Goal: Task Accomplishment & Management: Complete application form

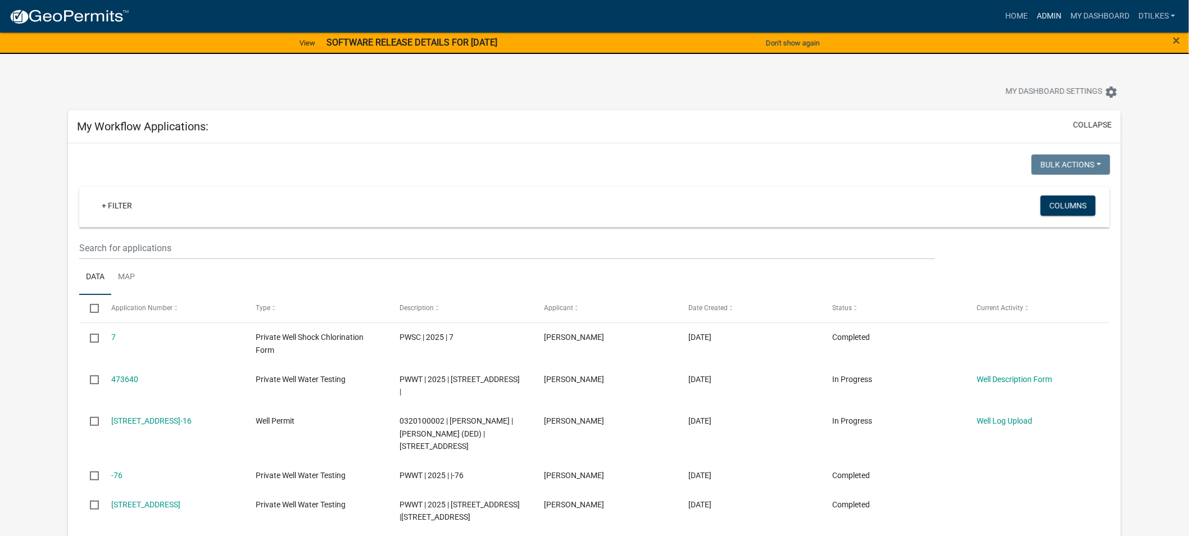
click at [1037, 17] on link "Admin" at bounding box center [1049, 16] width 34 height 21
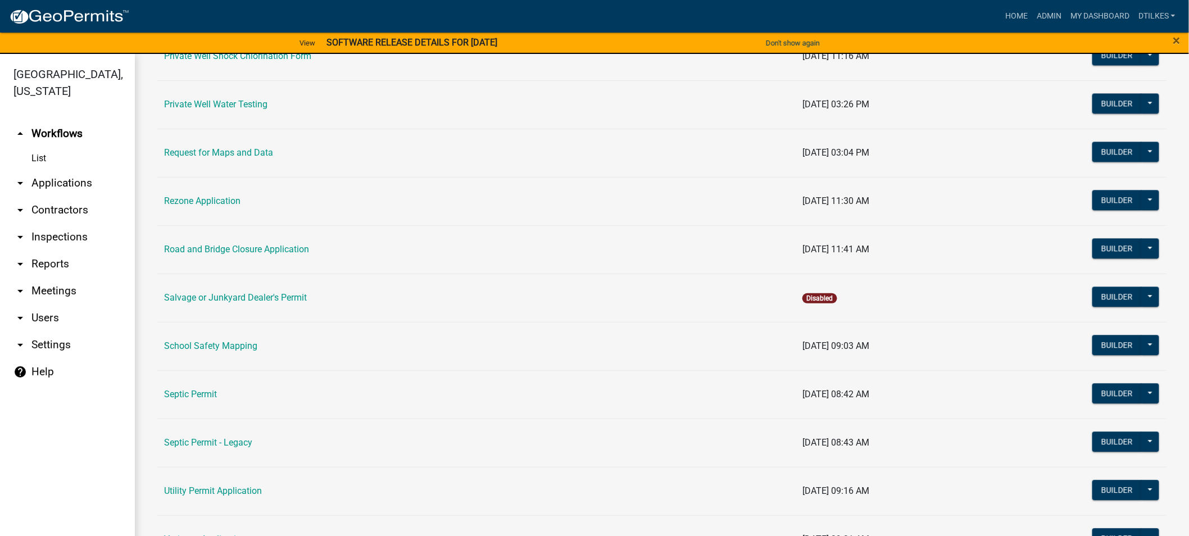
scroll to position [1124, 0]
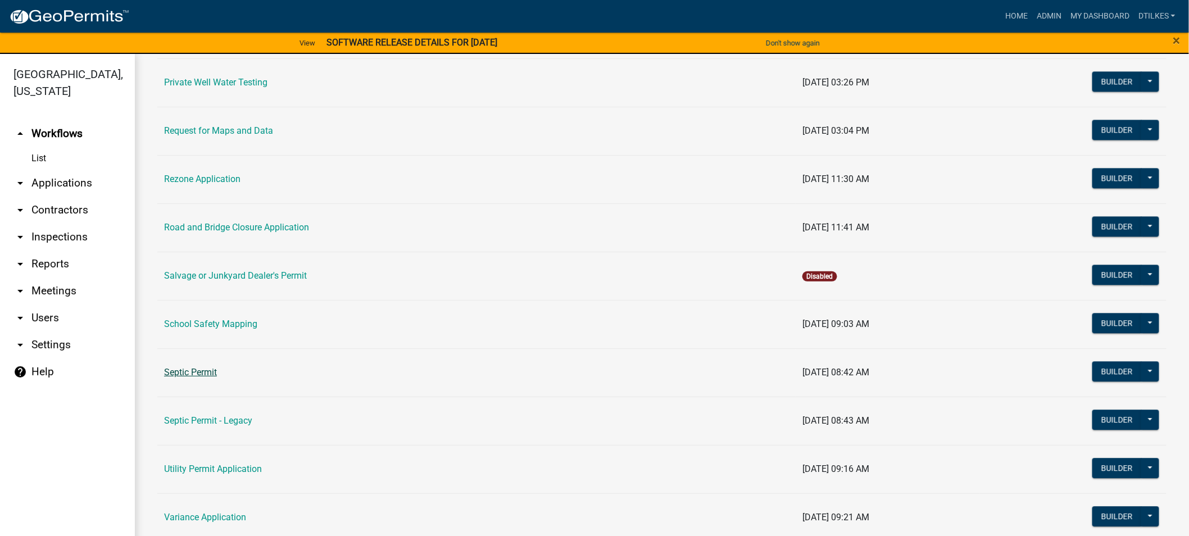
click at [199, 375] on link "Septic Permit" at bounding box center [190, 372] width 53 height 11
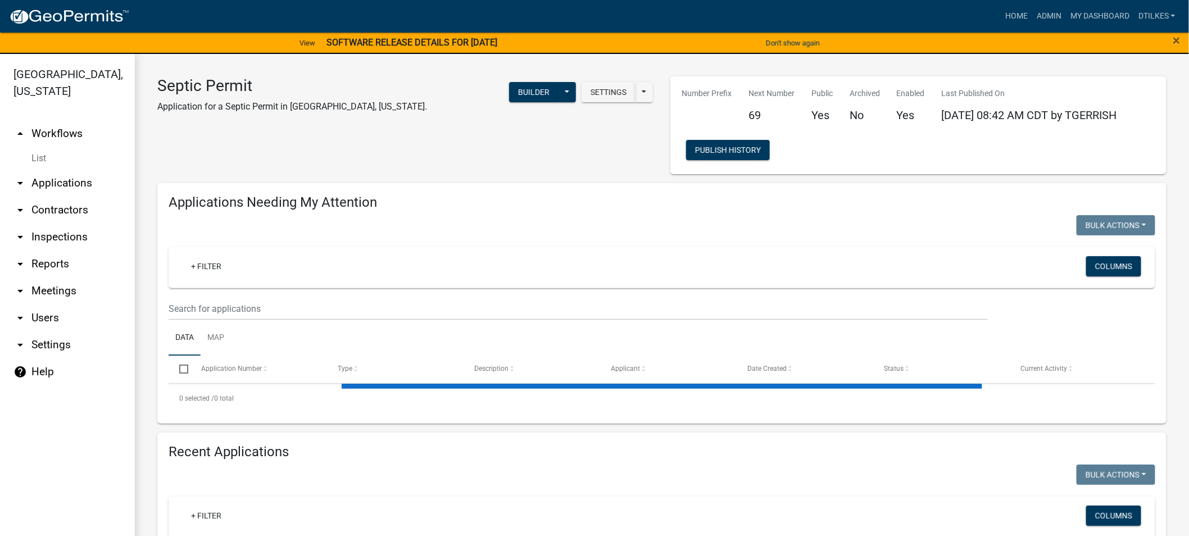
select select "2: 50"
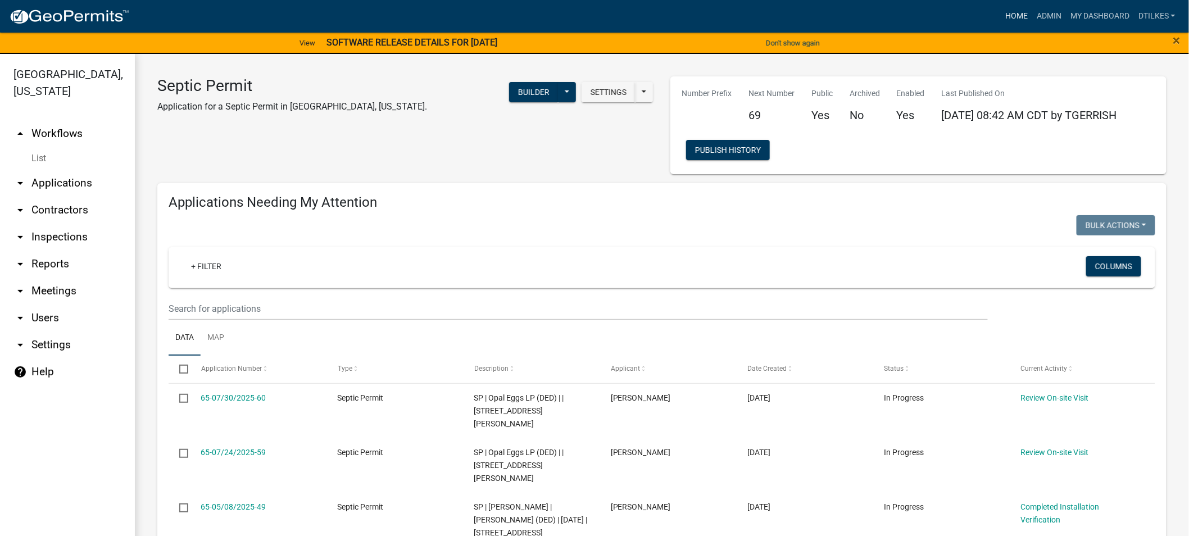
click at [1018, 13] on link "Home" at bounding box center [1016, 16] width 31 height 21
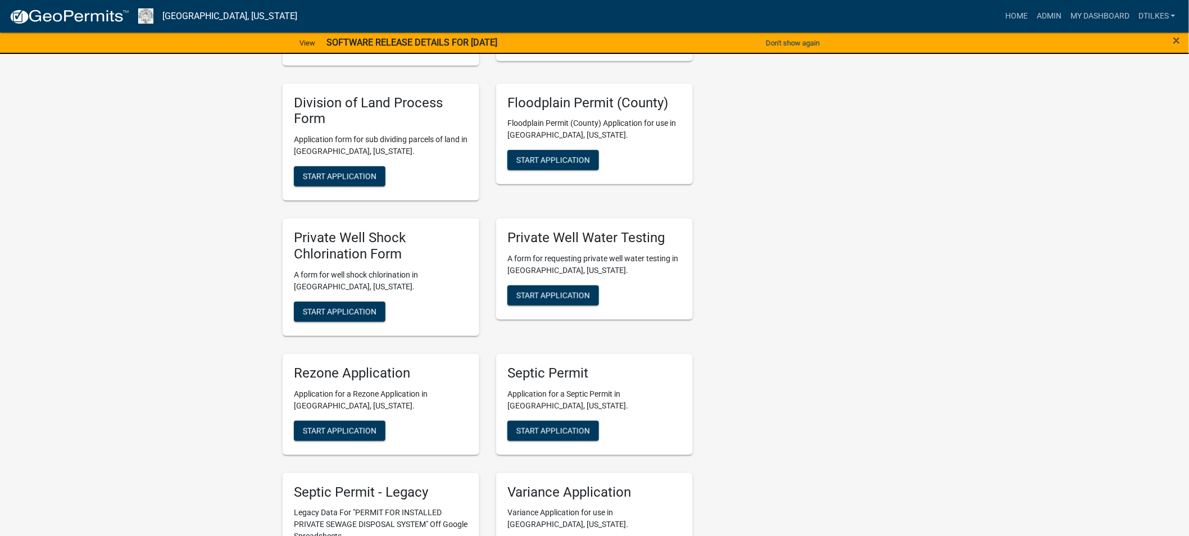
scroll to position [2060, 0]
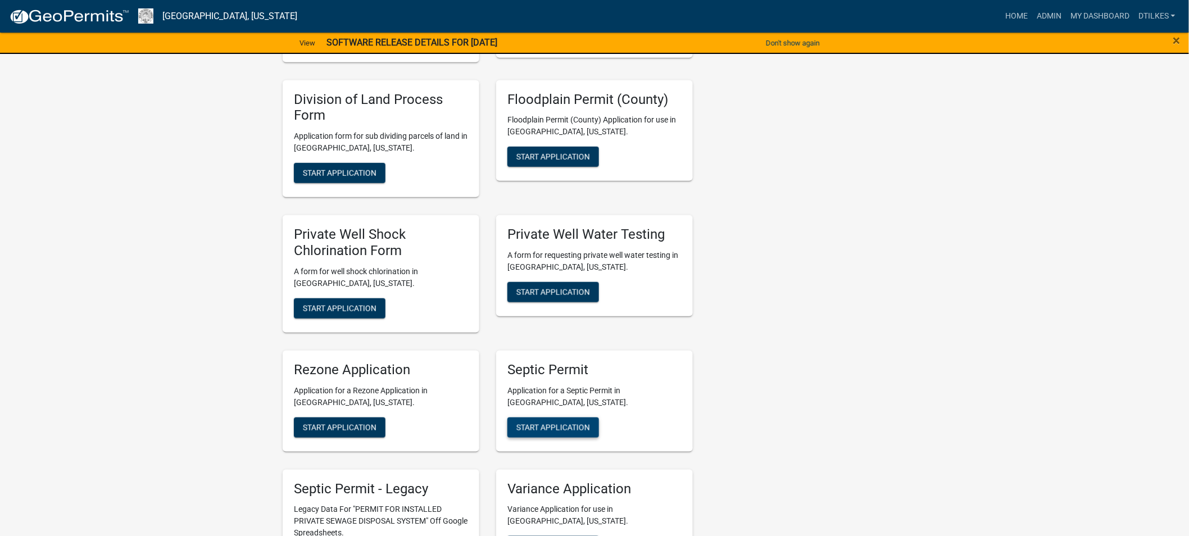
click at [555, 423] on span "Start Application" at bounding box center [553, 427] width 74 height 9
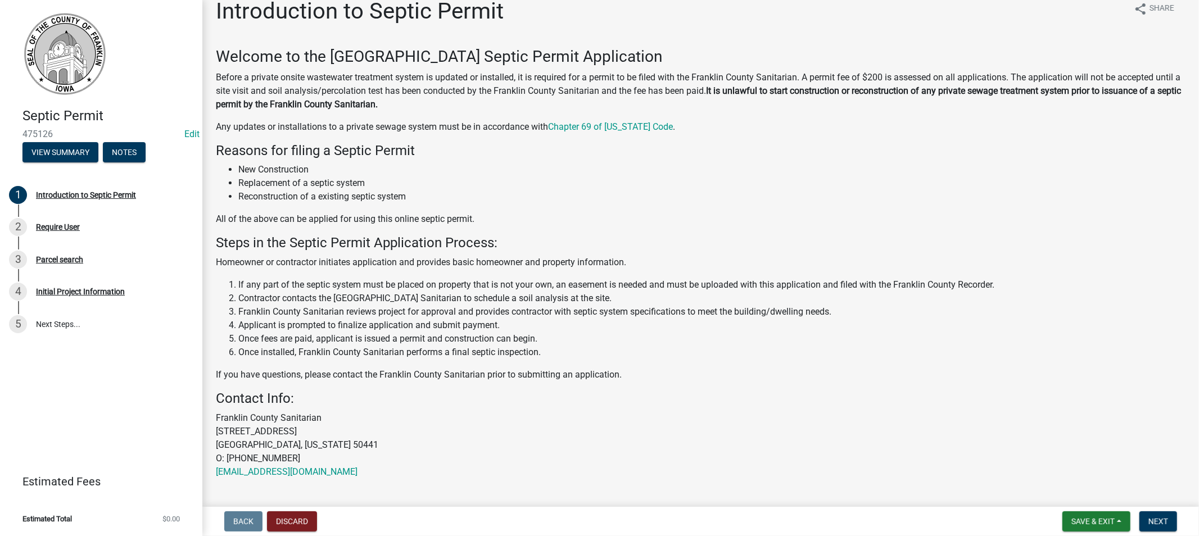
scroll to position [45, 0]
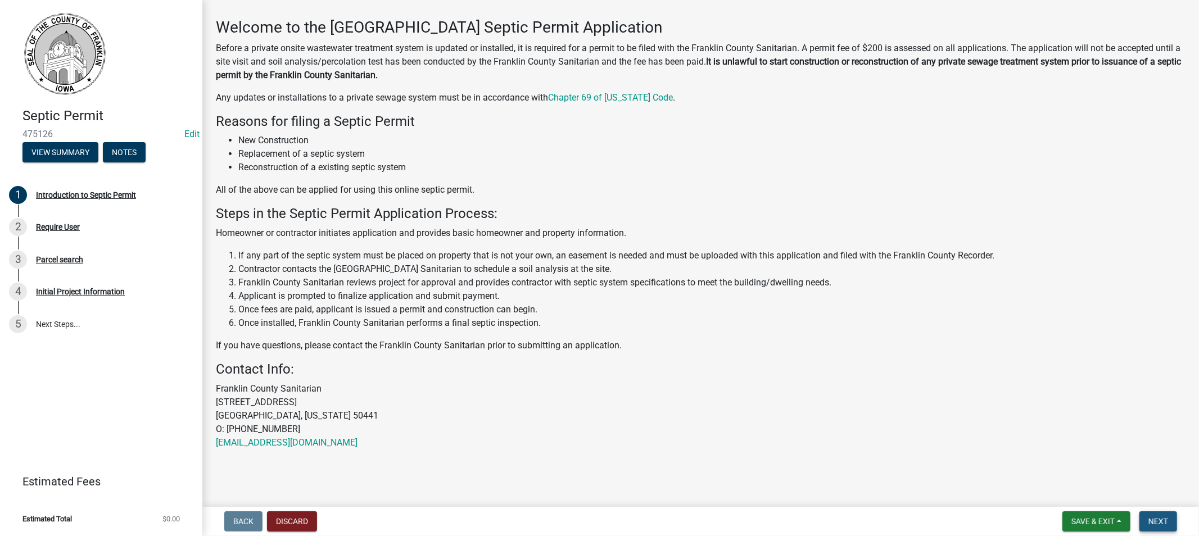
click at [1151, 520] on span "Next" at bounding box center [1158, 521] width 20 height 9
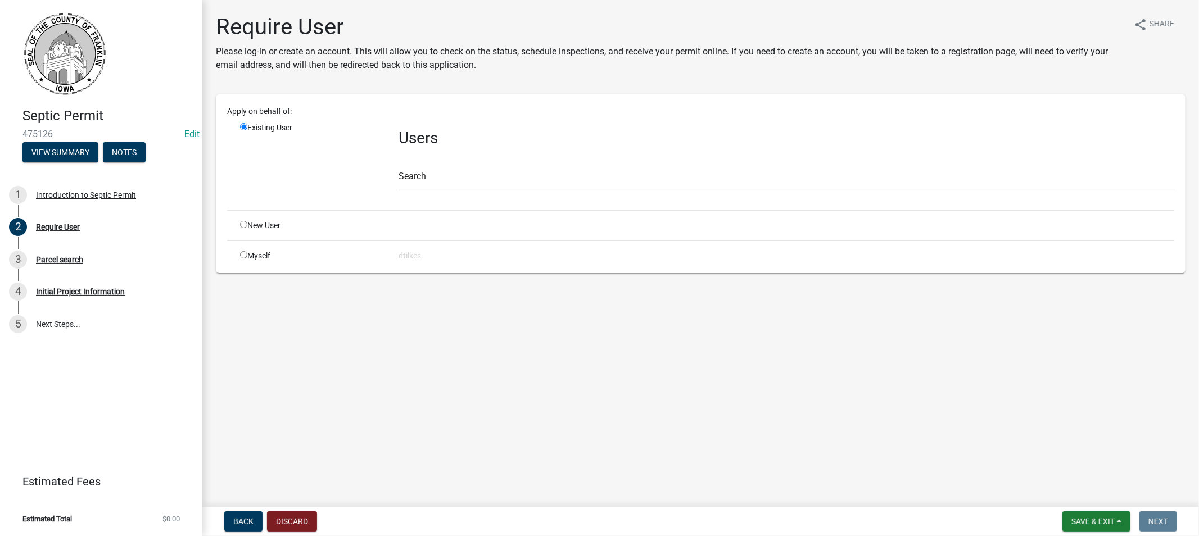
click at [249, 255] on div "Myself" at bounding box center [311, 256] width 158 height 12
click at [243, 253] on input "radio" at bounding box center [243, 254] width 7 height 7
radio input "true"
radio input "false"
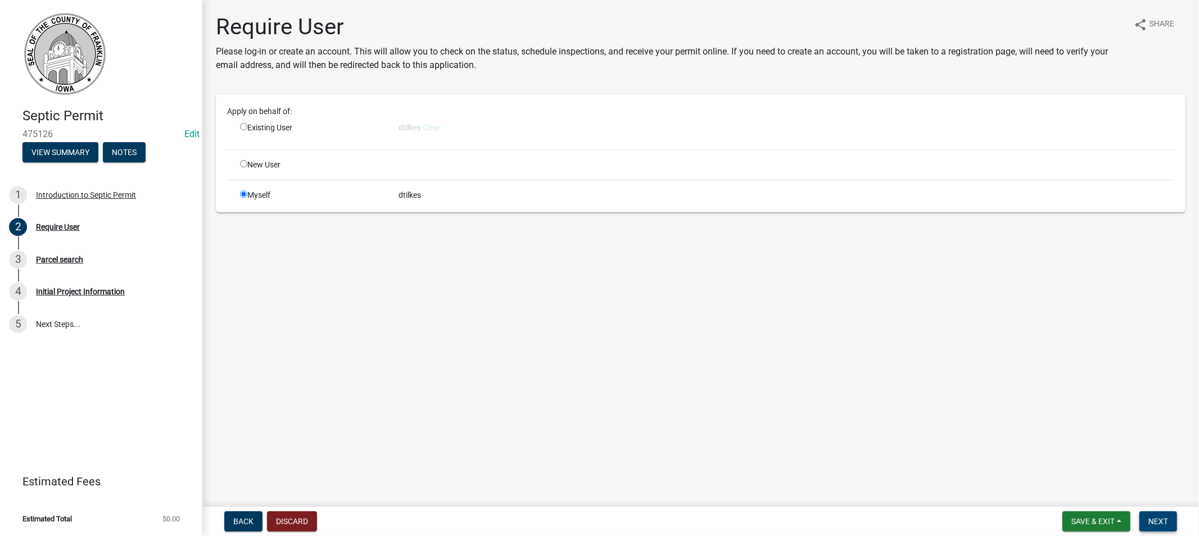
click at [1153, 517] on span "Next" at bounding box center [1158, 521] width 20 height 9
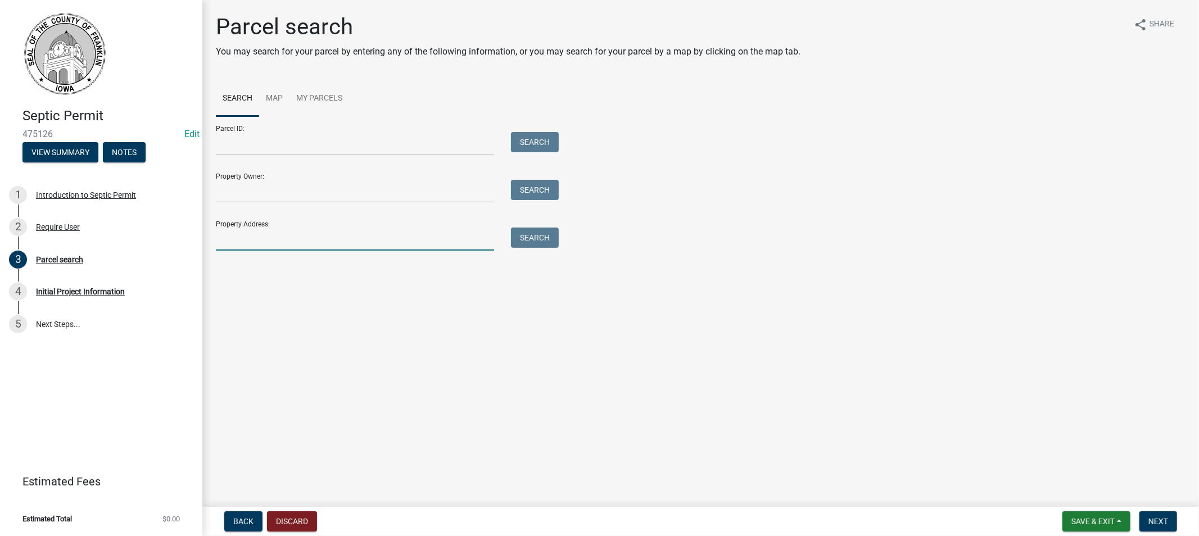
click at [251, 239] on input "Property Address:" at bounding box center [355, 239] width 278 height 23
type input "310"
click at [541, 236] on button "Search" at bounding box center [535, 238] width 48 height 20
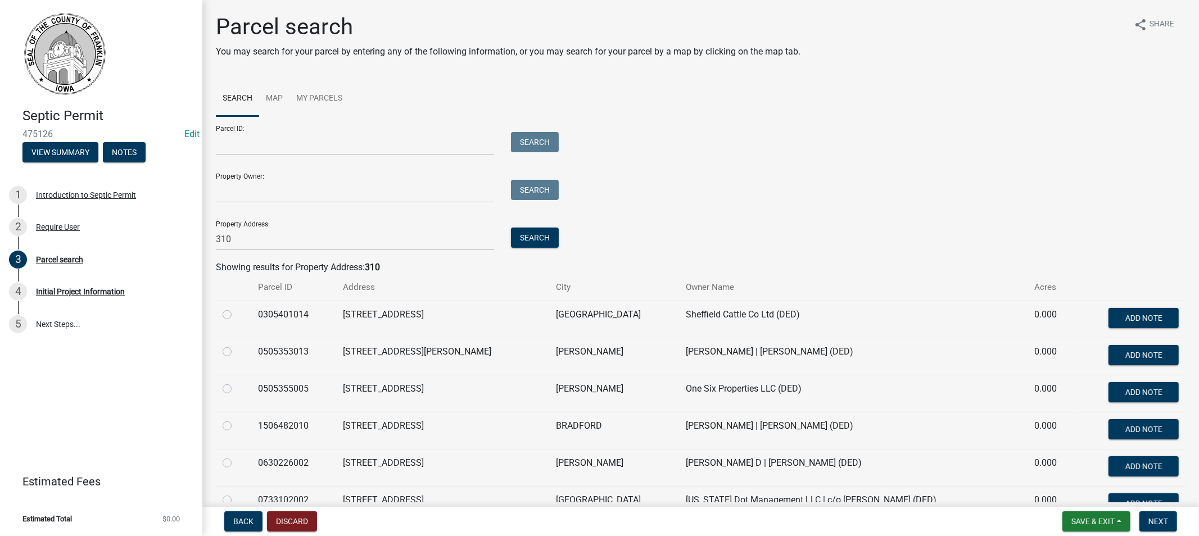
click at [221, 387] on td at bounding box center [233, 393] width 35 height 37
click at [232, 389] on div at bounding box center [234, 388] width 22 height 13
click at [236, 382] on label at bounding box center [236, 382] width 0 height 0
click at [236, 389] on input "radio" at bounding box center [239, 385] width 7 height 7
radio input "true"
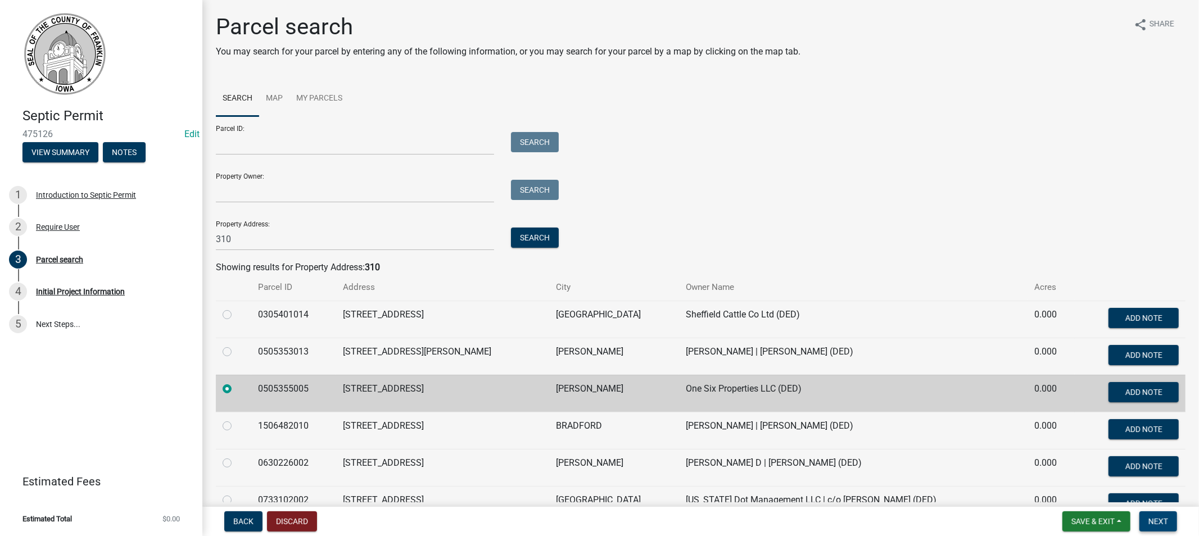
click at [1153, 519] on span "Next" at bounding box center [1158, 521] width 20 height 9
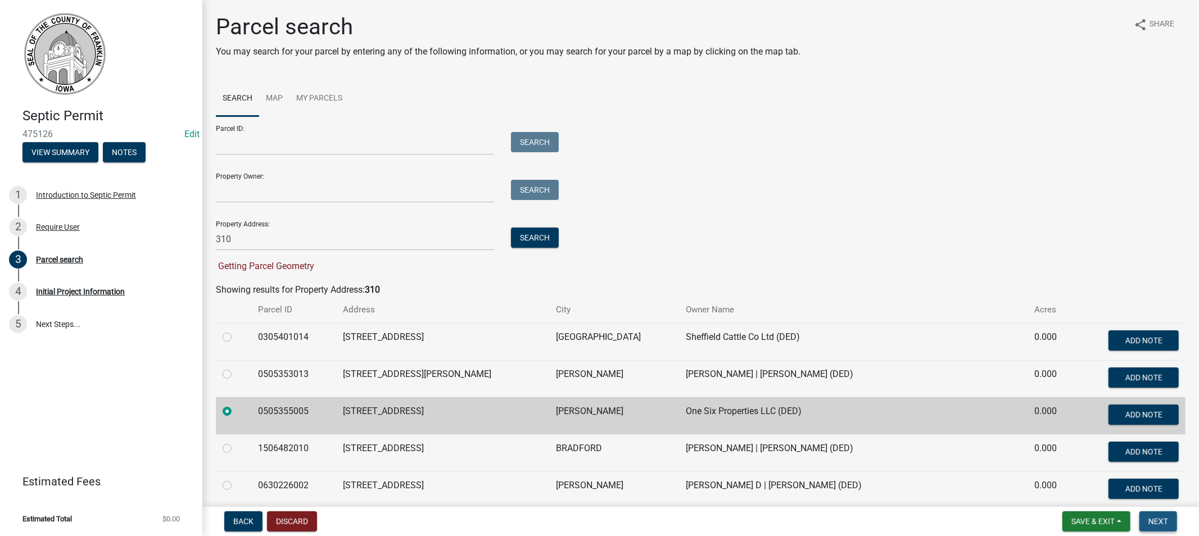
click at [1153, 519] on span "Next" at bounding box center [1158, 521] width 20 height 9
click at [235, 244] on input "310" at bounding box center [355, 239] width 278 height 23
click at [247, 145] on input "Parcel ID:" at bounding box center [355, 143] width 278 height 23
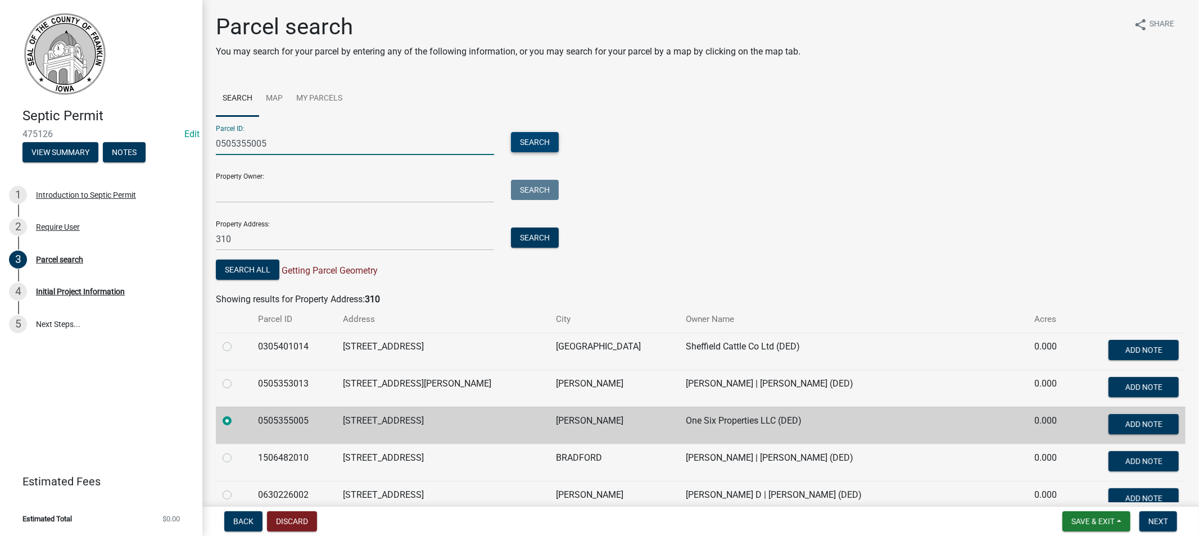
type input "0505355005"
click at [518, 138] on button "Search" at bounding box center [535, 142] width 48 height 20
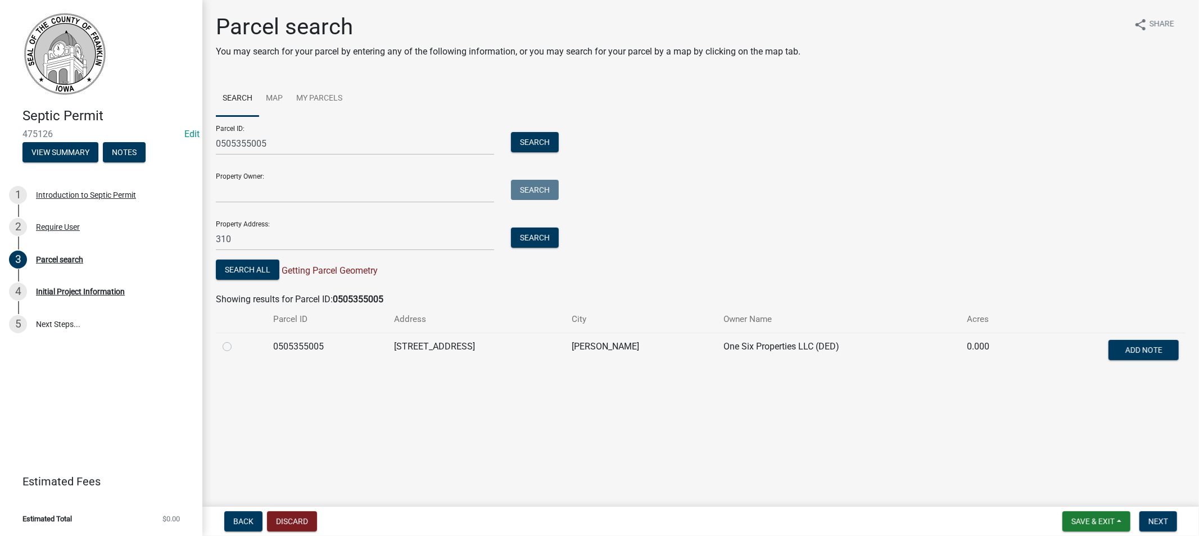
click at [236, 340] on label at bounding box center [236, 340] width 0 height 0
click at [236, 347] on input "radio" at bounding box center [239, 343] width 7 height 7
radio input "true"
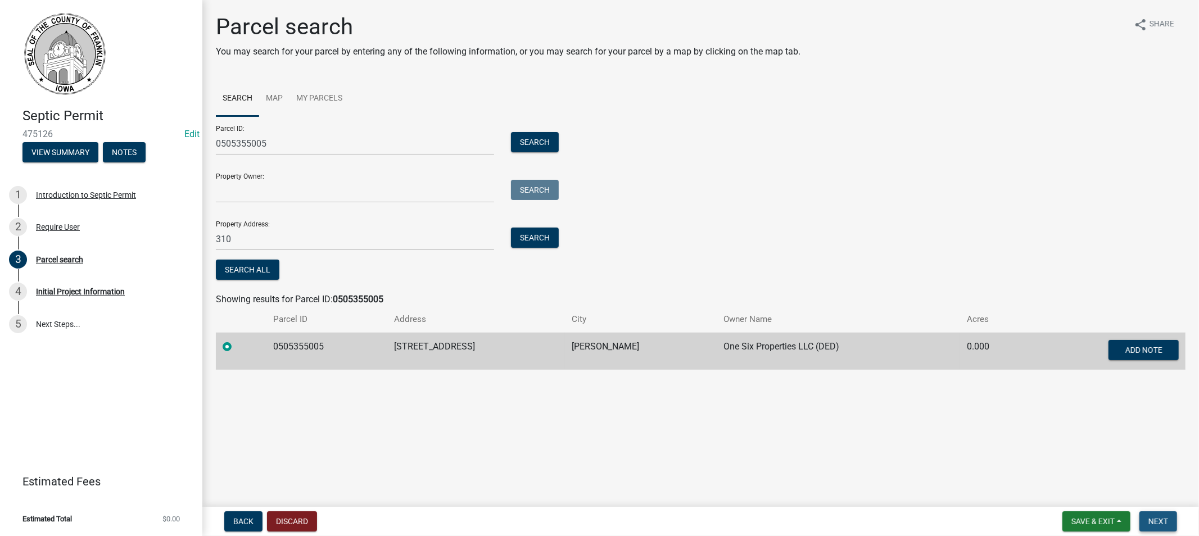
click at [1154, 521] on span "Next" at bounding box center [1158, 521] width 20 height 9
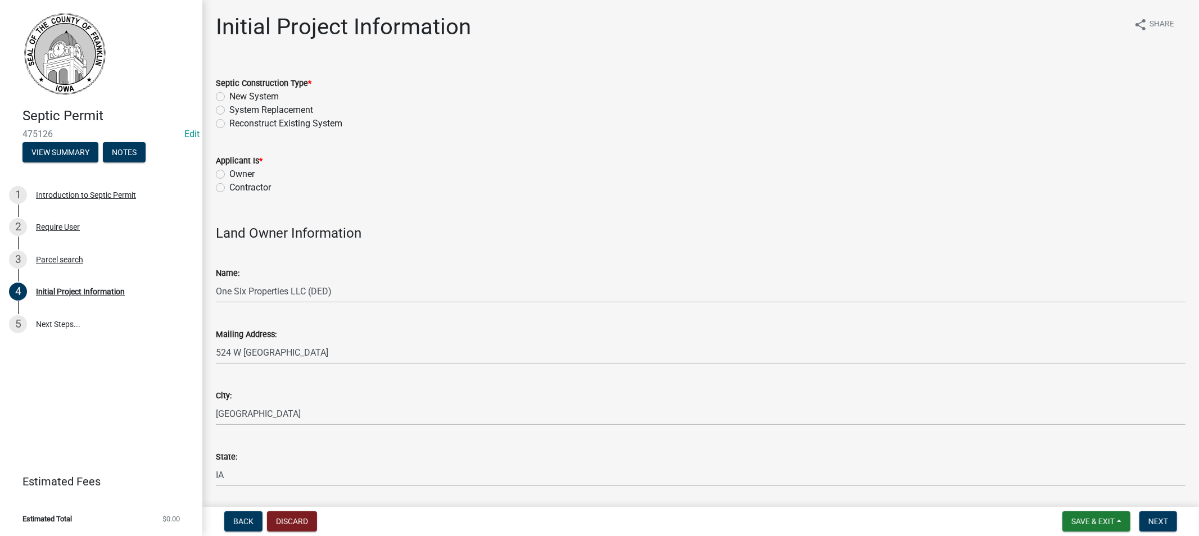
click at [229, 110] on label "System Replacement" at bounding box center [271, 109] width 84 height 13
click at [229, 110] on input "System Replacement" at bounding box center [232, 106] width 7 height 7
radio input "true"
click at [229, 188] on label "Contractor" at bounding box center [250, 187] width 42 height 13
click at [229, 188] on input "Contractor" at bounding box center [232, 184] width 7 height 7
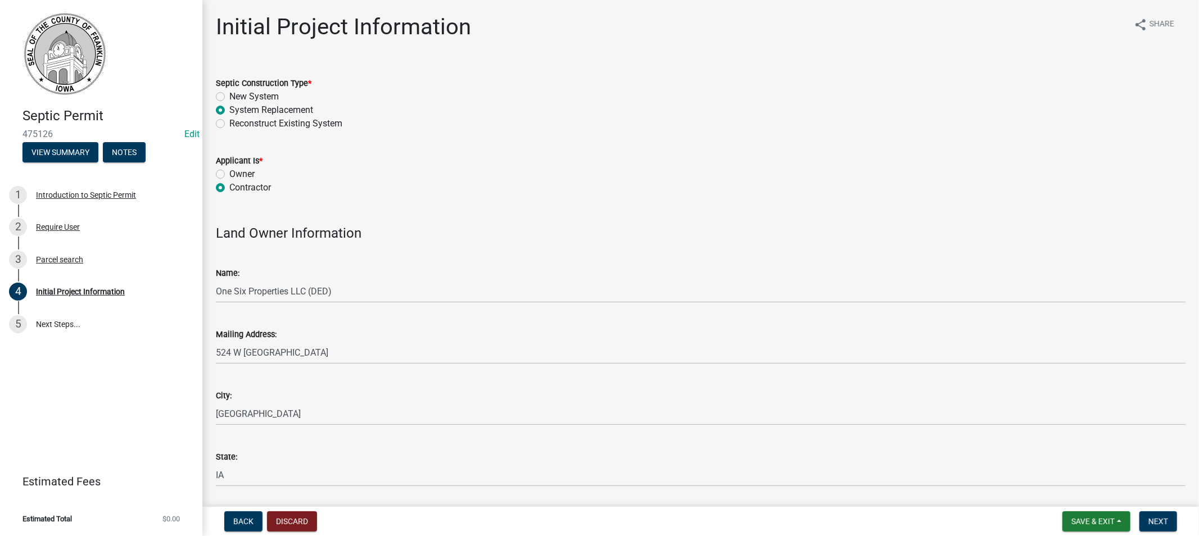
radio input "true"
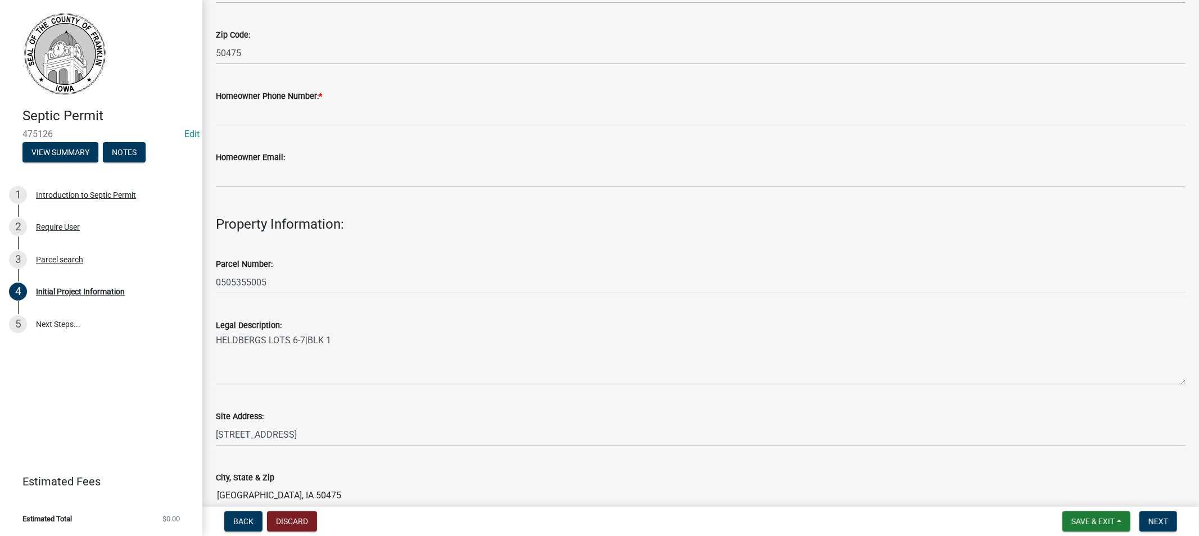
scroll to position [499, 0]
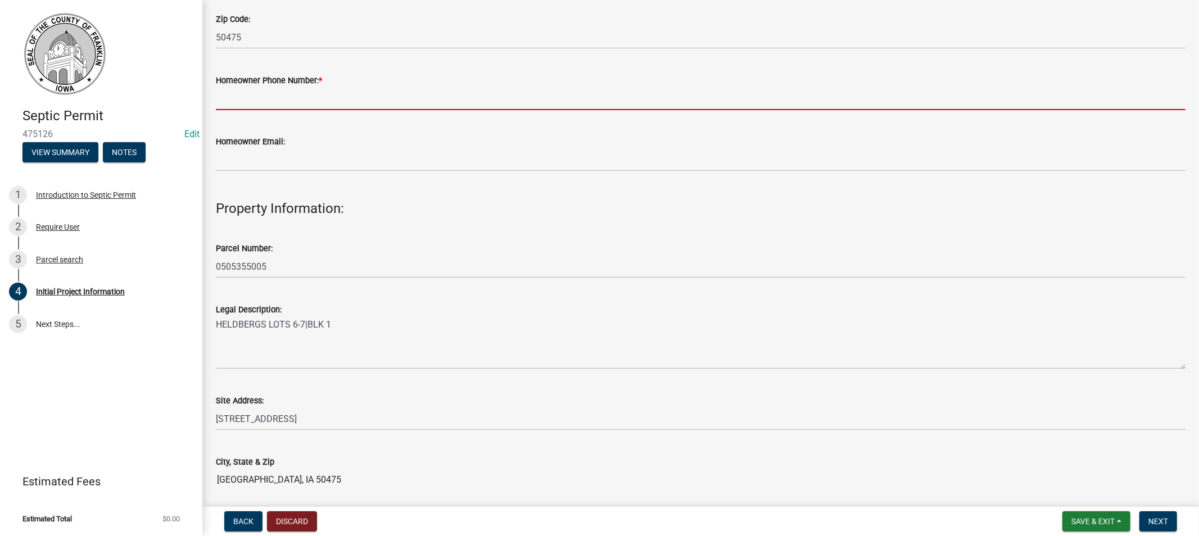
click at [288, 105] on input "Homeowner Phone Number: *" at bounding box center [700, 98] width 969 height 23
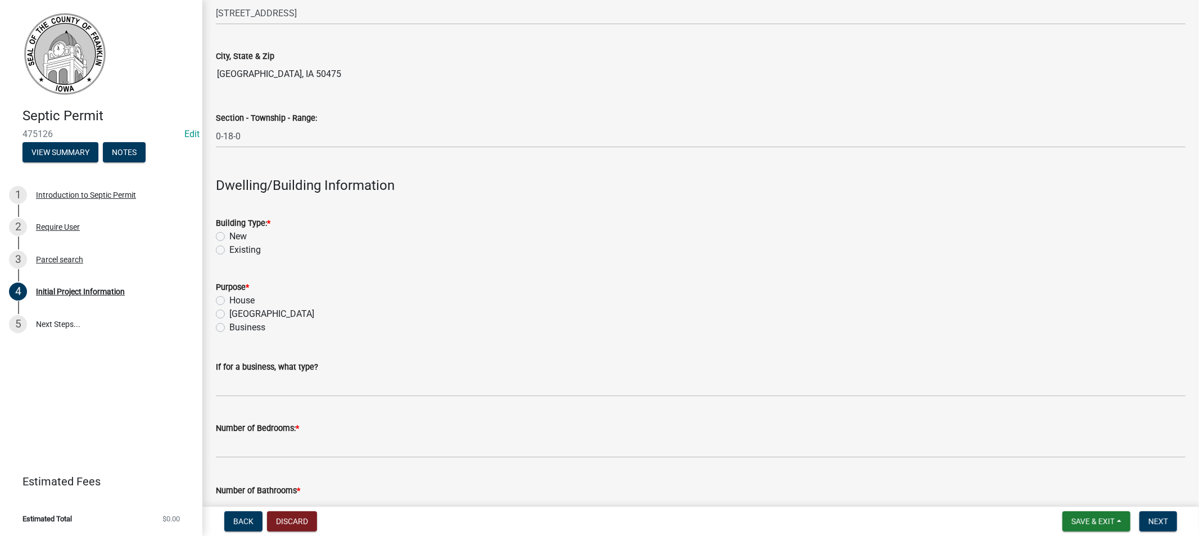
scroll to position [936, 0]
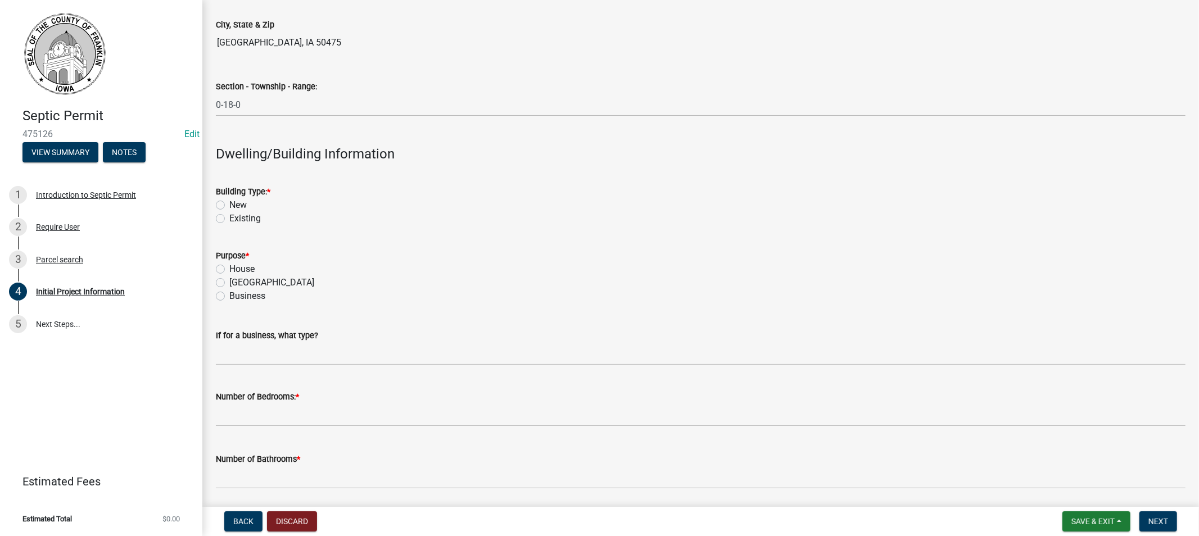
type input "[PHONE_NUMBER]"
click at [229, 217] on label "Existing" at bounding box center [244, 218] width 31 height 13
click at [229, 217] on input "Existing" at bounding box center [232, 215] width 7 height 7
radio input "true"
click at [229, 266] on label "House" at bounding box center [241, 268] width 25 height 13
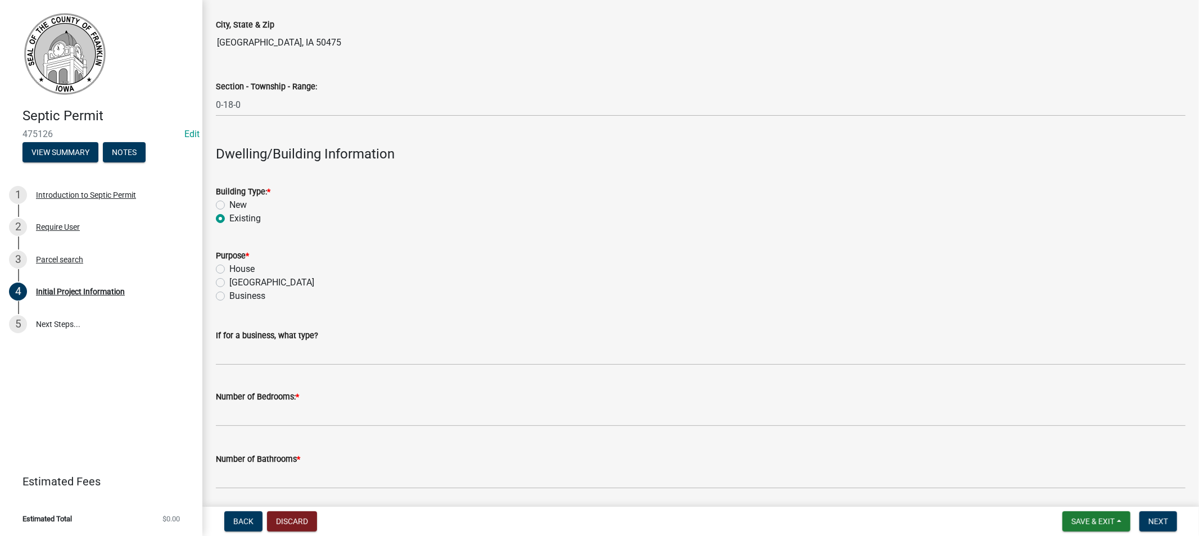
click at [229, 266] on input "House" at bounding box center [232, 265] width 7 height 7
radio input "true"
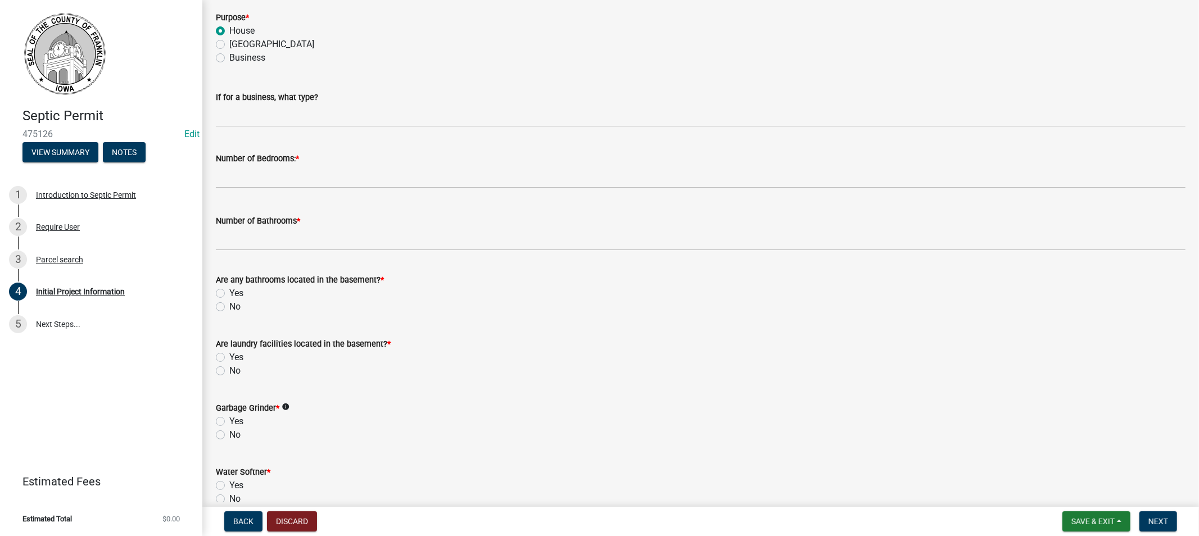
scroll to position [1186, 0]
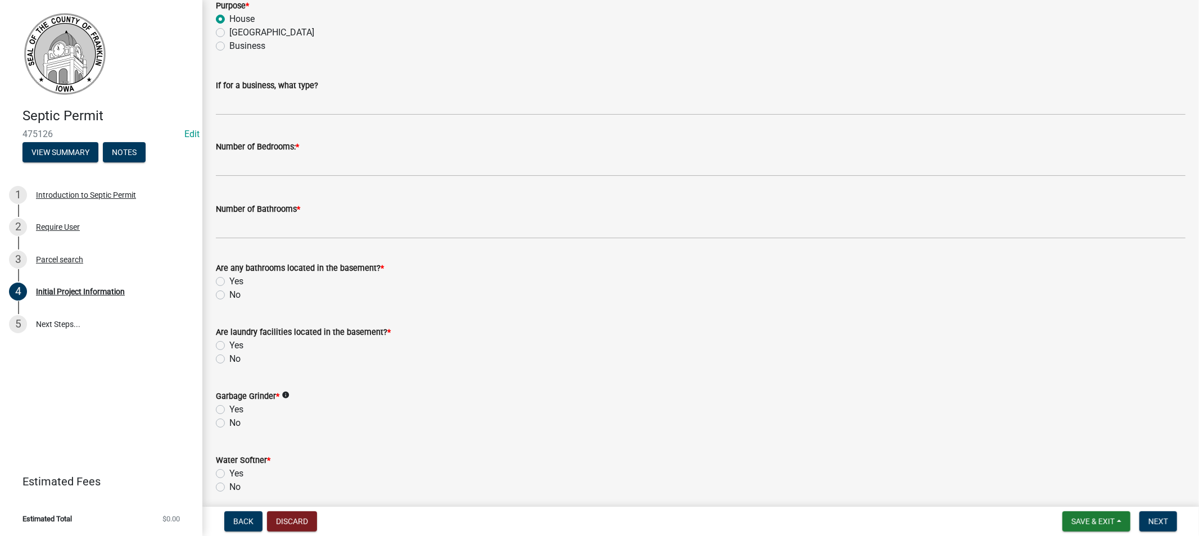
click at [271, 116] on wm-data-entity-input "If for a business, what type?" at bounding box center [700, 93] width 969 height 61
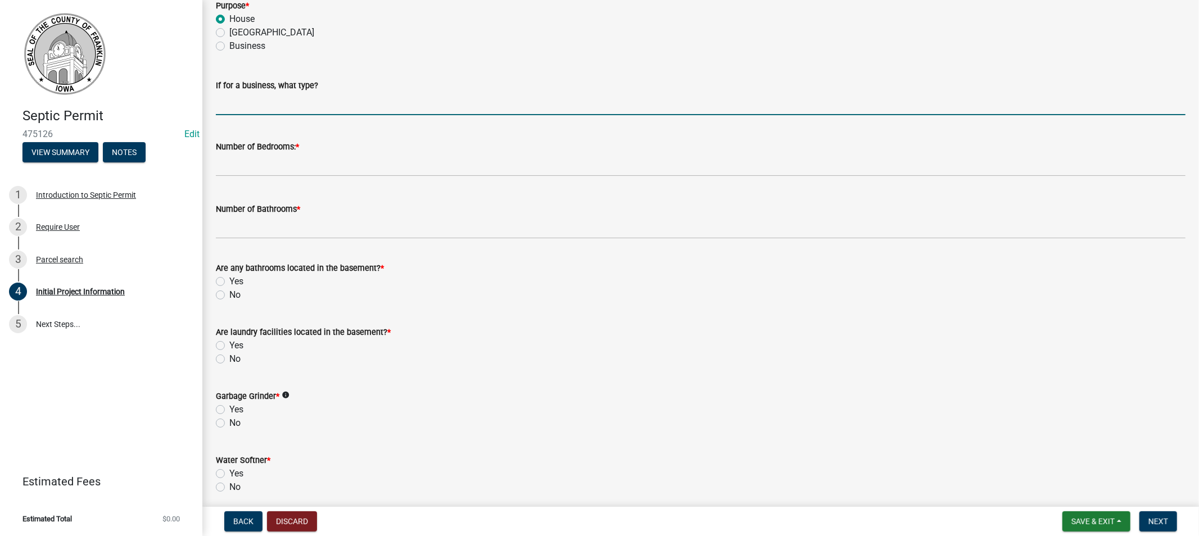
click at [272, 111] on input "If for a business, what type?" at bounding box center [700, 103] width 969 height 23
click at [229, 44] on label "Business" at bounding box center [247, 45] width 36 height 13
click at [229, 44] on input "Business" at bounding box center [232, 42] width 7 height 7
radio input "true"
click at [274, 102] on input "If for a business, what type?" at bounding box center [700, 103] width 969 height 23
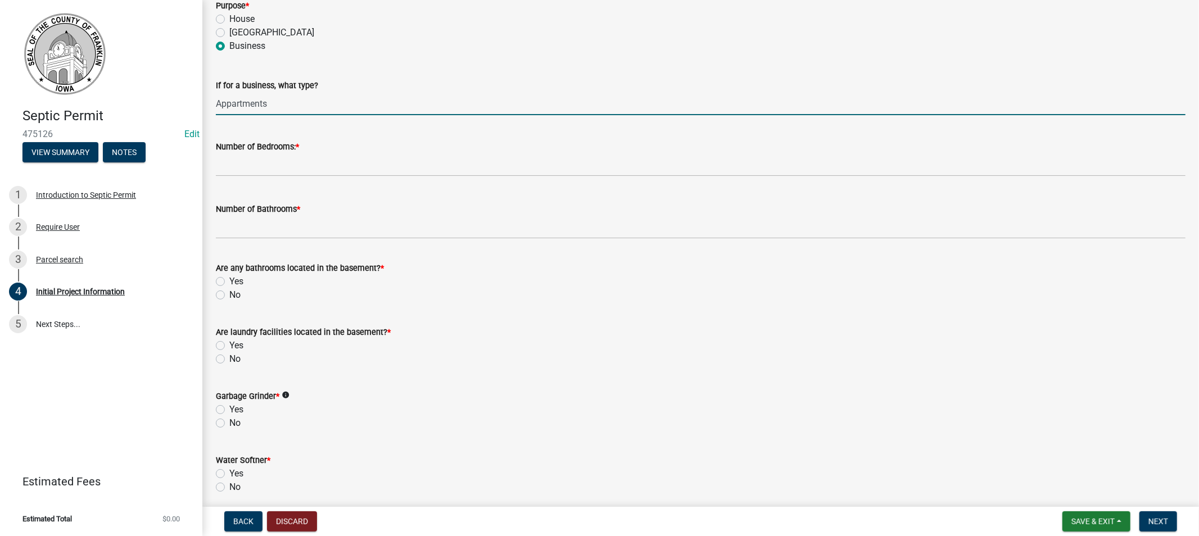
click at [230, 106] on input "Appartments" at bounding box center [700, 103] width 969 height 23
type input "Apartments"
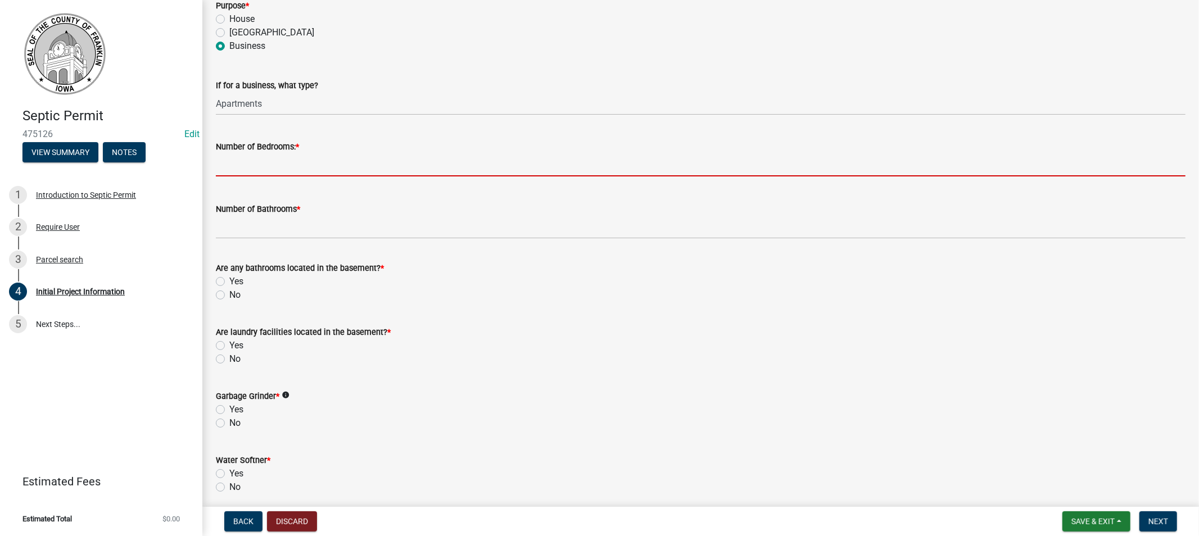
click at [268, 166] on input "text" at bounding box center [700, 164] width 969 height 23
click at [277, 166] on input "text" at bounding box center [700, 164] width 969 height 23
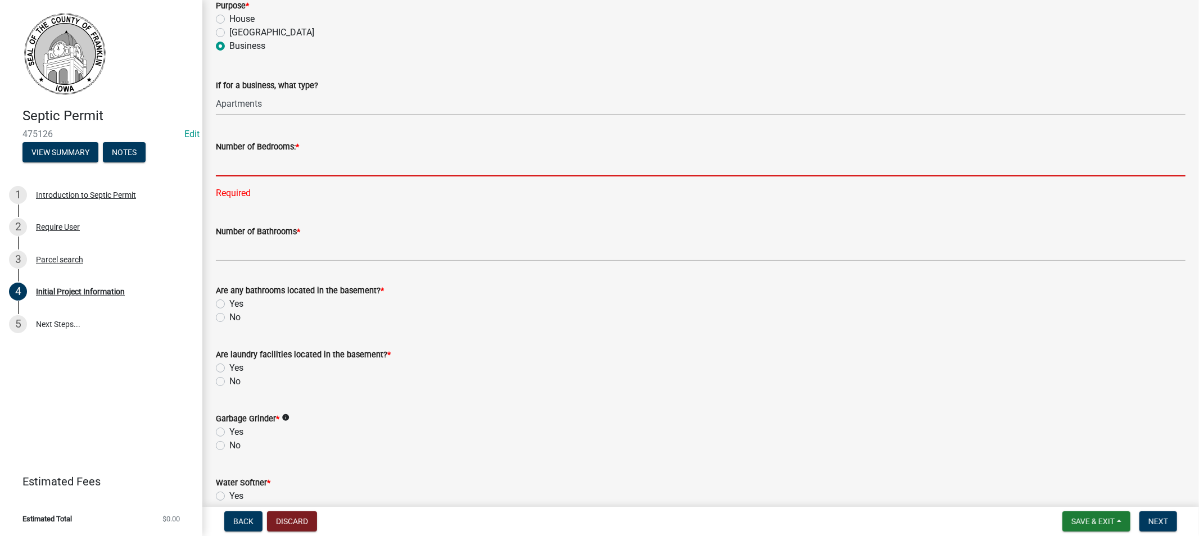
click at [237, 164] on input "text" at bounding box center [700, 164] width 969 height 23
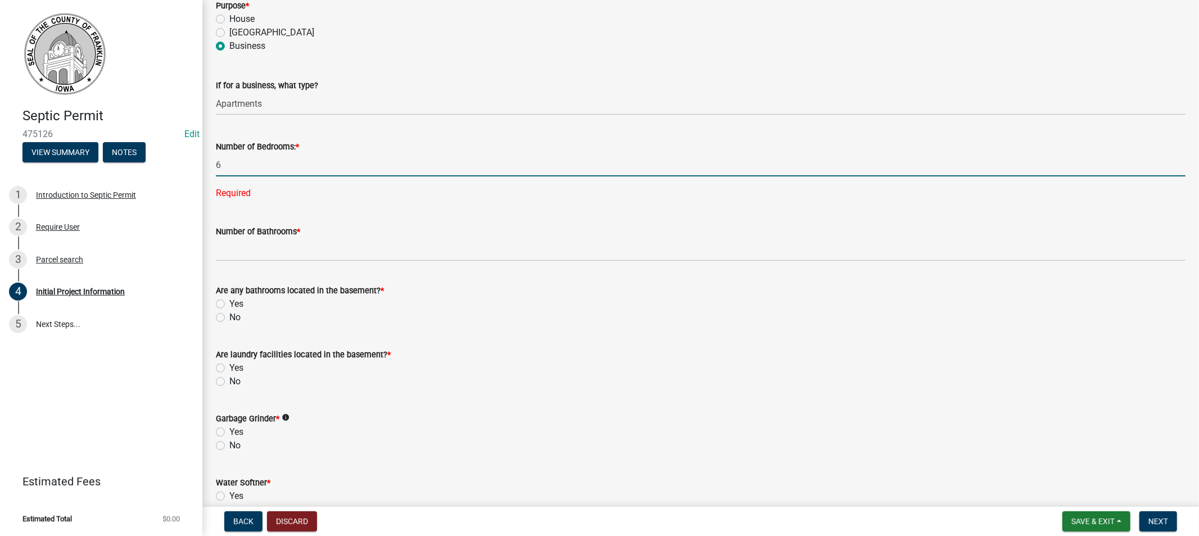
type input "6"
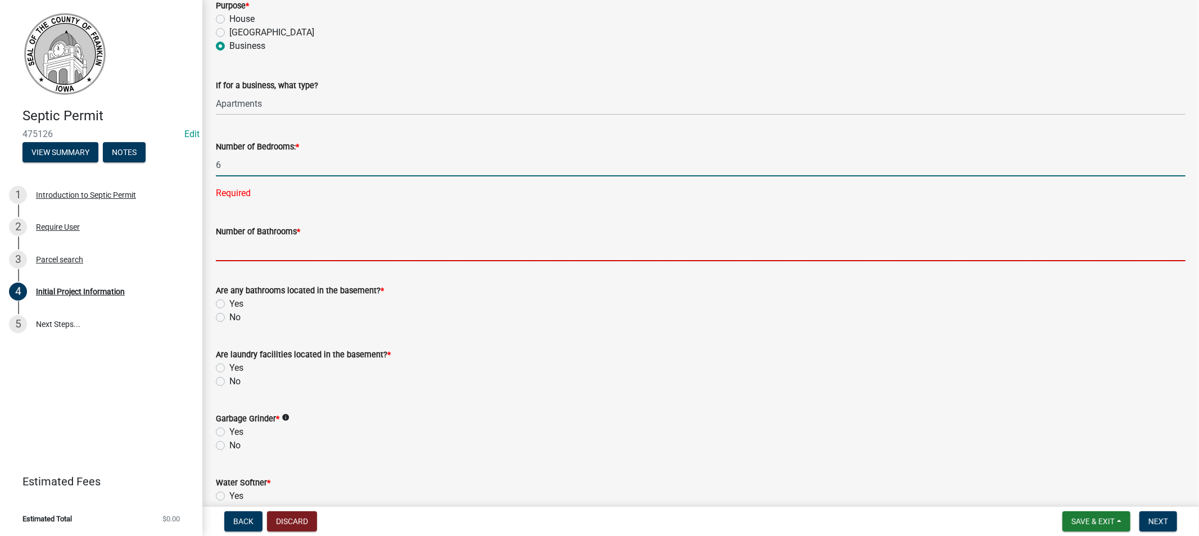
click at [249, 248] on wm-data-entity-input-list "Septic Construction Type * New System System Replacement Reconstruct Existing S…" at bounding box center [700, 241] width 969 height 2728
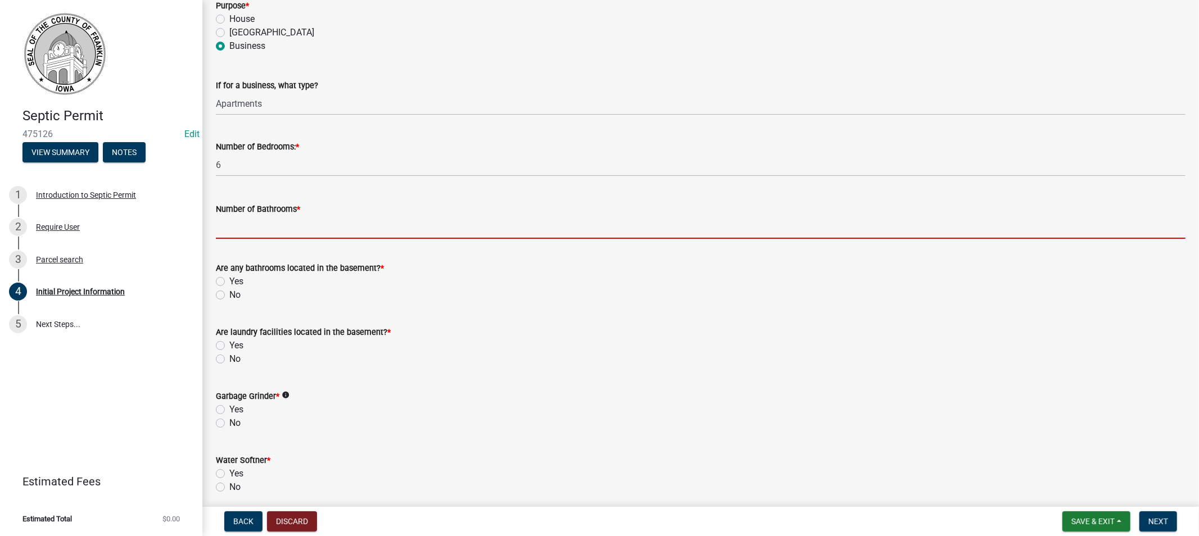
type input "6"
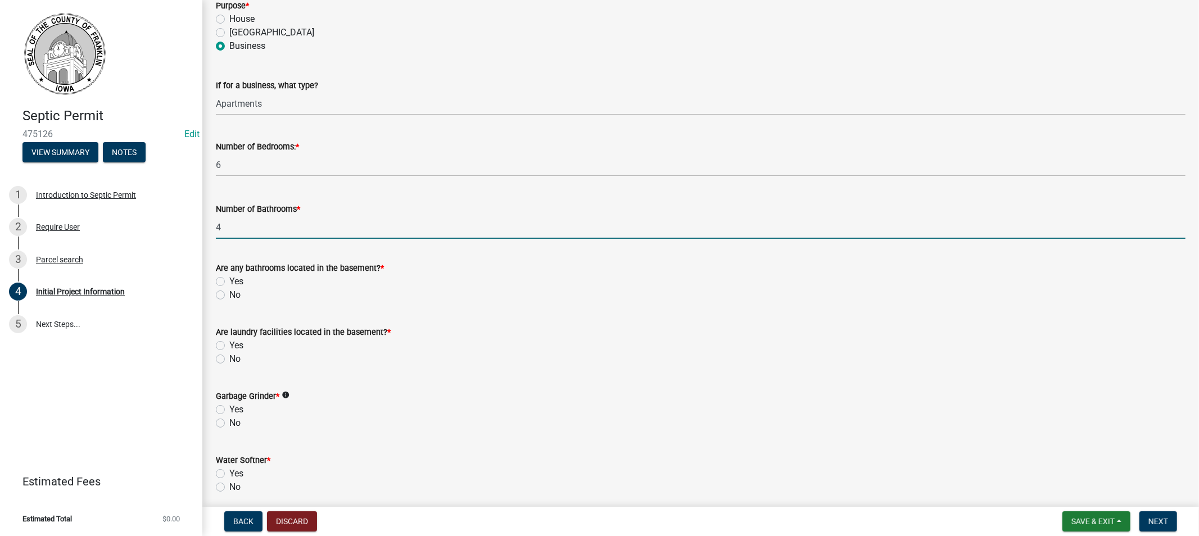
type input "4"
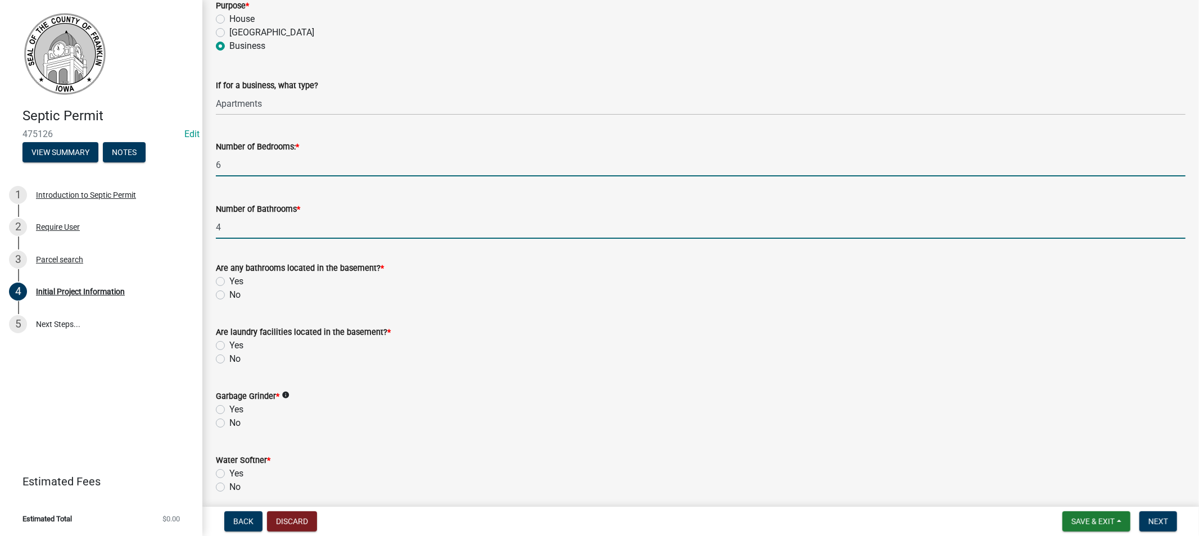
click at [225, 161] on input "6" at bounding box center [700, 164] width 969 height 23
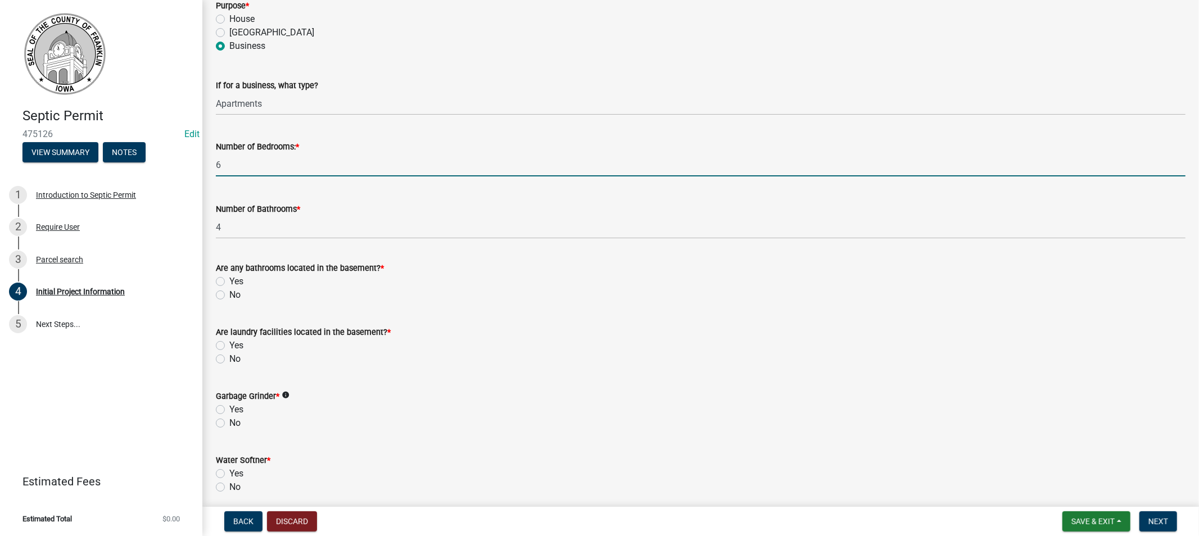
click at [229, 294] on label "No" at bounding box center [234, 294] width 11 height 13
click at [229, 294] on input "No" at bounding box center [232, 291] width 7 height 7
radio input "true"
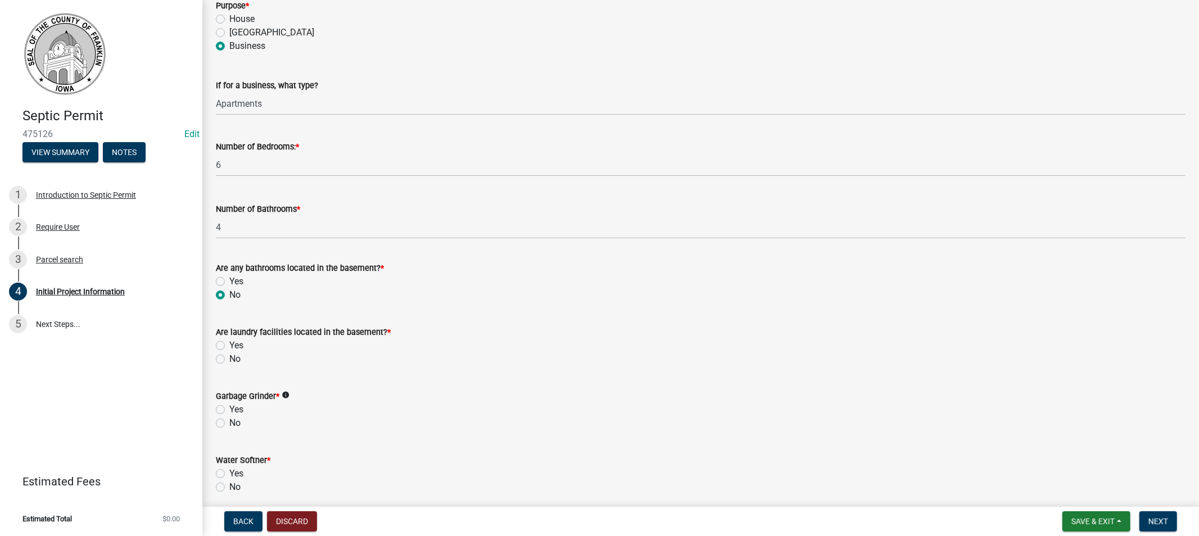
click at [229, 360] on label "No" at bounding box center [234, 358] width 11 height 13
click at [229, 360] on input "No" at bounding box center [232, 355] width 7 height 7
radio input "true"
click at [229, 424] on label "No" at bounding box center [234, 422] width 11 height 13
click at [229, 424] on input "No" at bounding box center [232, 419] width 7 height 7
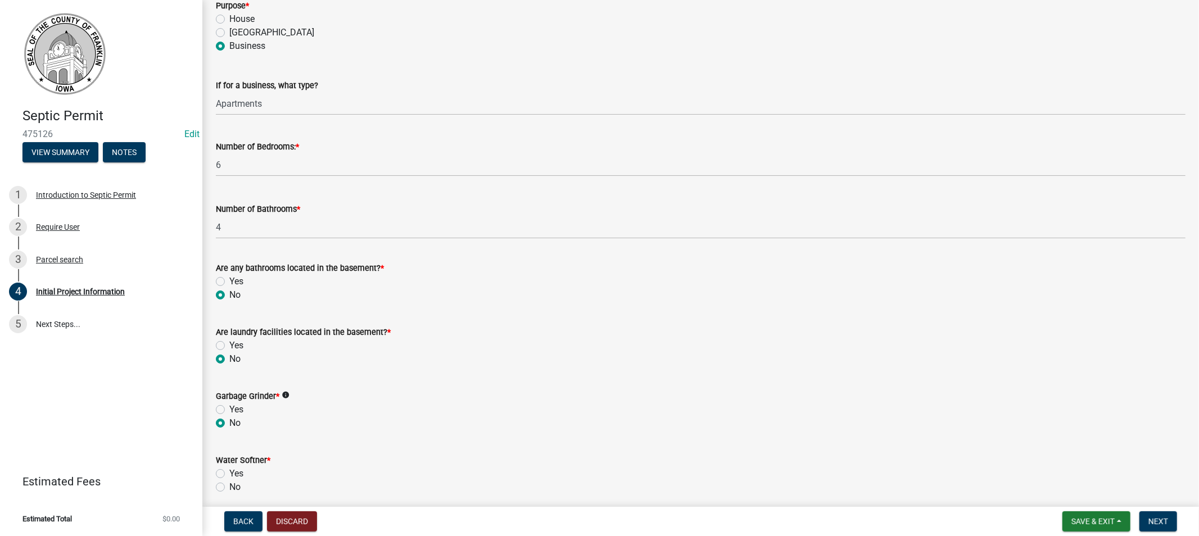
radio input "true"
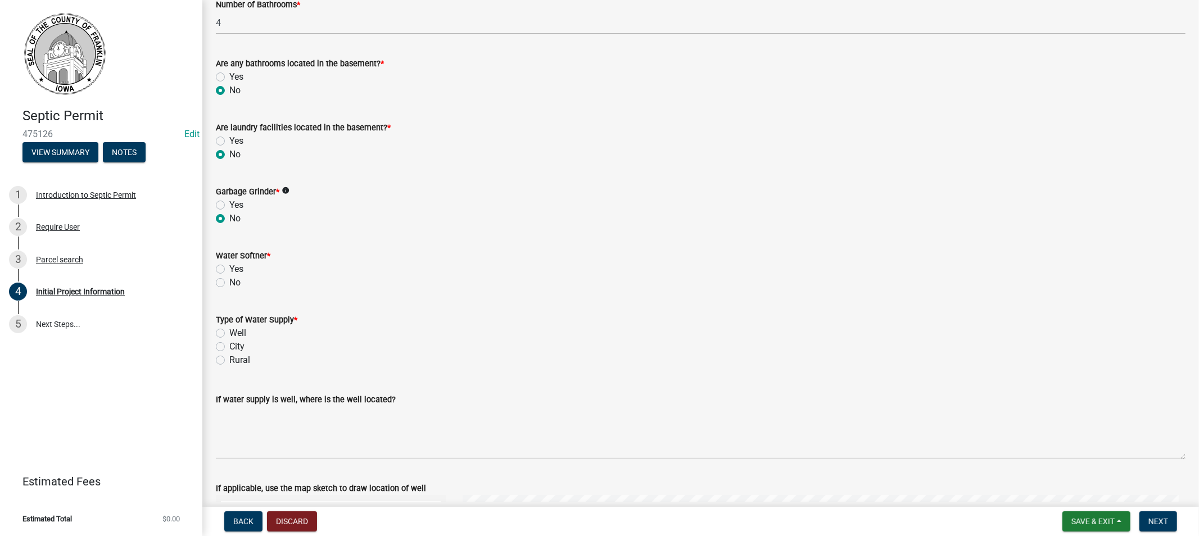
scroll to position [1436, 0]
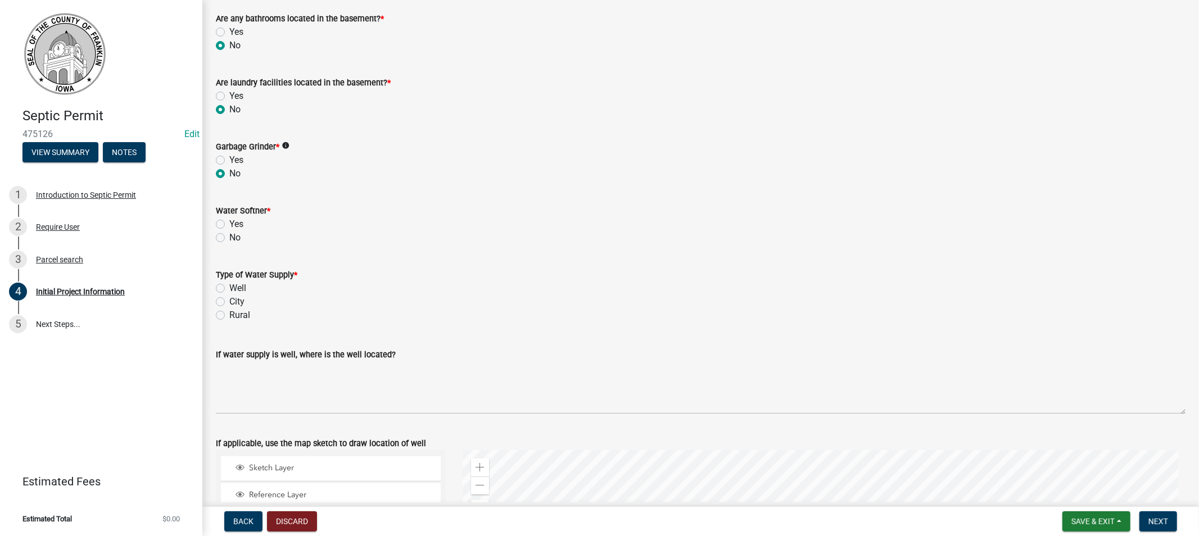
click at [229, 240] on label "No" at bounding box center [234, 237] width 11 height 13
click at [229, 238] on input "No" at bounding box center [232, 234] width 7 height 7
radio input "true"
click at [229, 300] on label "City" at bounding box center [236, 301] width 15 height 13
click at [229, 300] on input "City" at bounding box center [232, 298] width 7 height 7
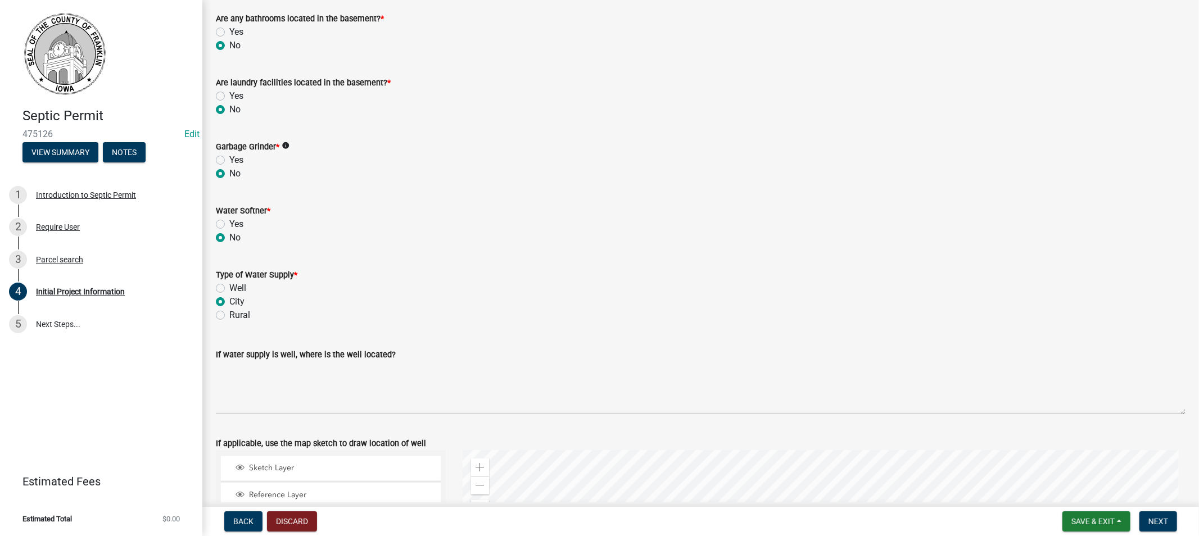
radio input "true"
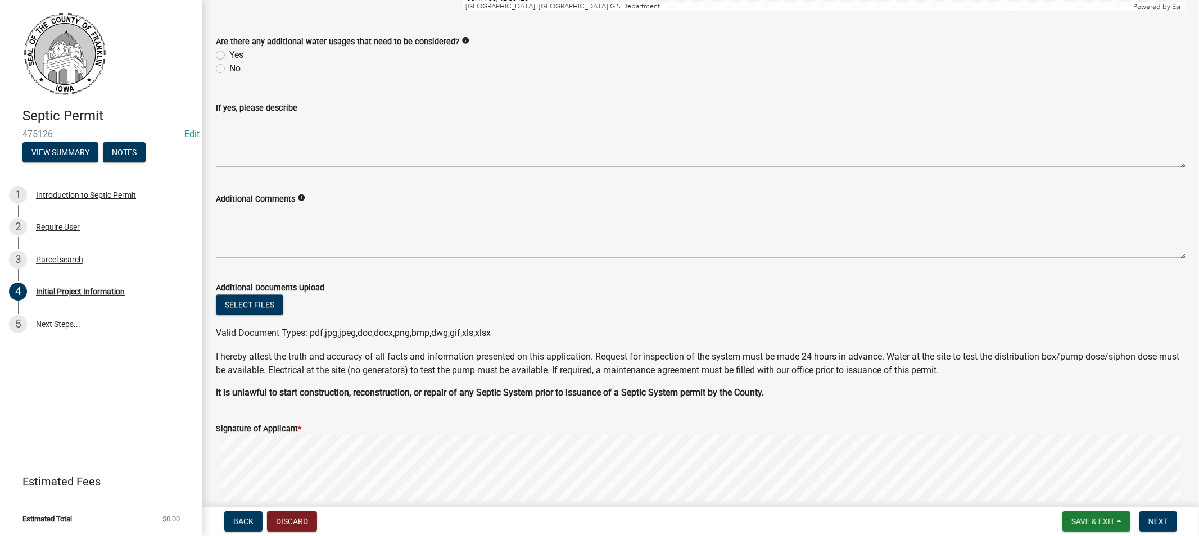
scroll to position [2310, 0]
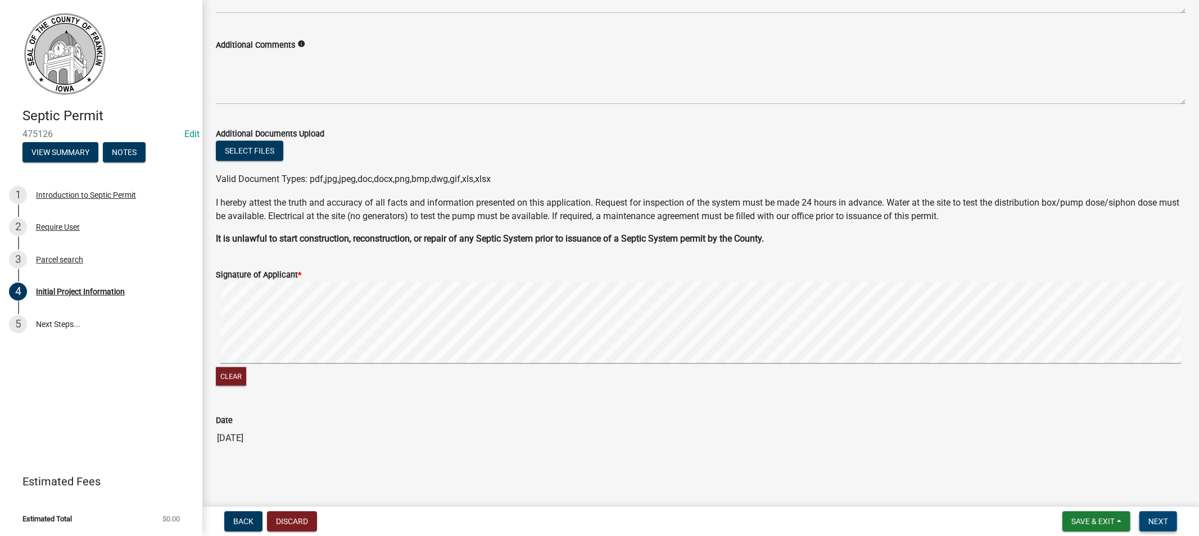
click at [1161, 517] on span "Next" at bounding box center [1158, 521] width 20 height 9
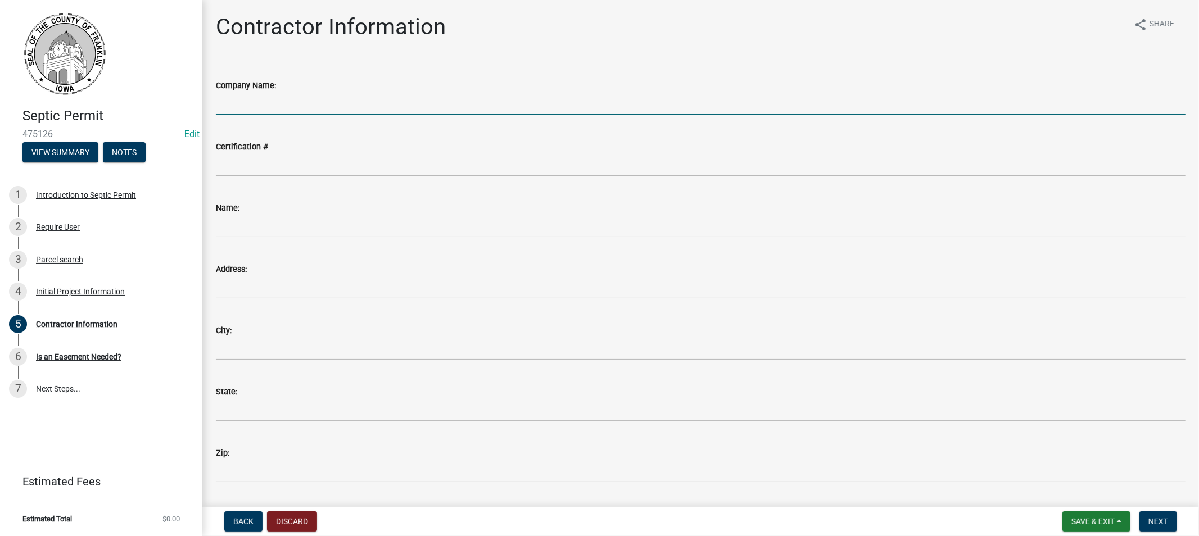
click at [257, 108] on input "Company Name:" at bounding box center [700, 103] width 969 height 23
type input "[PERSON_NAME] Exc"
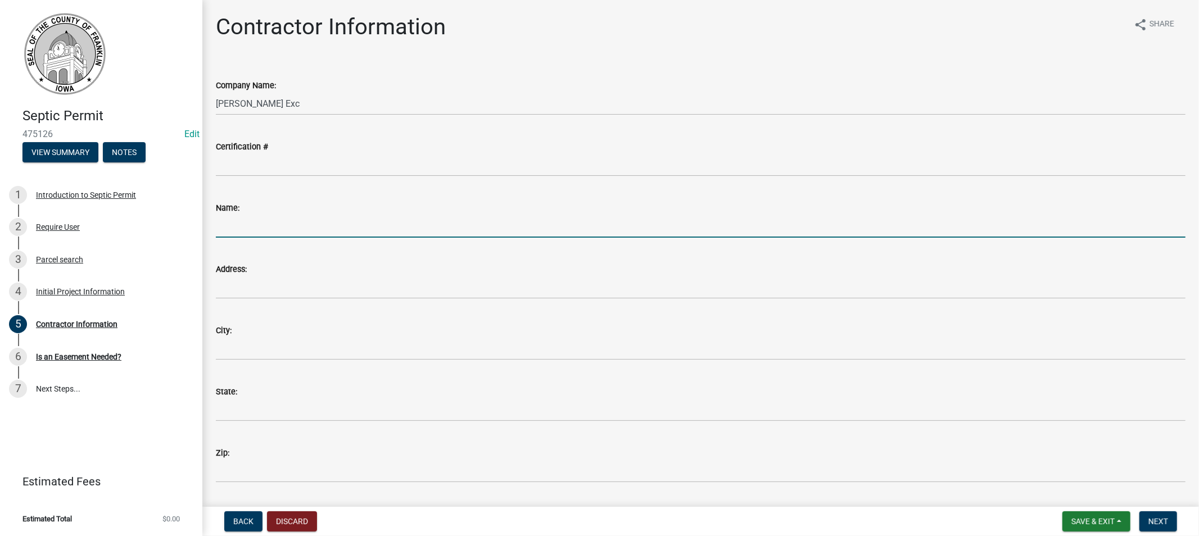
click at [261, 229] on input "Name:" at bounding box center [700, 226] width 969 height 23
click at [281, 226] on input "[PERSON_NAME]" at bounding box center [700, 226] width 969 height 23
type input "[PERSON_NAME]"
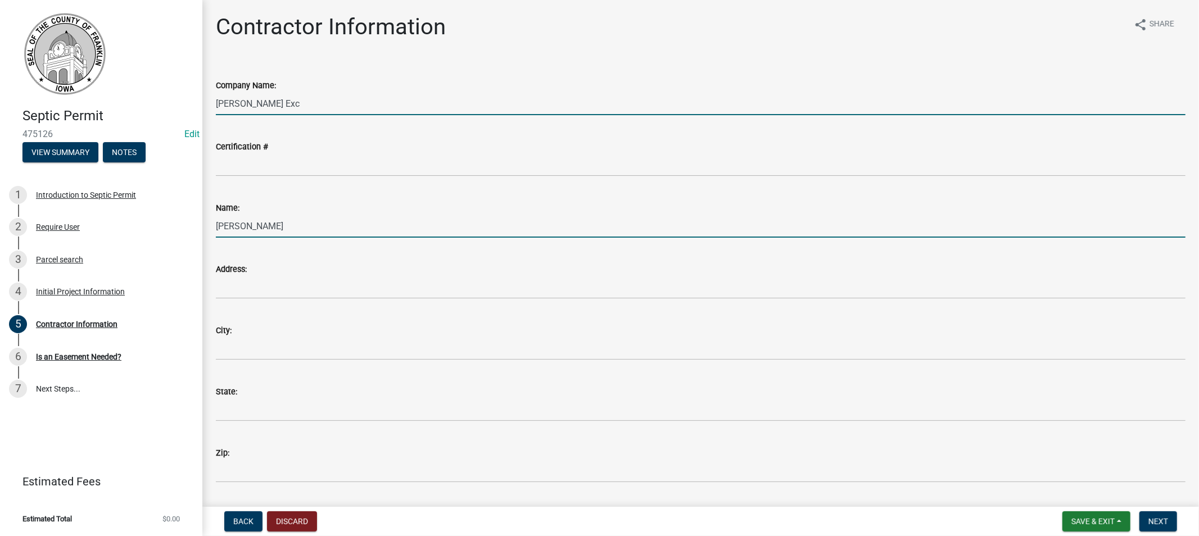
click at [259, 107] on input "[PERSON_NAME] Exc" at bounding box center [700, 103] width 969 height 23
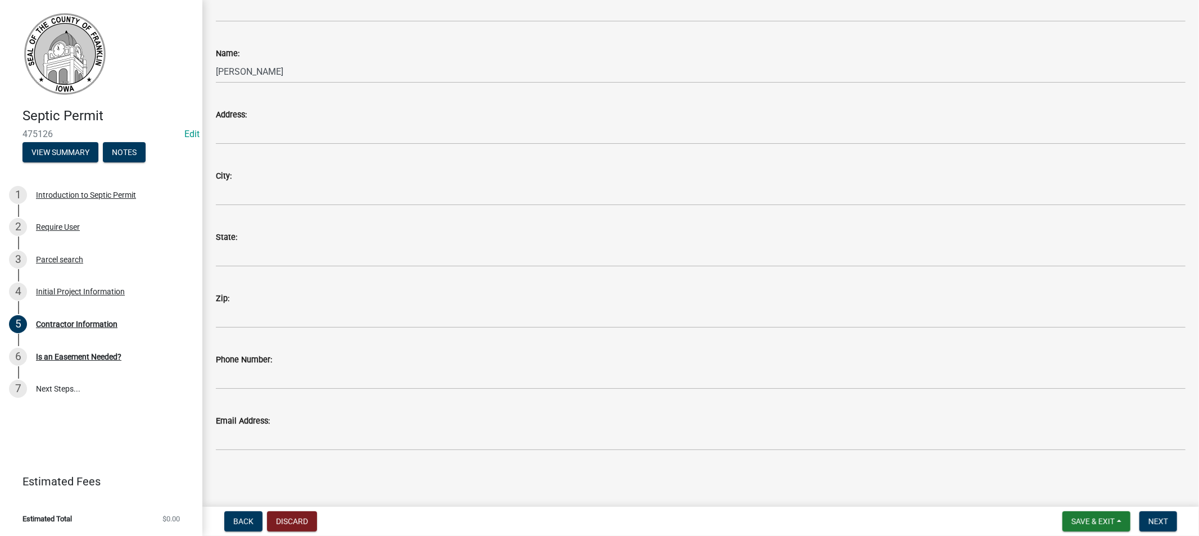
scroll to position [155, 0]
type input "[PERSON_NAME] Exc"
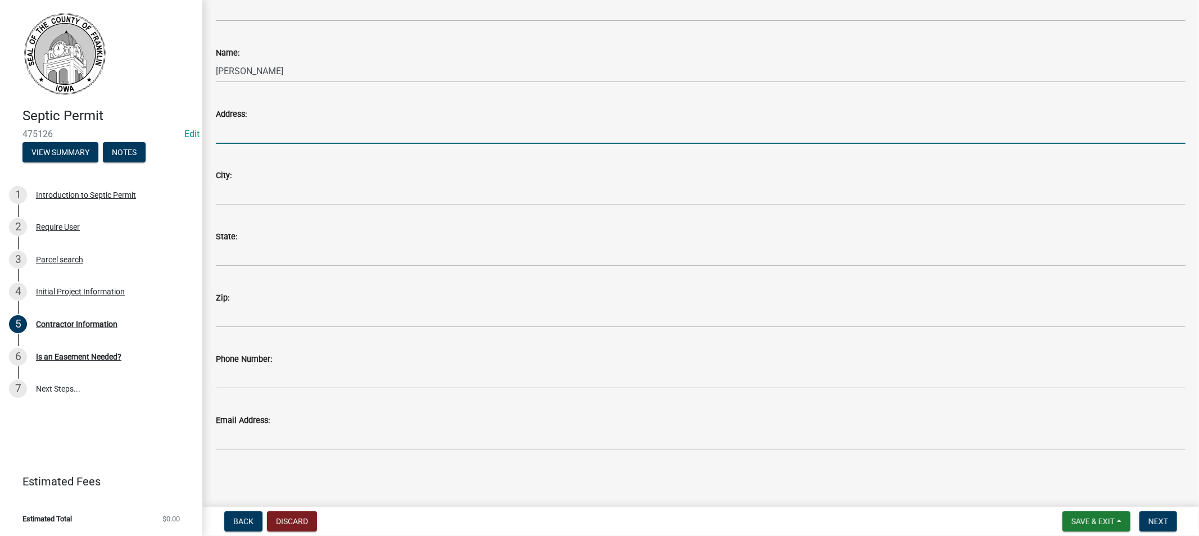
click at [263, 136] on input "Address:" at bounding box center [700, 132] width 969 height 23
type input "1871 Tulip Ave"
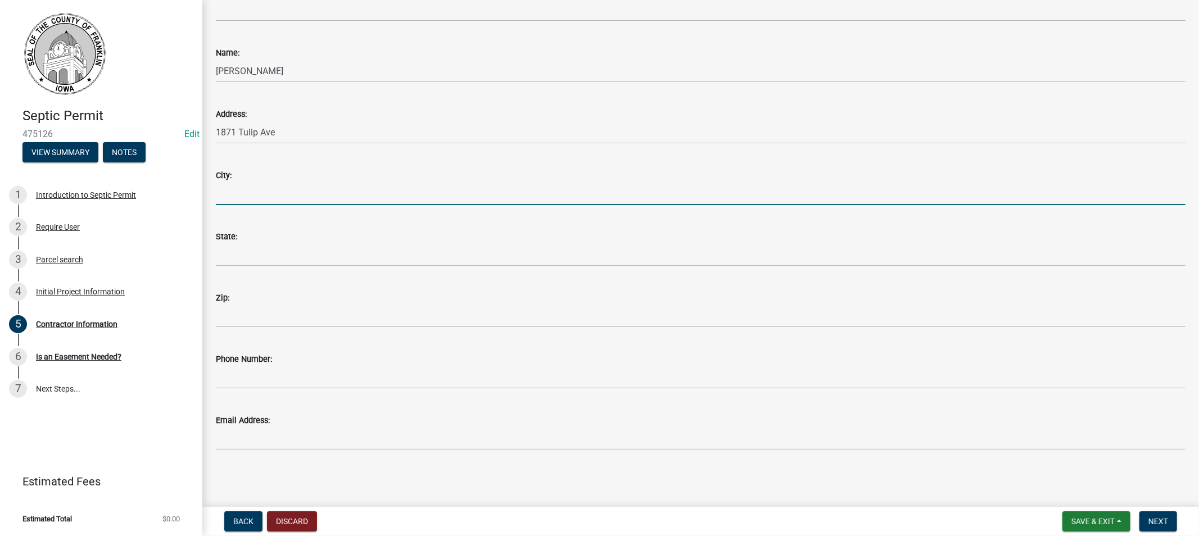
click at [239, 188] on input "City:" at bounding box center [700, 193] width 969 height 23
type input "Hampton"
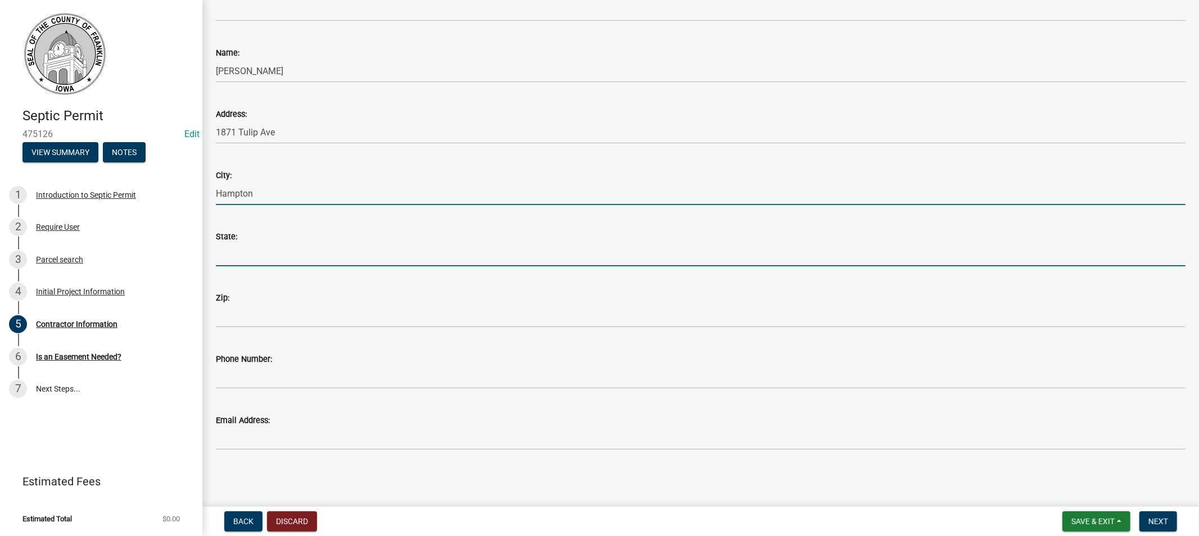
click at [229, 261] on input "State:" at bounding box center [700, 254] width 969 height 23
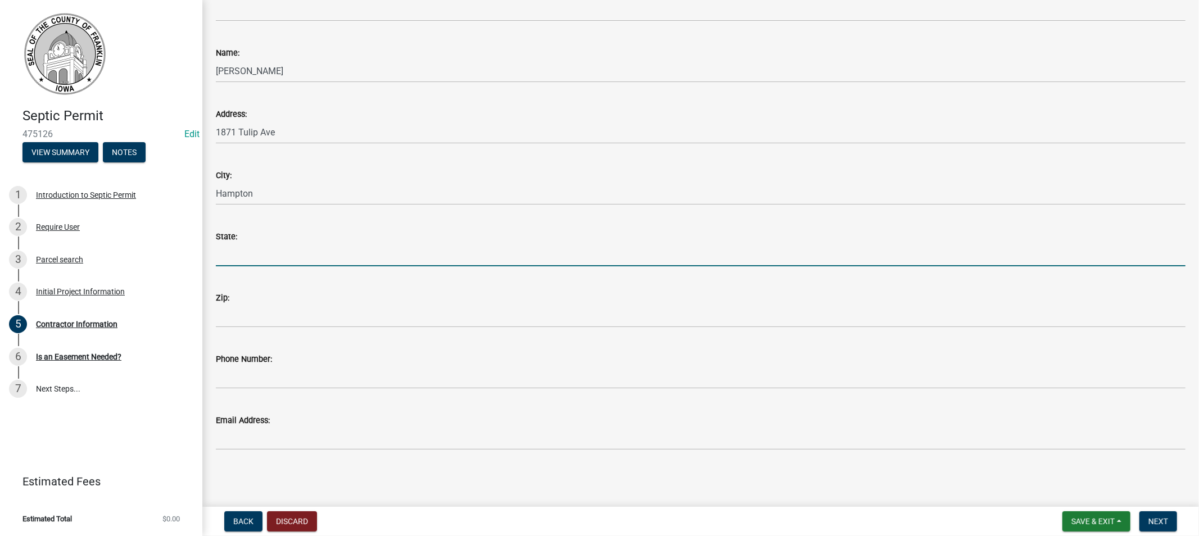
type input "[US_STATE]"
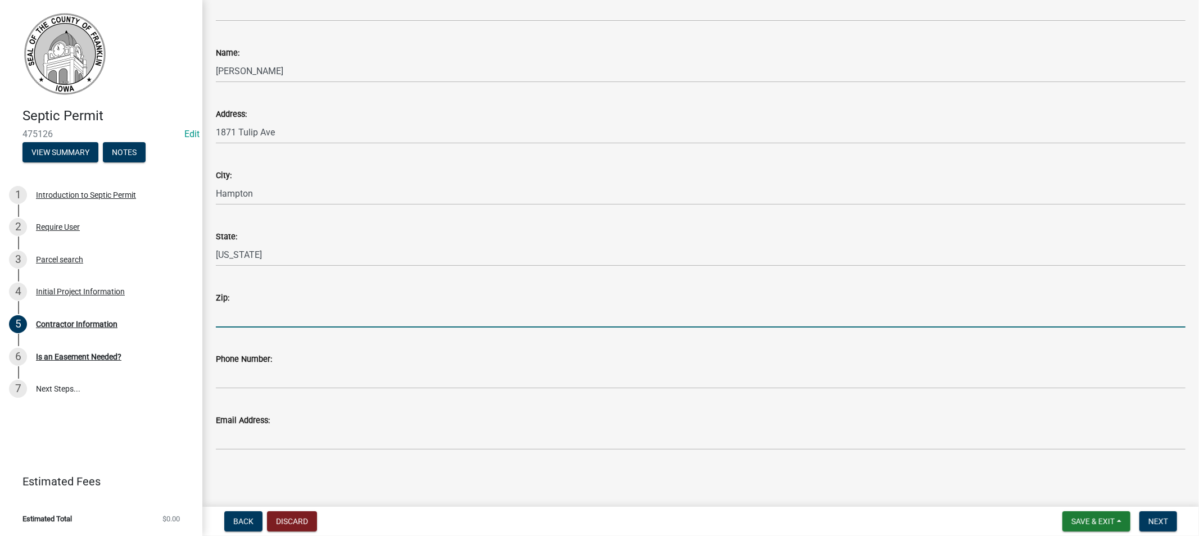
drag, startPoint x: 237, startPoint y: 305, endPoint x: 266, endPoint y: 312, distance: 30.3
click at [240, 305] on input "Zip:" at bounding box center [700, 316] width 969 height 23
type input "50441"
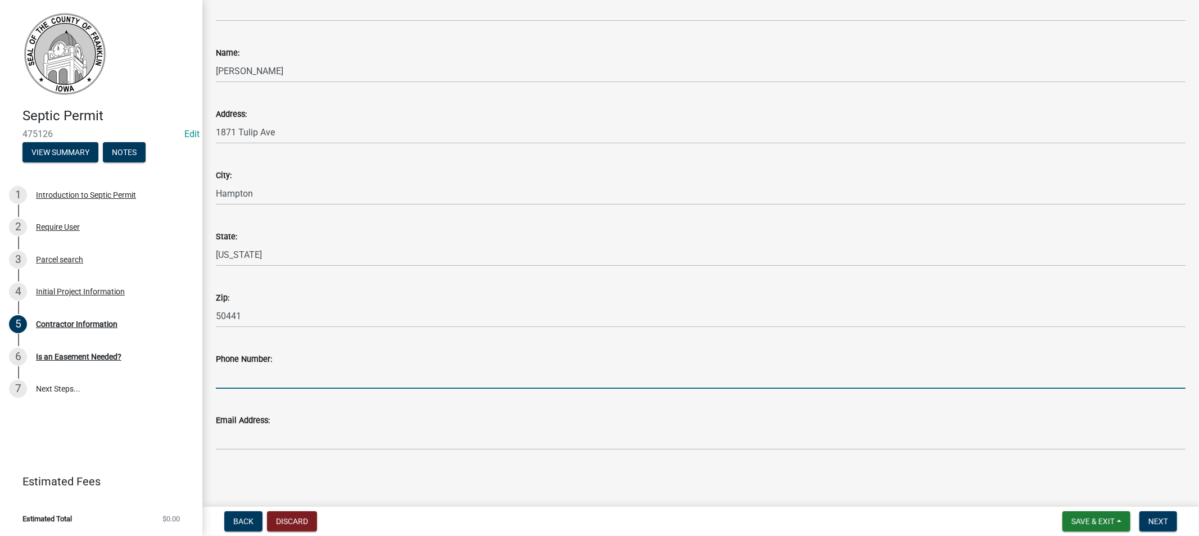
click at [271, 379] on input "Phone Number:" at bounding box center [700, 377] width 969 height 23
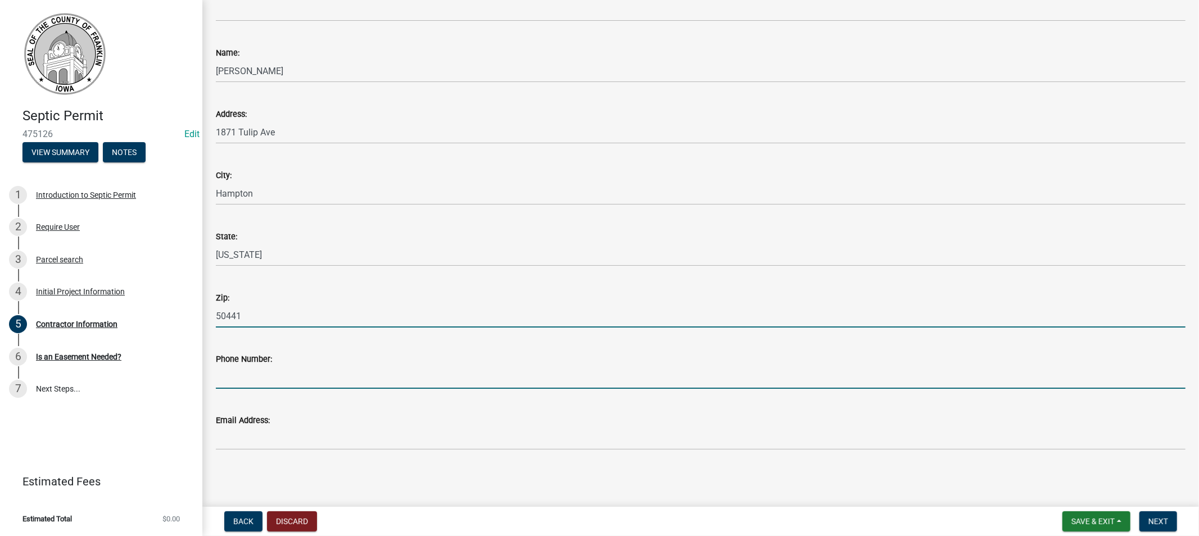
click at [484, 321] on input "50441" at bounding box center [700, 316] width 969 height 23
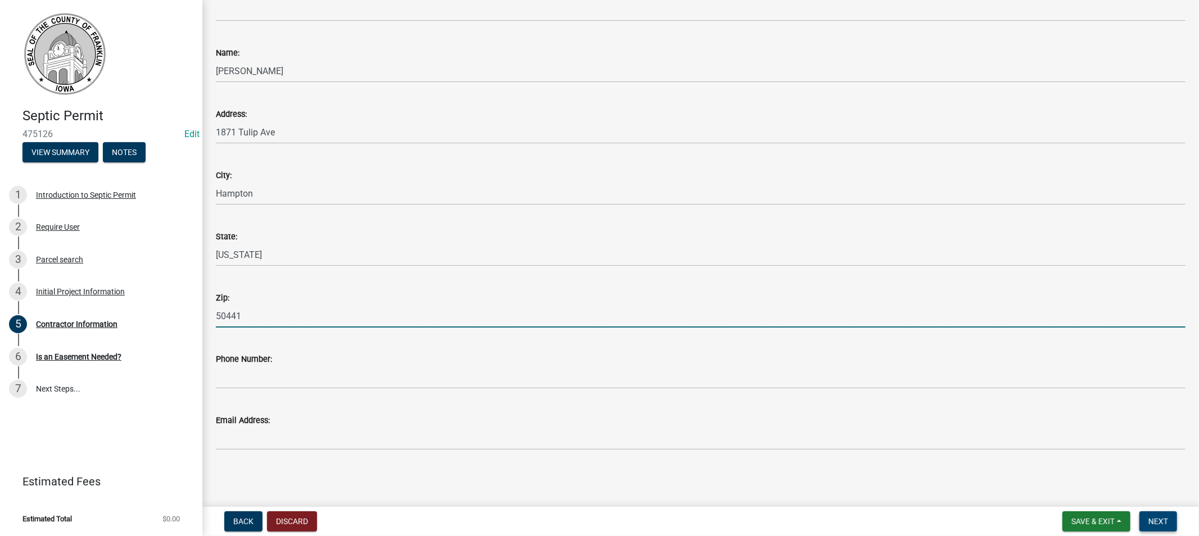
click at [1153, 518] on span "Next" at bounding box center [1158, 521] width 20 height 9
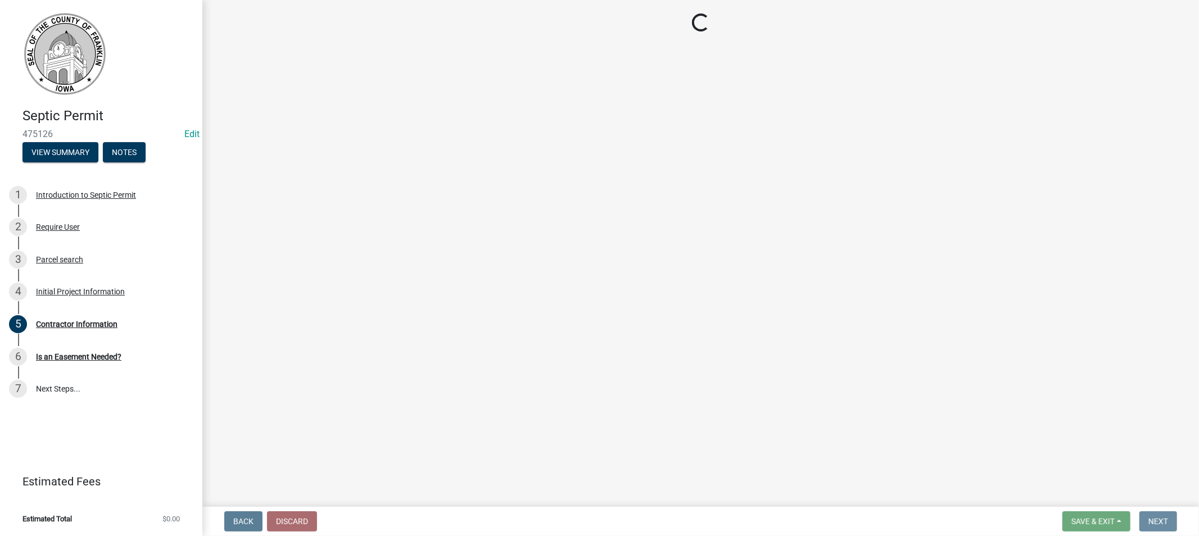
scroll to position [0, 0]
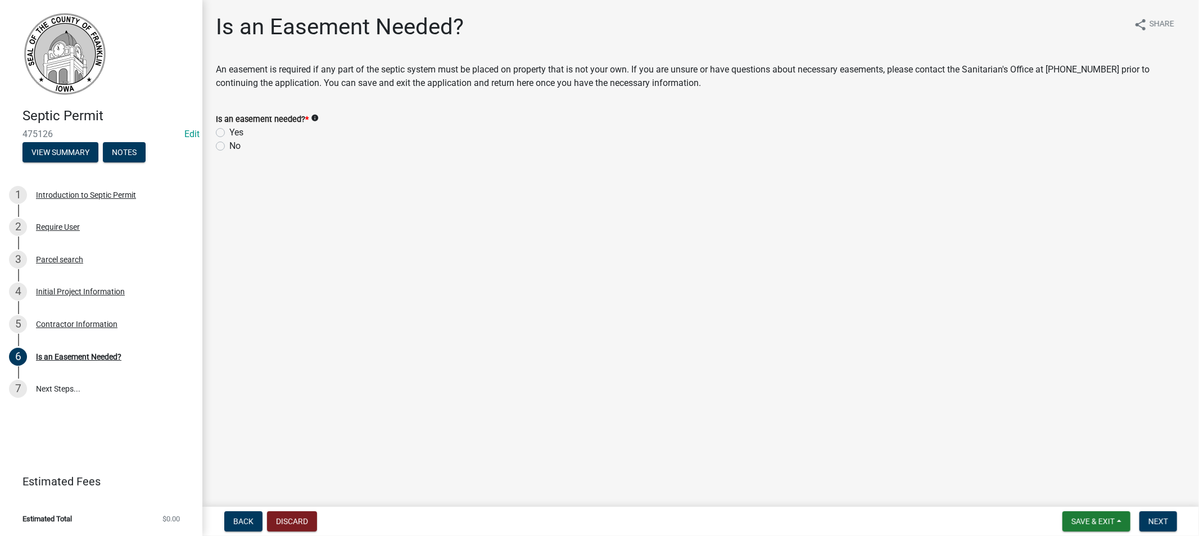
click at [229, 133] on label "Yes" at bounding box center [236, 132] width 14 height 13
click at [229, 133] on input "Yes" at bounding box center [232, 129] width 7 height 7
radio input "true"
click at [1159, 520] on span "Next" at bounding box center [1158, 521] width 20 height 9
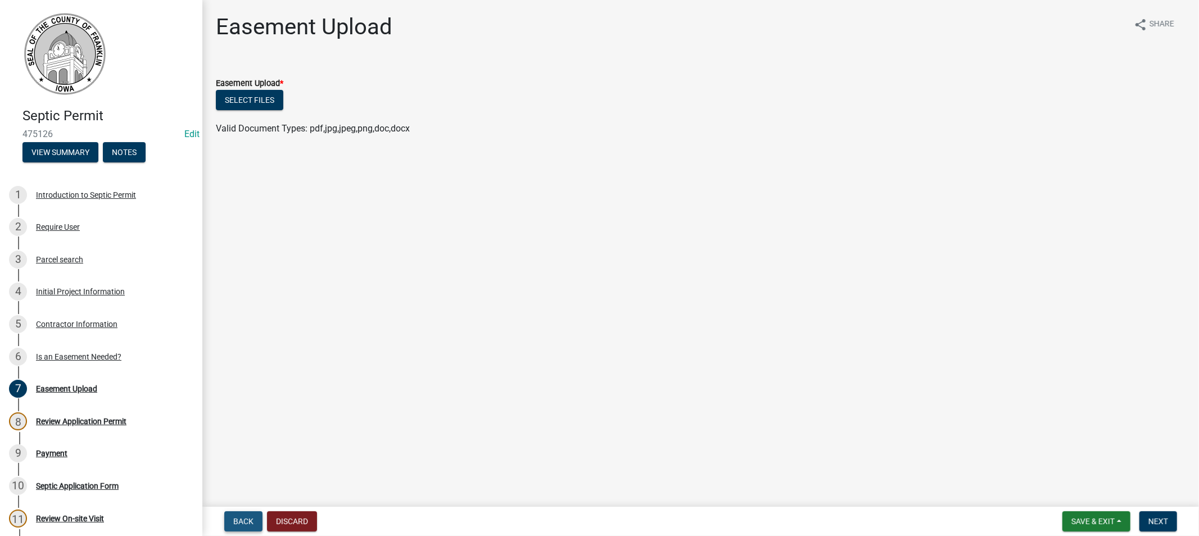
click at [248, 525] on span "Back" at bounding box center [243, 521] width 20 height 9
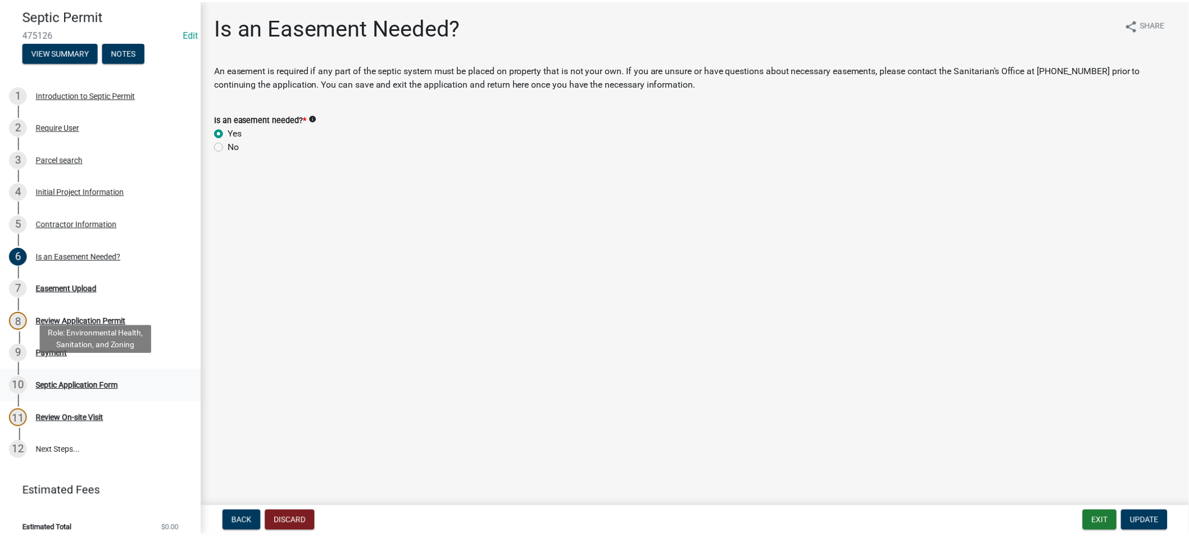
scroll to position [110, 0]
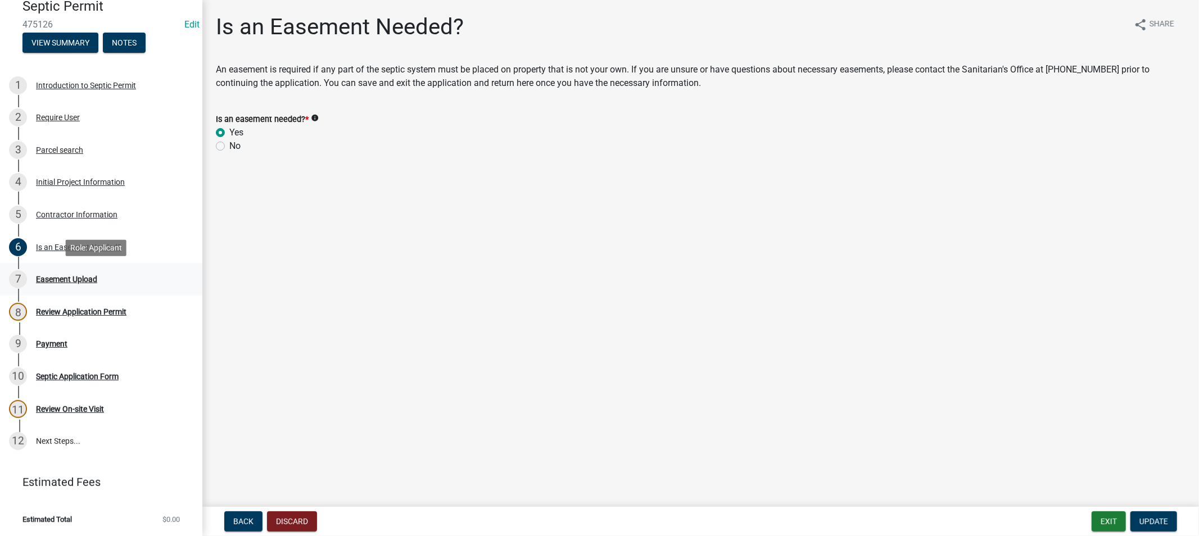
click at [67, 279] on div "Easement Upload" at bounding box center [66, 279] width 61 height 8
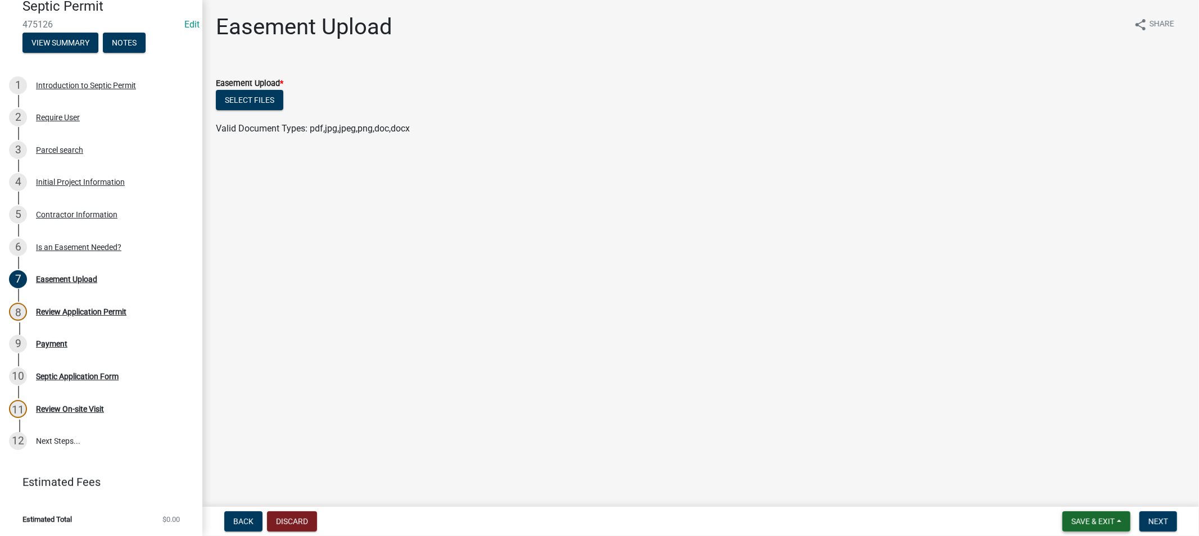
click at [1086, 523] on span "Save & Exit" at bounding box center [1092, 521] width 43 height 9
click at [1082, 492] on button "Save & Exit" at bounding box center [1085, 492] width 90 height 27
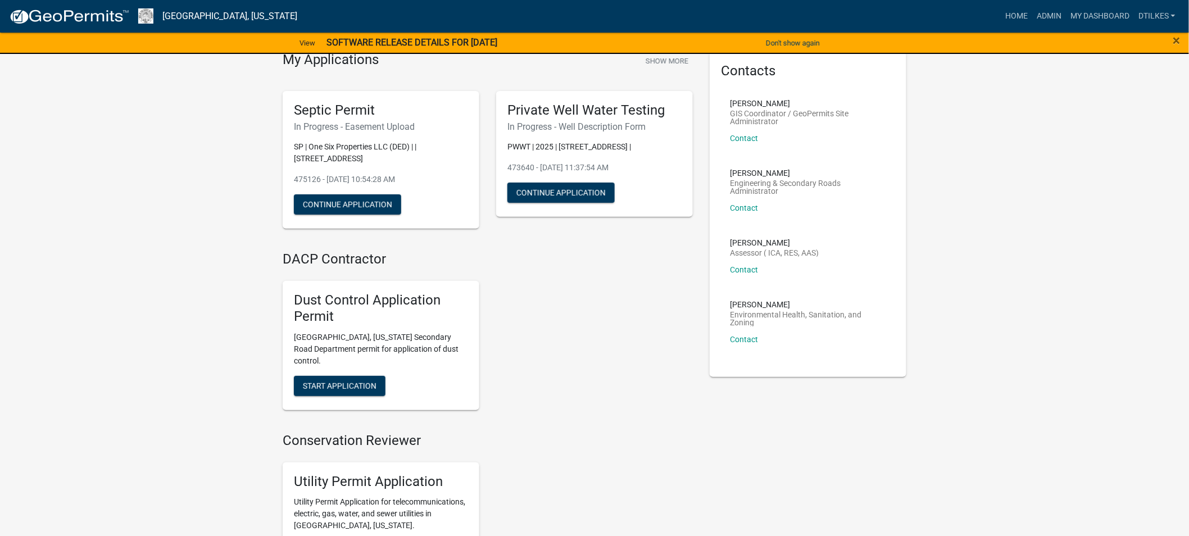
scroll to position [62, 0]
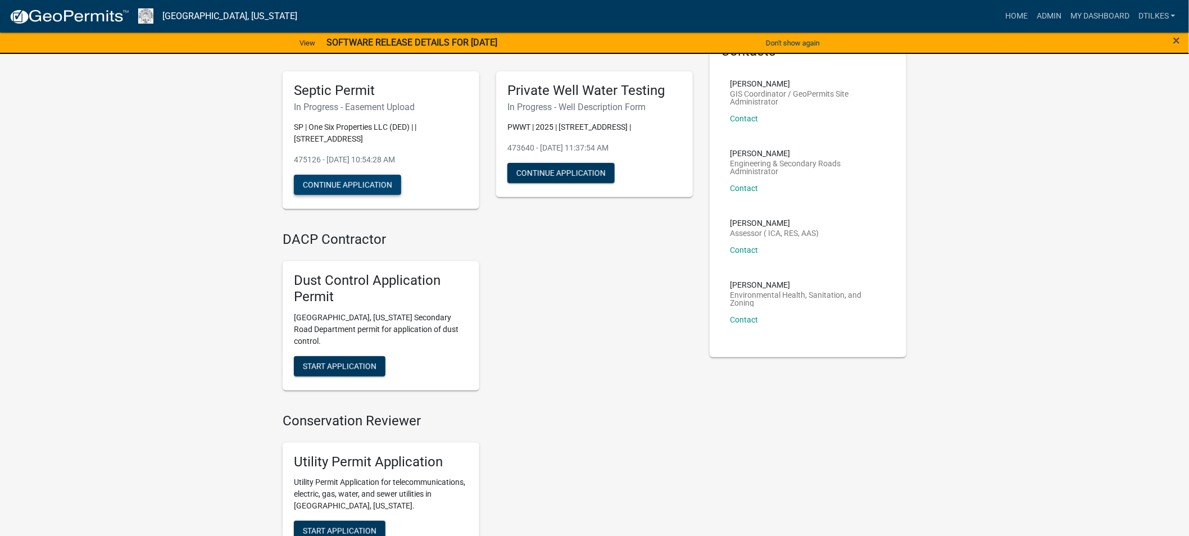
click at [363, 183] on button "Continue Application" at bounding box center [347, 185] width 107 height 20
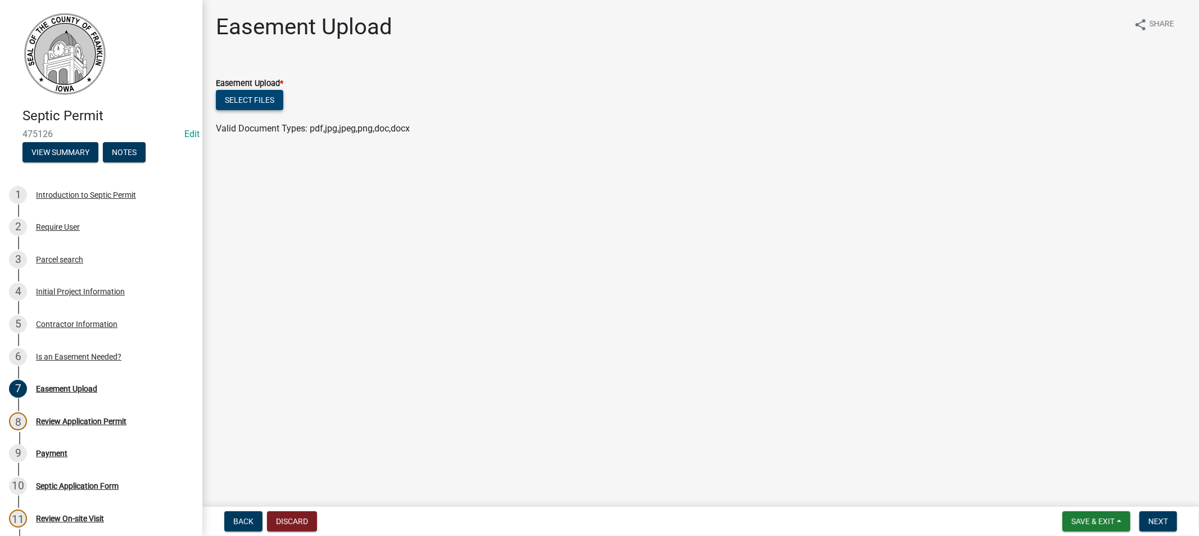
click at [259, 98] on button "Select files" at bounding box center [249, 100] width 67 height 20
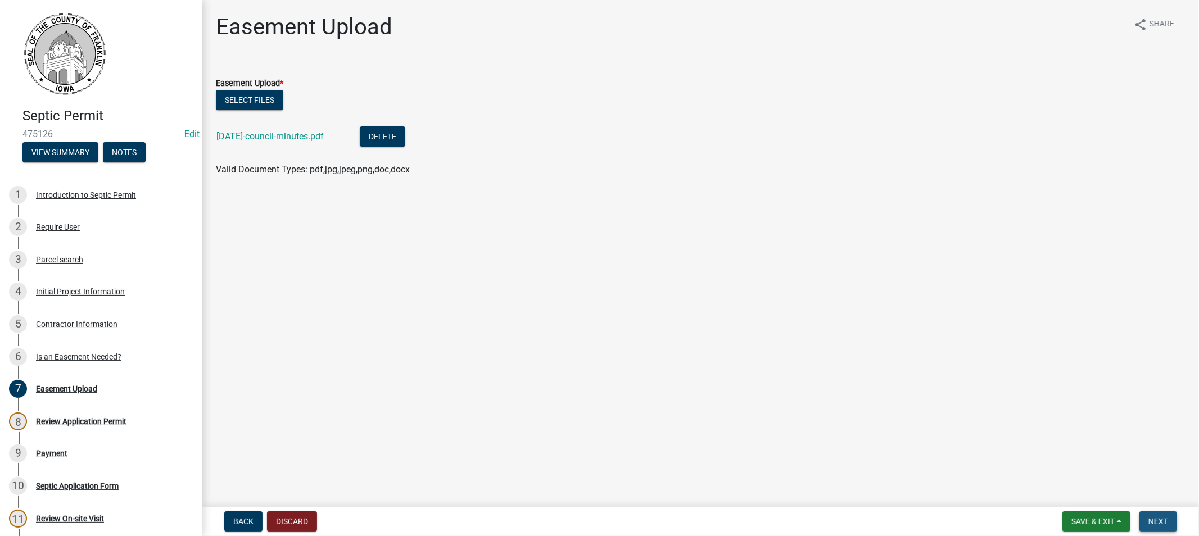
click at [1151, 519] on span "Next" at bounding box center [1158, 521] width 20 height 9
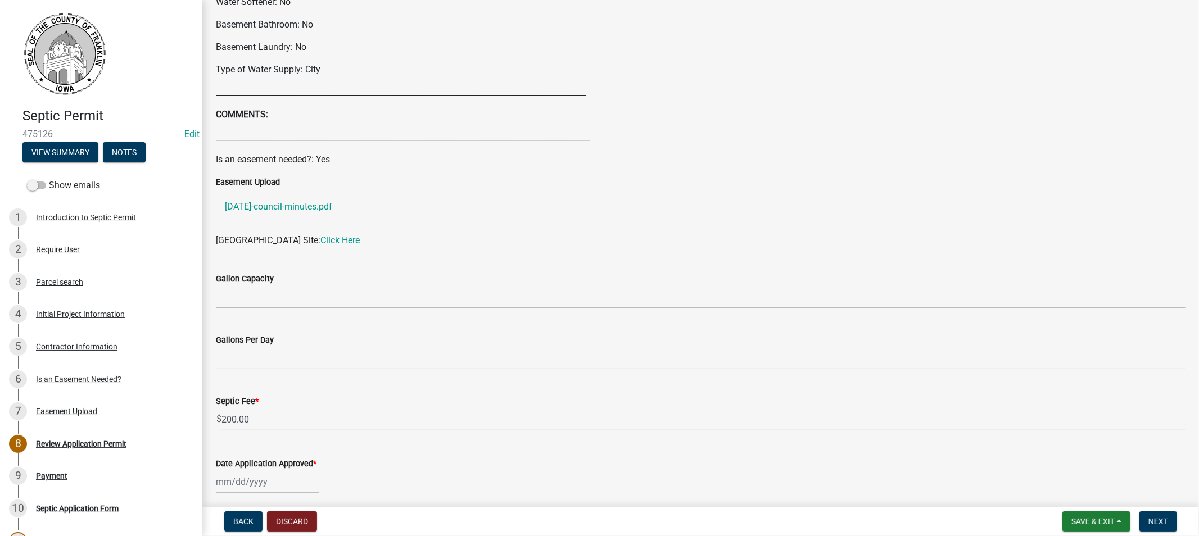
scroll to position [499, 0]
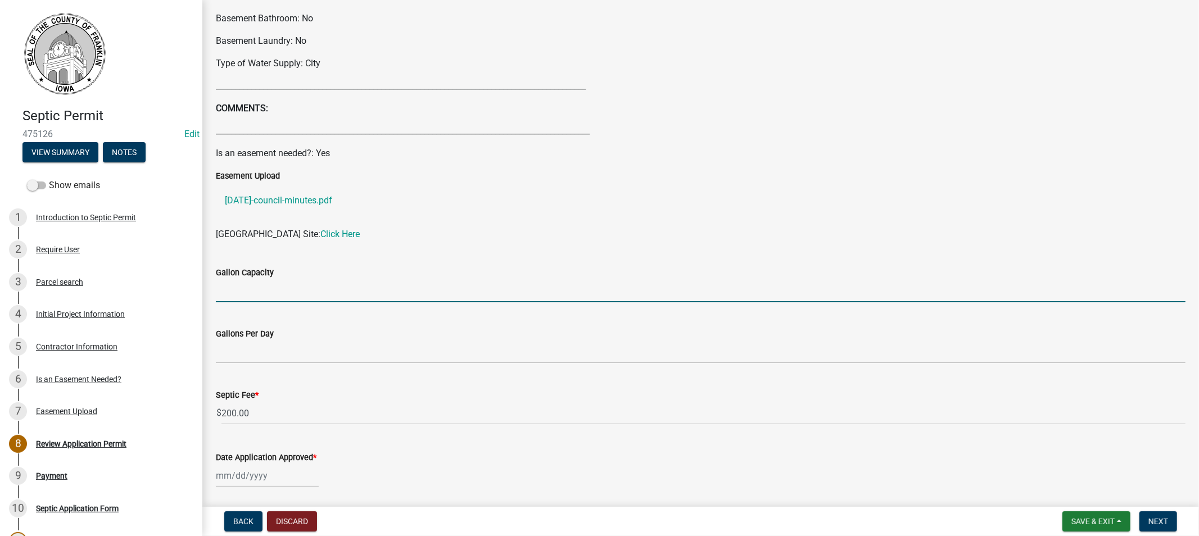
click at [263, 289] on input "Gallon Capacity" at bounding box center [700, 290] width 969 height 23
type input "2000"
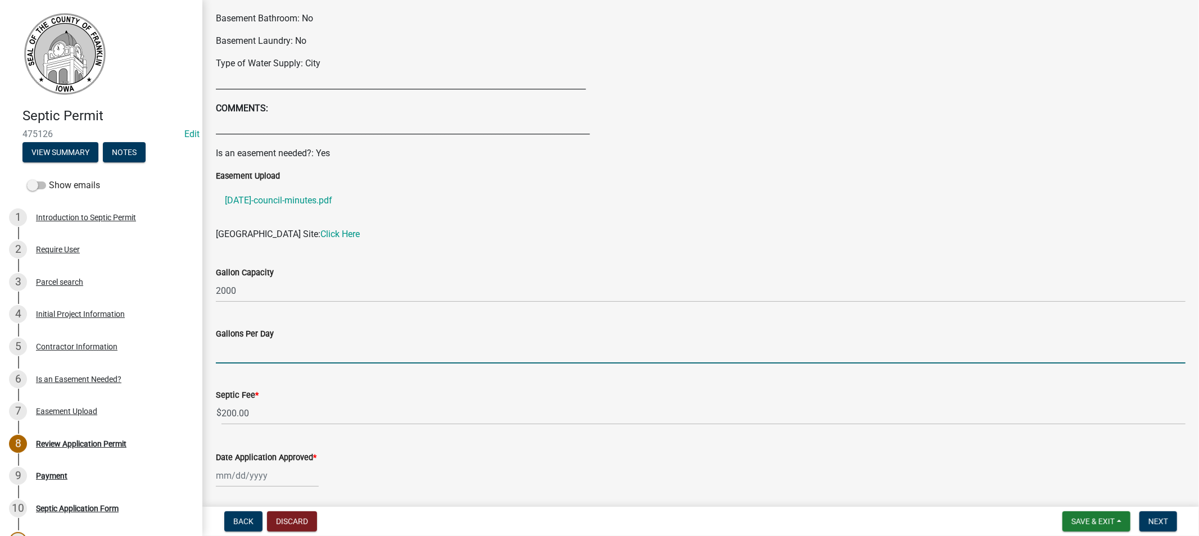
click at [263, 352] on input "Gallons Per Day" at bounding box center [700, 352] width 969 height 23
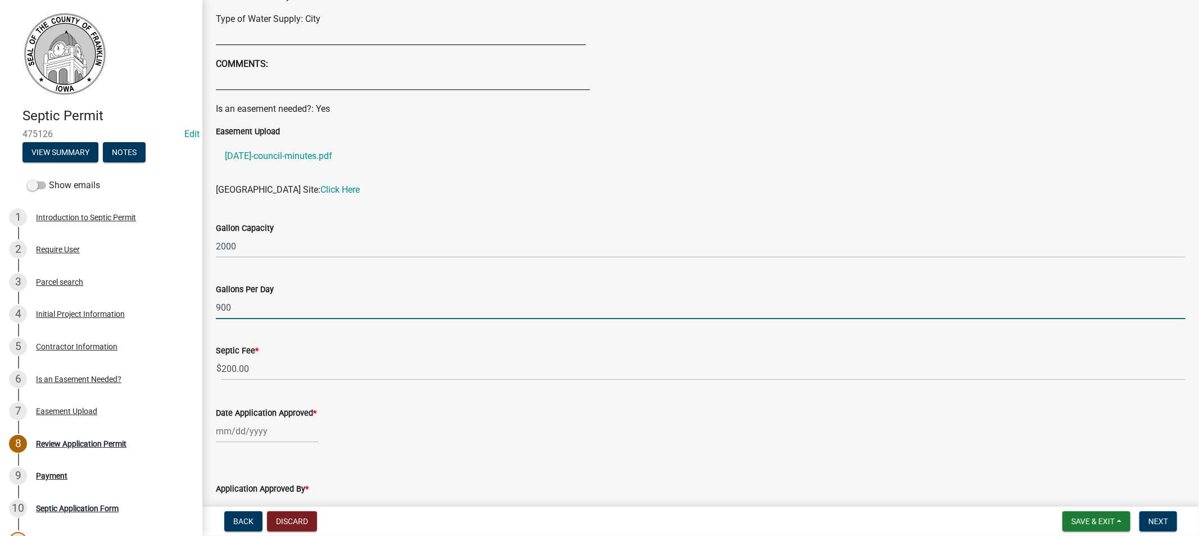
scroll to position [613, 0]
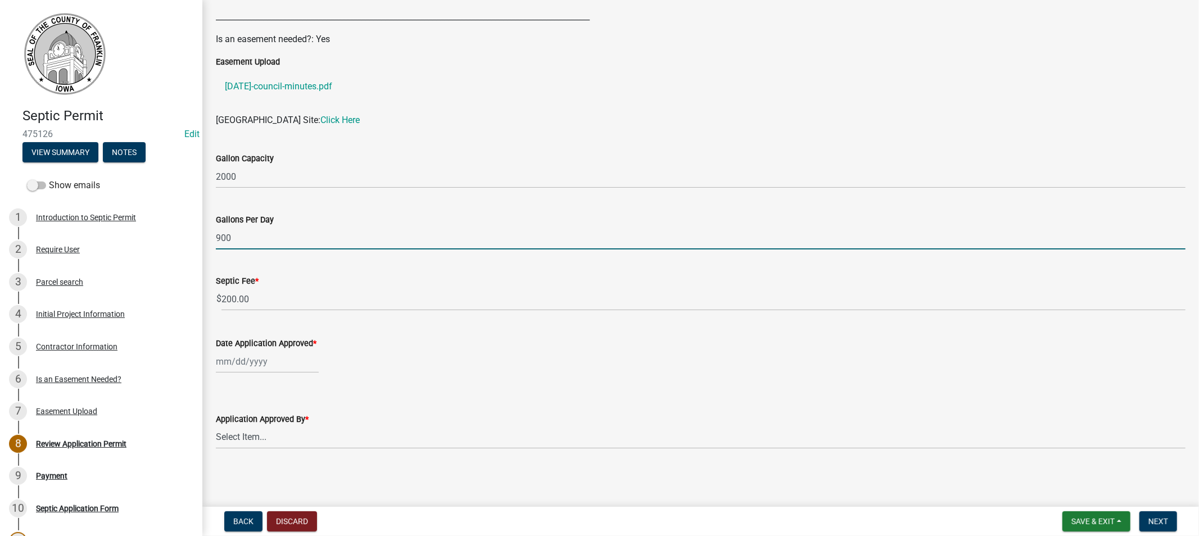
type input "900"
click at [259, 368] on div at bounding box center [267, 361] width 103 height 23
select select "9"
select select "2025"
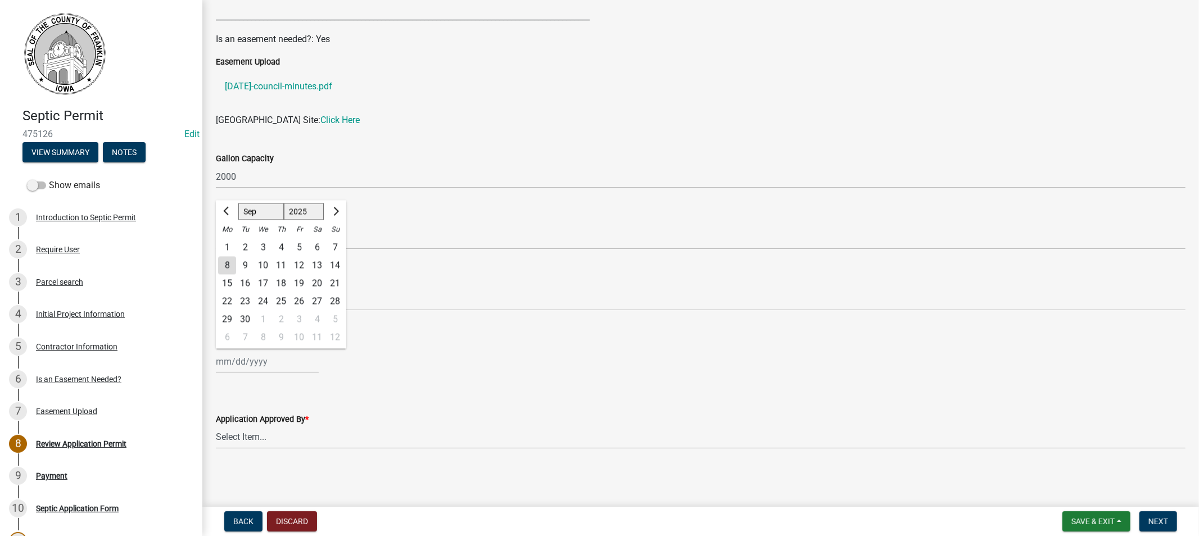
click at [347, 349] on div "Date Application Approved * [PERSON_NAME] Apr [PERSON_NAME][DATE] Sep Oct Nov […" at bounding box center [700, 347] width 969 height 52
click at [261, 365] on div at bounding box center [267, 361] width 103 height 23
select select "9"
select select "2025"
click at [227, 212] on span "Previous month" at bounding box center [227, 211] width 8 height 8
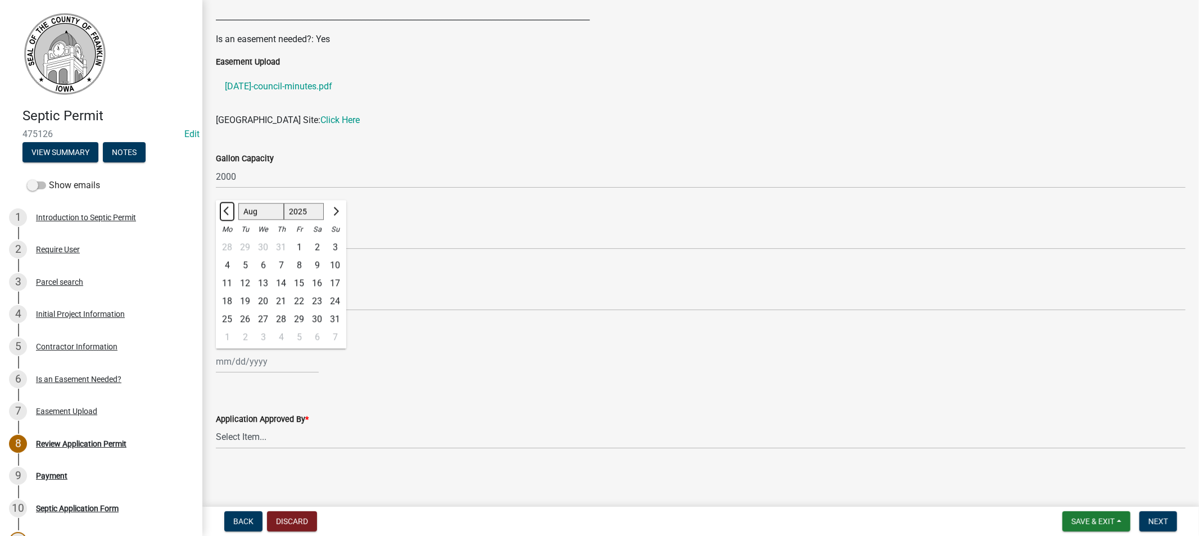
click at [227, 212] on span "Previous month" at bounding box center [227, 211] width 8 height 8
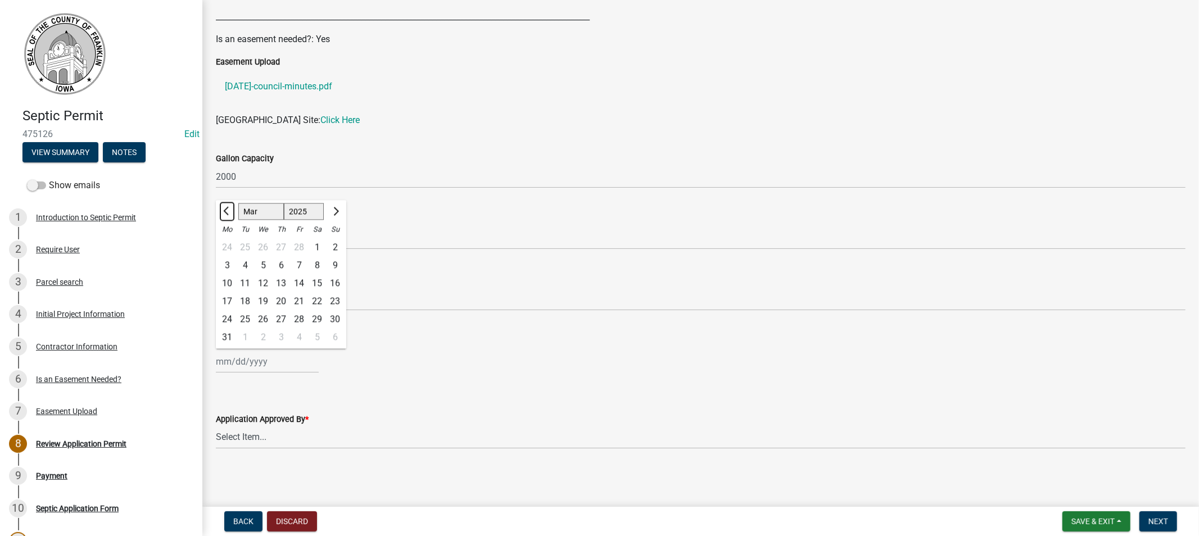
click at [227, 212] on span "Previous month" at bounding box center [227, 211] width 8 height 8
select select "12"
select select "2024"
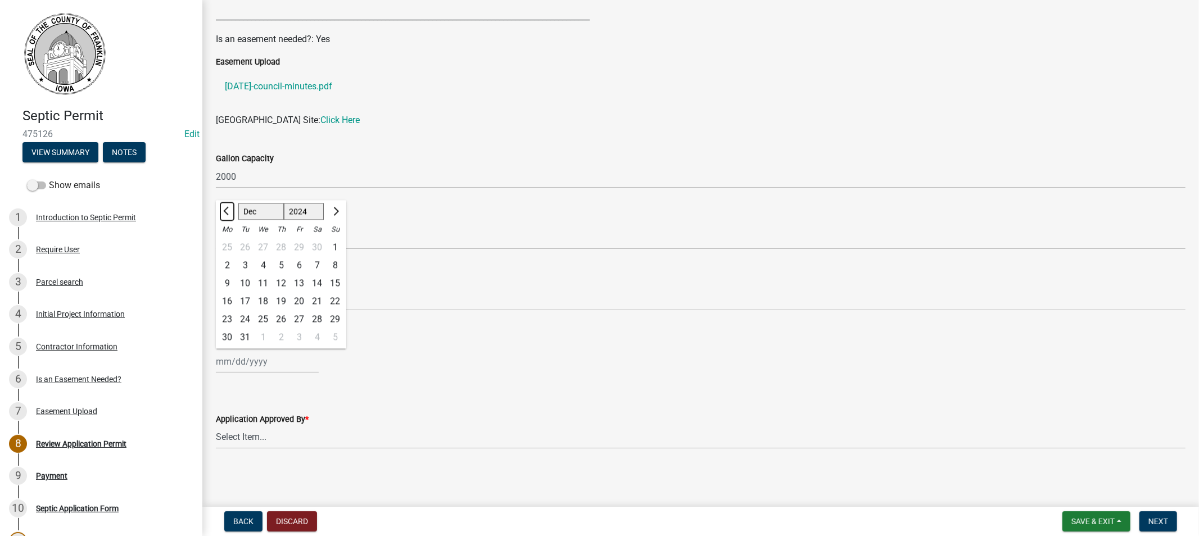
click at [227, 212] on span "Previous month" at bounding box center [227, 211] width 8 height 8
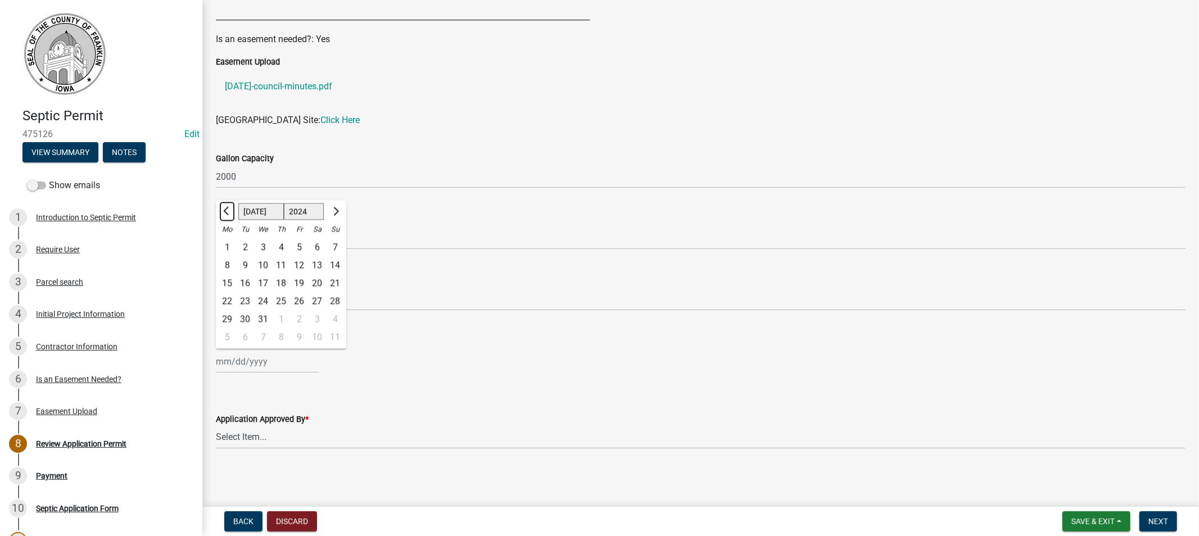
click at [227, 212] on span "Previous month" at bounding box center [227, 211] width 8 height 8
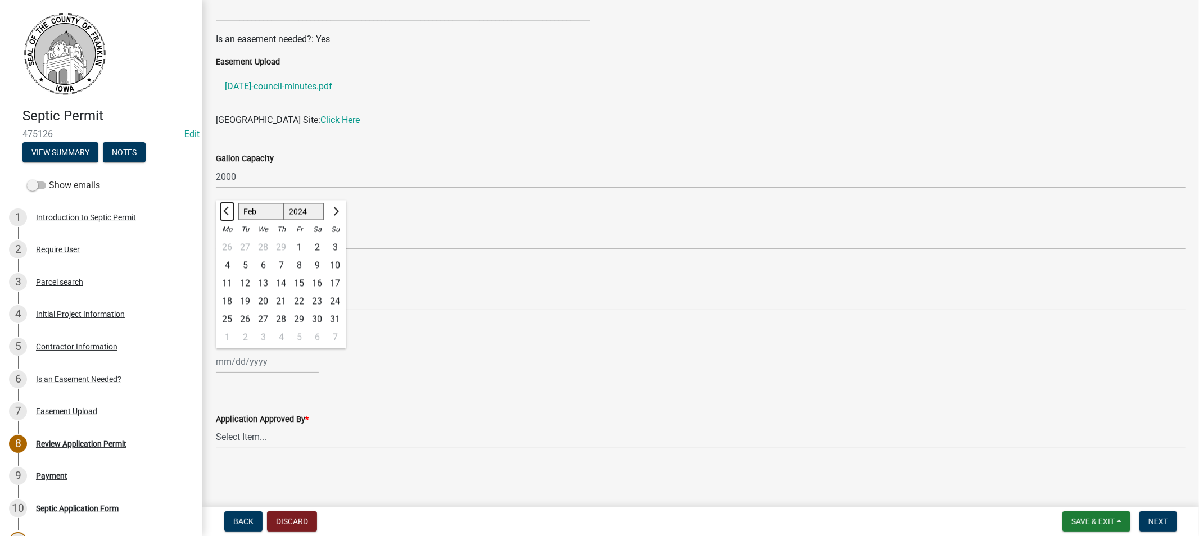
click at [227, 212] on span "Previous month" at bounding box center [227, 211] width 8 height 8
select select "12"
select select "2023"
click at [227, 212] on span "Previous month" at bounding box center [227, 211] width 8 height 8
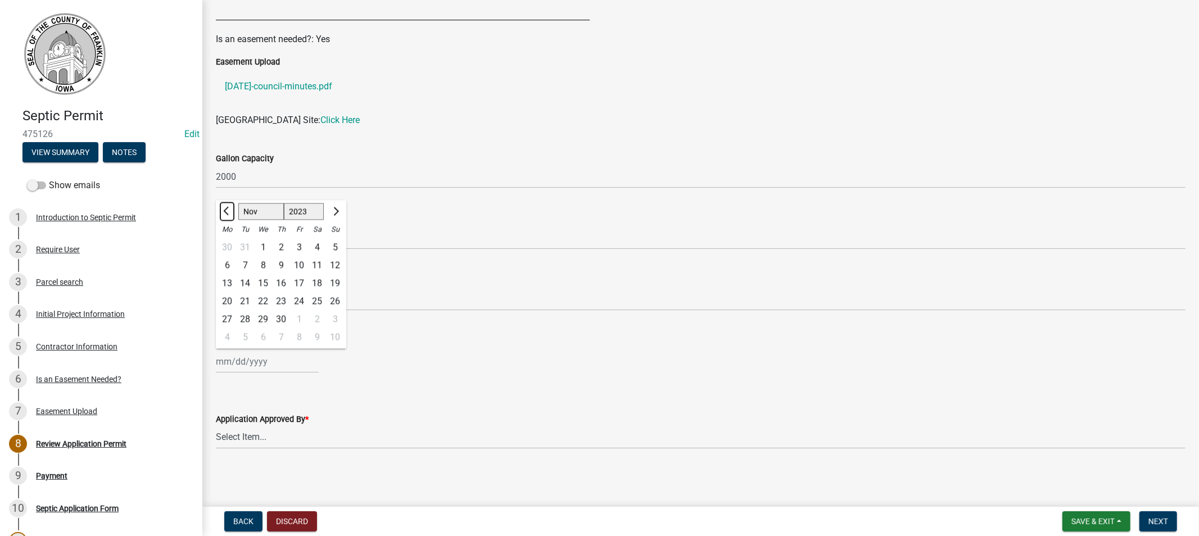
click at [227, 212] on span "Previous month" at bounding box center [227, 211] width 8 height 8
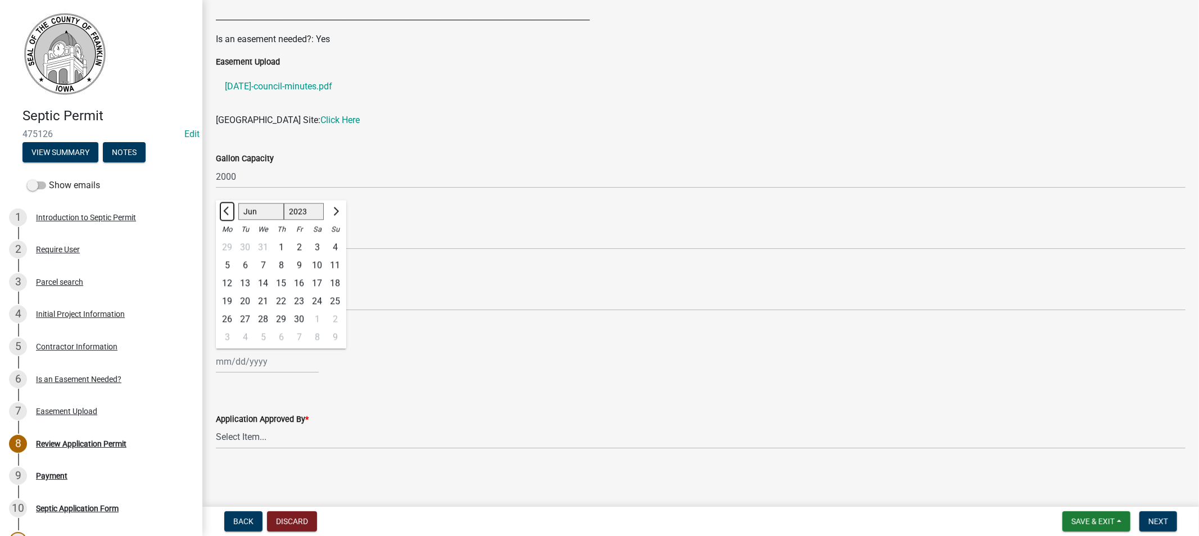
click at [227, 212] on span "Previous month" at bounding box center [227, 211] width 8 height 8
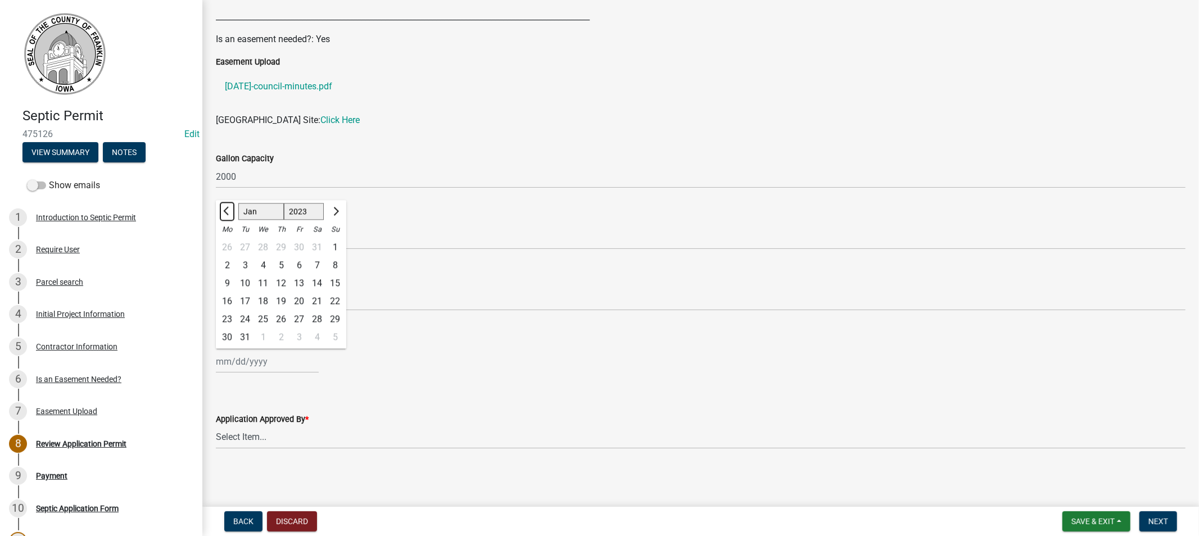
click at [227, 212] on span "Previous month" at bounding box center [227, 211] width 8 height 8
select select "12"
select select "2022"
click at [227, 212] on span "Previous month" at bounding box center [227, 211] width 8 height 8
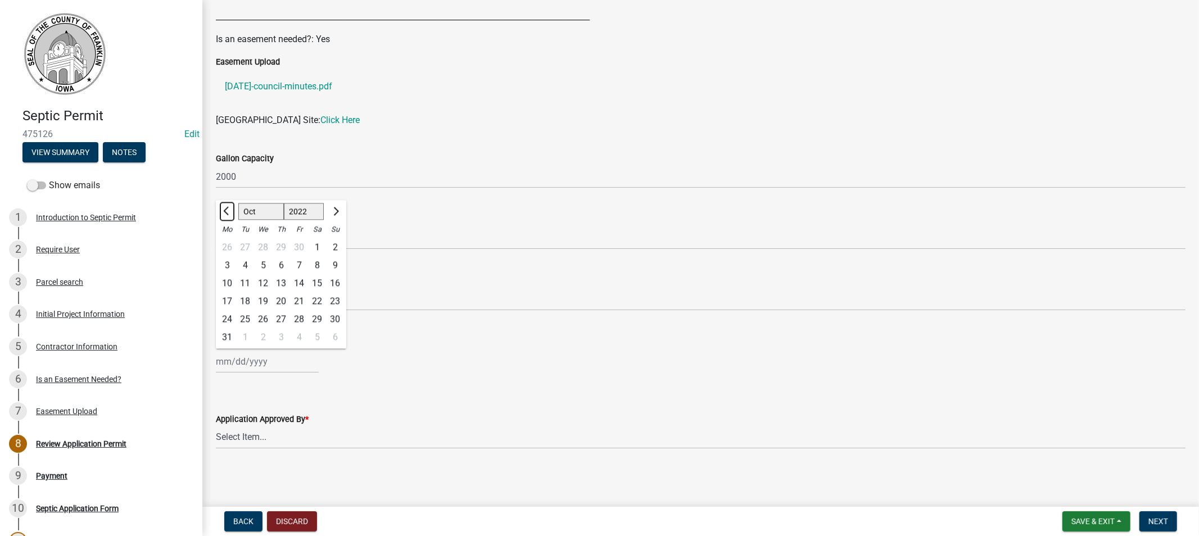
click at [227, 212] on span "Previous month" at bounding box center [227, 211] width 8 height 8
select select "9"
click at [260, 318] on div "28" at bounding box center [263, 319] width 18 height 18
type input "[DATE]"
click at [287, 436] on select "Select Item... [PERSON_NAME]" at bounding box center [700, 437] width 969 height 23
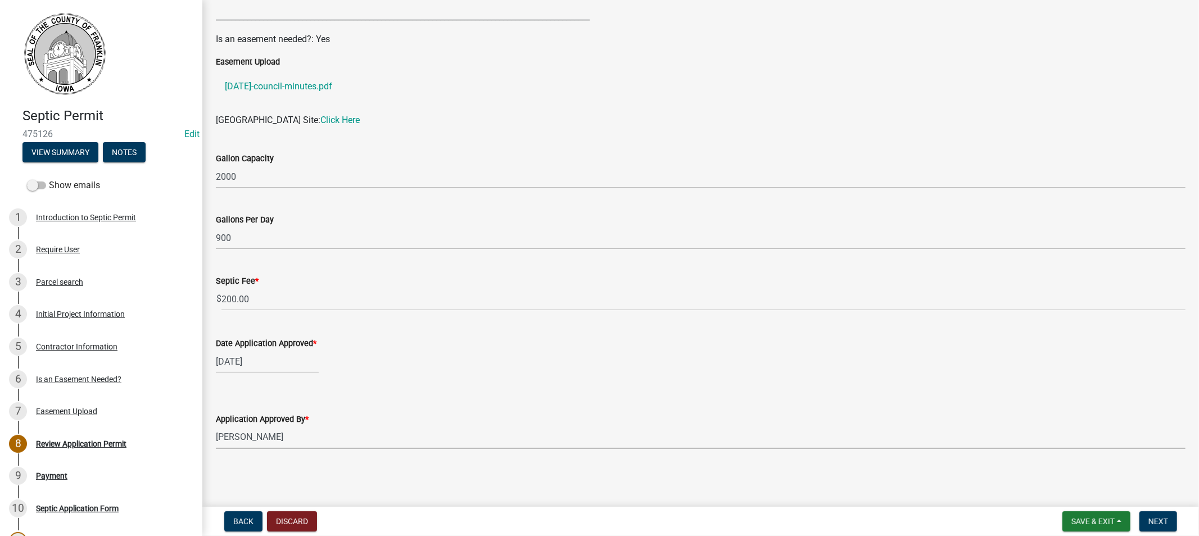
click at [216, 426] on select "Select Item... [PERSON_NAME]" at bounding box center [700, 437] width 969 height 23
select select "5220629f-9084-4e48-abb1-a914bded0463"
click at [1153, 518] on span "Next" at bounding box center [1158, 521] width 20 height 9
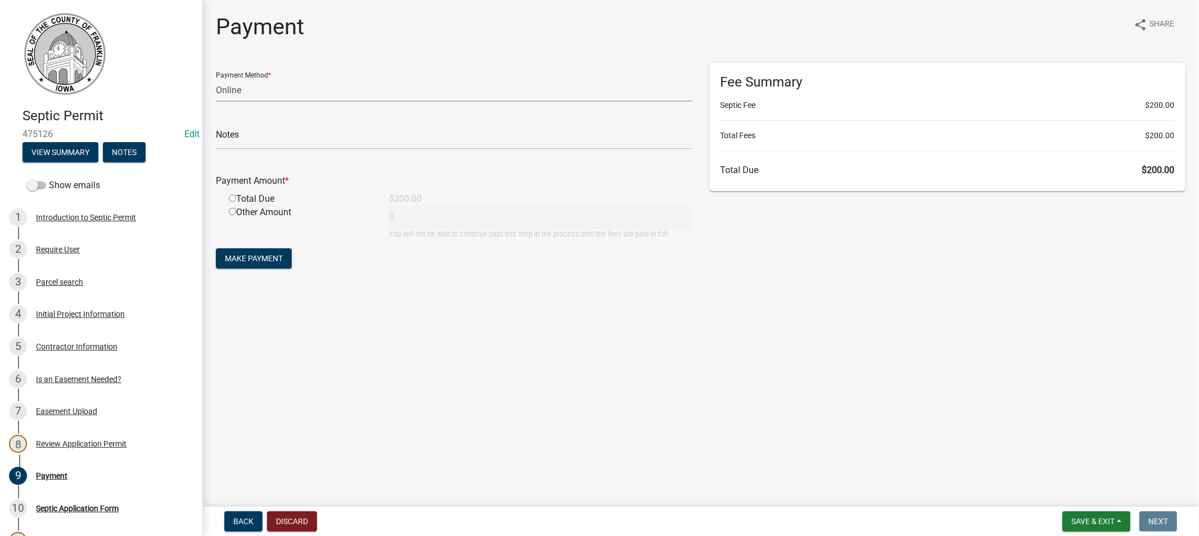
click at [256, 92] on select "Credit Card POS Check Cash Online" at bounding box center [454, 90] width 477 height 23
select select "1: 0"
click at [216, 79] on select "Credit Card POS Check Cash Online" at bounding box center [454, 90] width 477 height 23
click at [278, 141] on input "text" at bounding box center [454, 137] width 477 height 23
type input "009060"
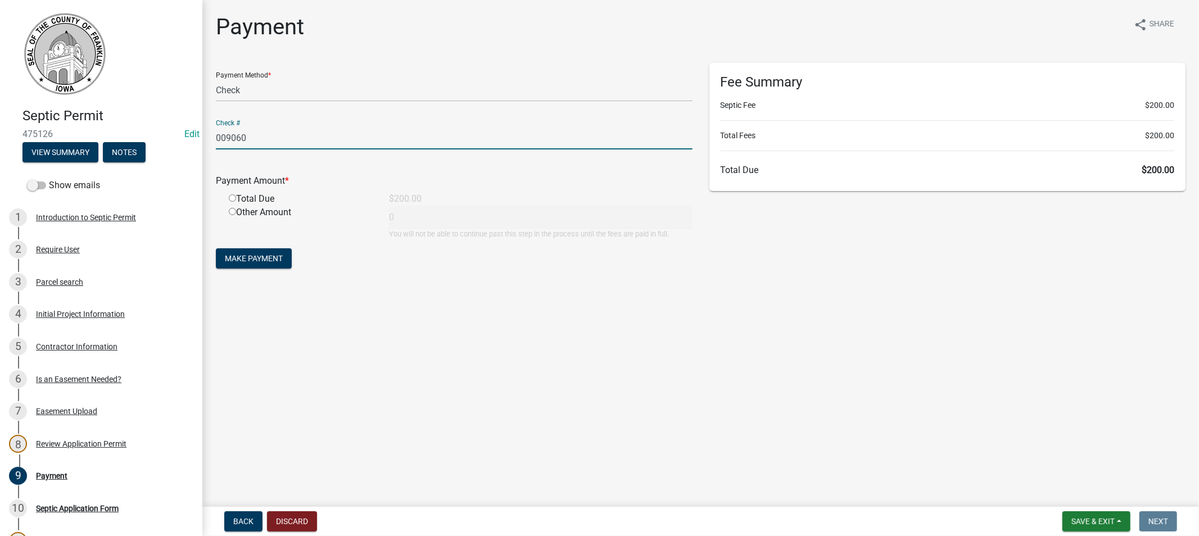
click at [233, 197] on input "radio" at bounding box center [232, 197] width 7 height 7
radio input "true"
type input "200"
click at [256, 257] on span "Make Payment" at bounding box center [254, 258] width 58 height 9
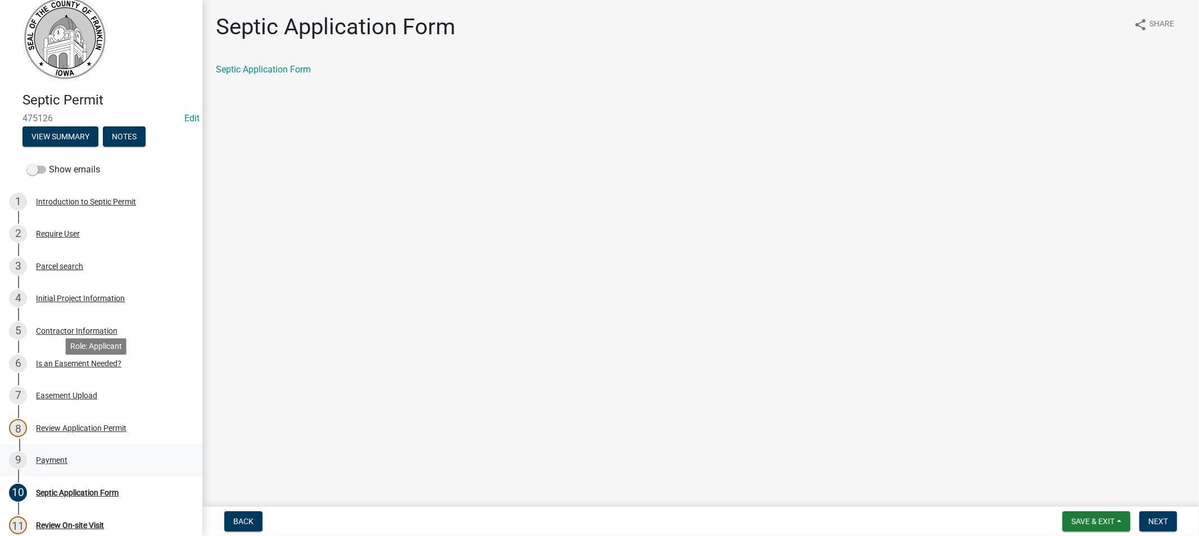
scroll to position [62, 0]
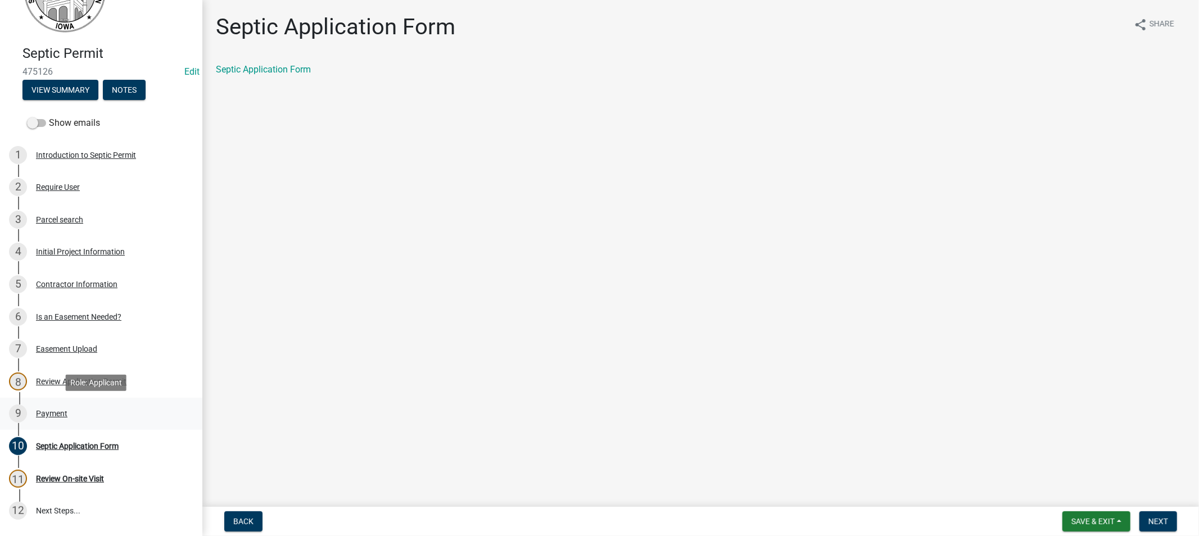
click at [58, 415] on div "Payment" at bounding box center [51, 414] width 31 height 8
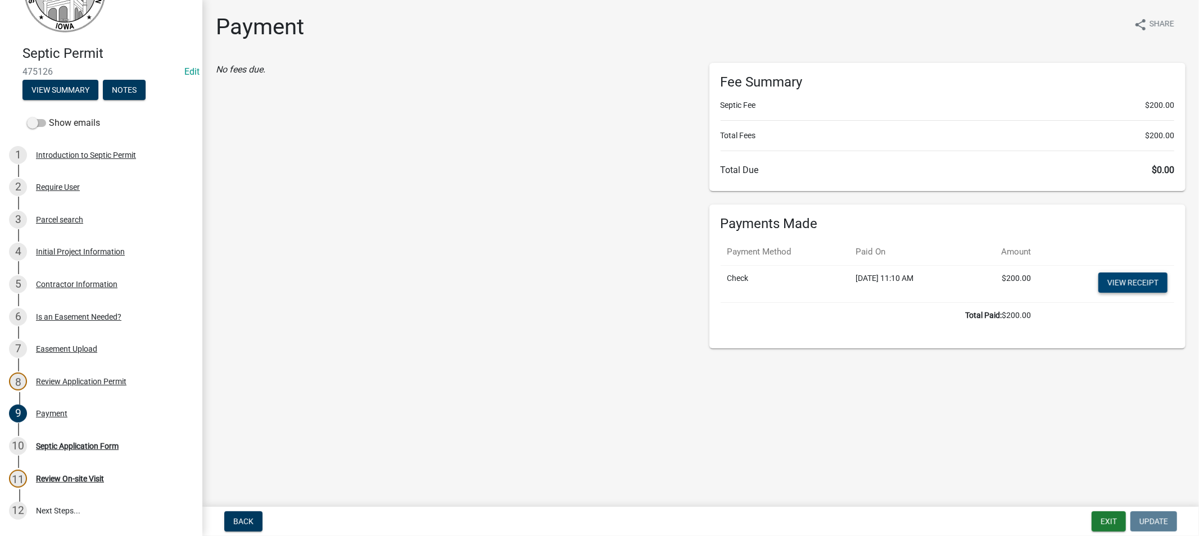
click at [1125, 280] on link "View receipt" at bounding box center [1132, 283] width 69 height 20
click at [55, 445] on div "Septic Application Form" at bounding box center [77, 446] width 83 height 8
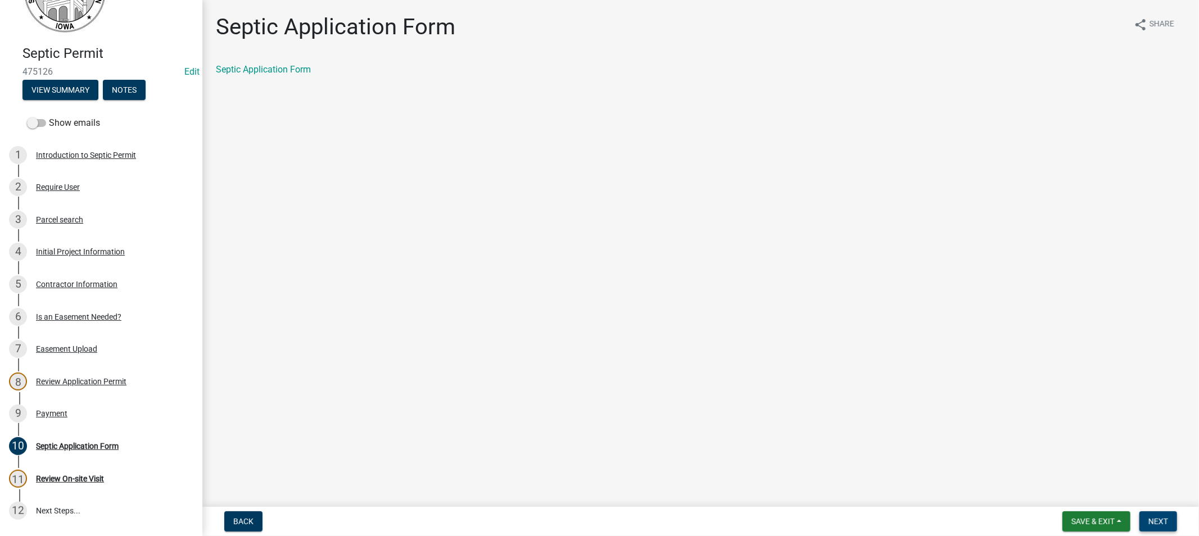
click at [1158, 522] on span "Next" at bounding box center [1158, 521] width 20 height 9
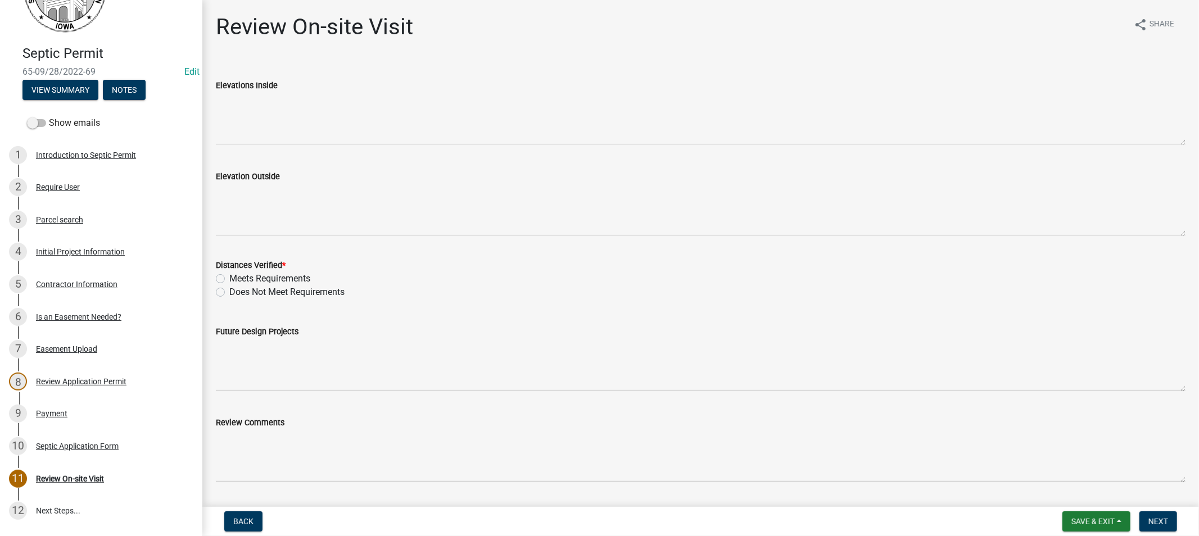
click at [229, 278] on label "Meets Requirements" at bounding box center [269, 278] width 81 height 13
click at [229, 278] on input "Meets Requirements" at bounding box center [232, 275] width 7 height 7
radio input "true"
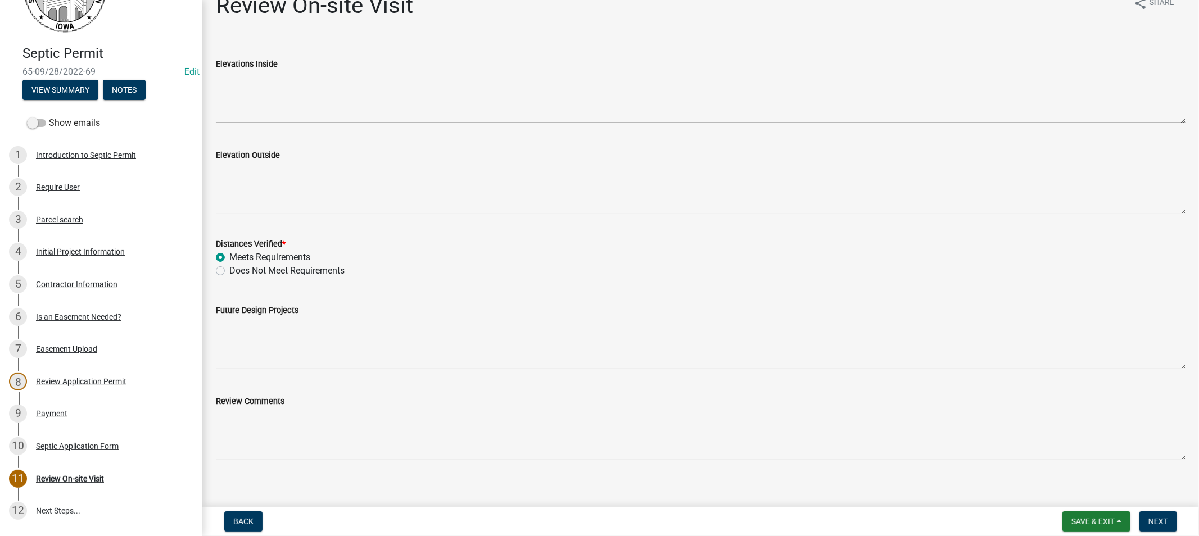
scroll to position [32, 0]
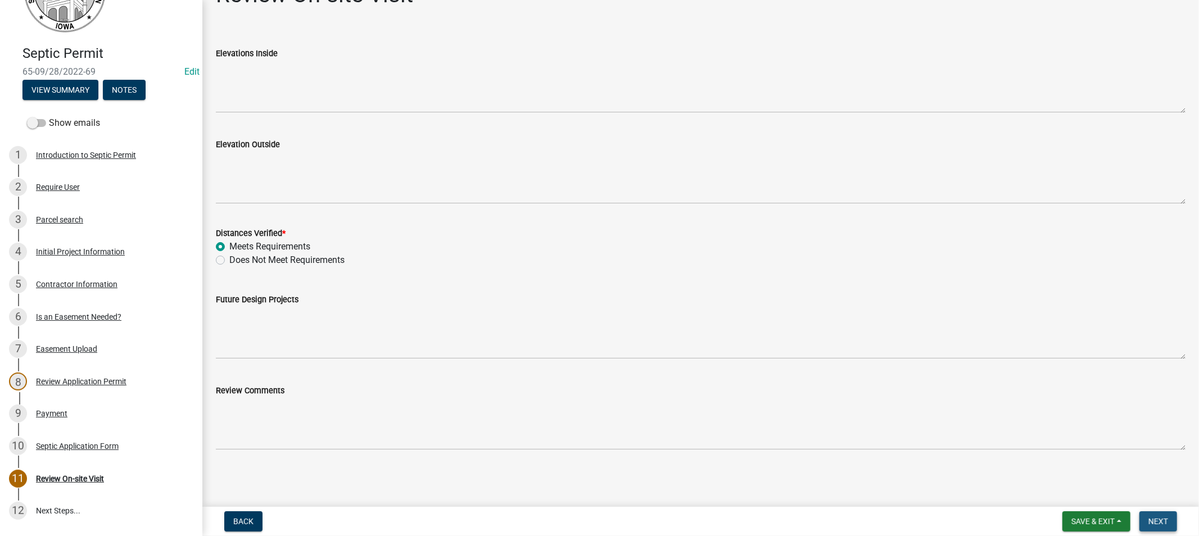
click at [1155, 517] on span "Next" at bounding box center [1158, 521] width 20 height 9
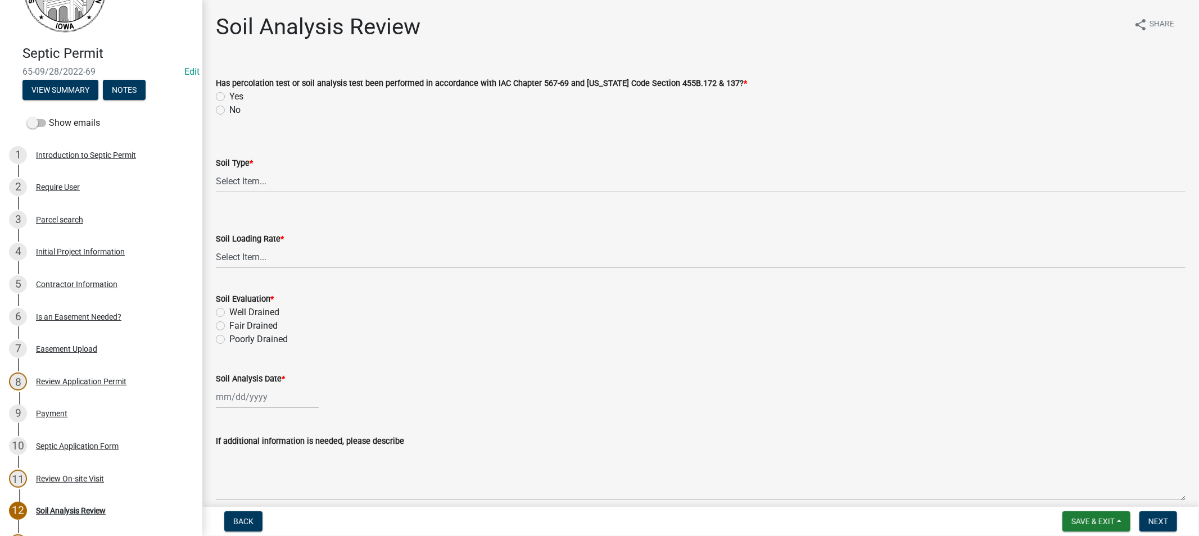
click at [229, 97] on label "Yes" at bounding box center [236, 96] width 14 height 13
click at [229, 97] on input "Yes" at bounding box center [232, 93] width 7 height 7
radio input "true"
click at [263, 178] on select "Select Item... Course Sand and Gravel Medium Sands Fine Sands Very Fine [PERSON…" at bounding box center [700, 181] width 969 height 23
click at [216, 170] on select "Select Item... Course Sand and Gravel Medium Sands Fine Sands Very Fine [PERSON…" at bounding box center [700, 181] width 969 height 23
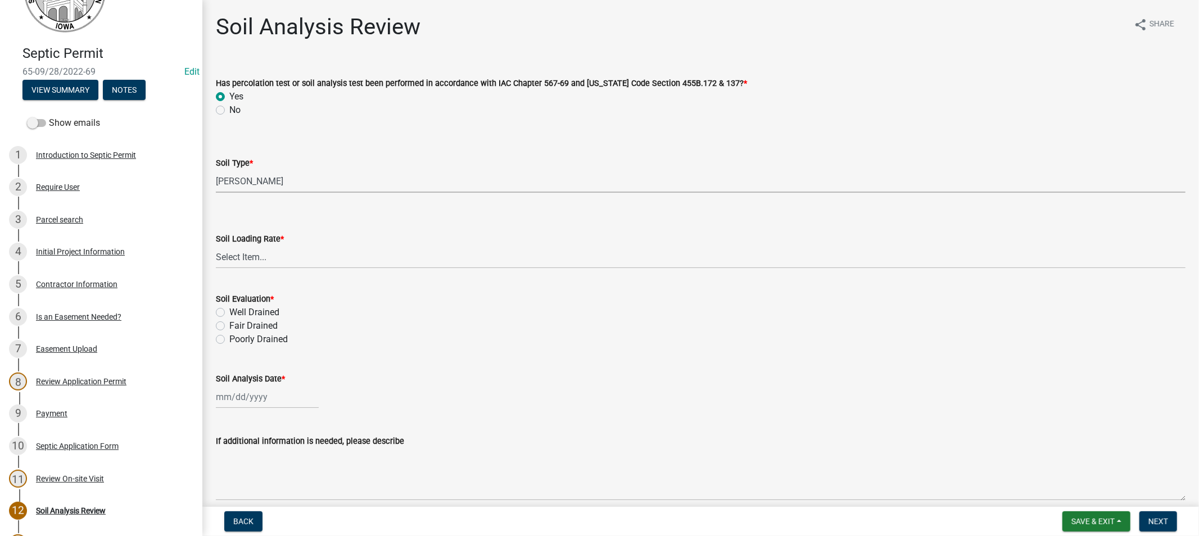
select select "76d85f2c-5528-437b-99f6-5fd00e461f1a"
click at [274, 253] on select "Select Item... 0.1 0.1+ 0.2 0.2+ 0.3 0.3+ 0.4 0.4+ 0.5 0.5+ 0.6 0.6+ 0.7 0.7+ 0…" at bounding box center [700, 257] width 969 height 23
click at [216, 246] on select "Select Item... 0.1 0.1+ 0.2 0.2+ 0.3 0.3+ 0.4 0.4+ 0.5 0.5+ 0.6 0.6+ 0.7 0.7+ 0…" at bounding box center [700, 257] width 969 height 23
select select "bf4e1db8-097e-4b01-8c01-492176099e95"
click at [229, 314] on label "Well Drained" at bounding box center [254, 312] width 50 height 13
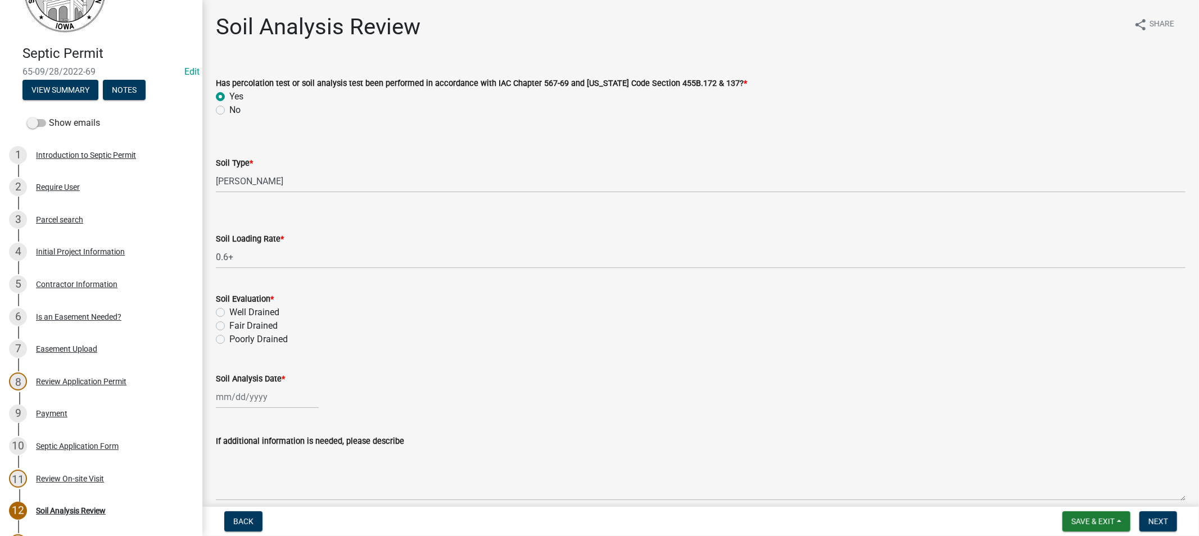
click at [229, 313] on input "Well Drained" at bounding box center [232, 309] width 7 height 7
radio input "true"
select select "9"
select select "2025"
click at [238, 402] on div "[PERSON_NAME] Feb Mar Apr [PERSON_NAME][DATE] Oct Nov [DATE] 1526 1527 1528 152…" at bounding box center [267, 397] width 103 height 23
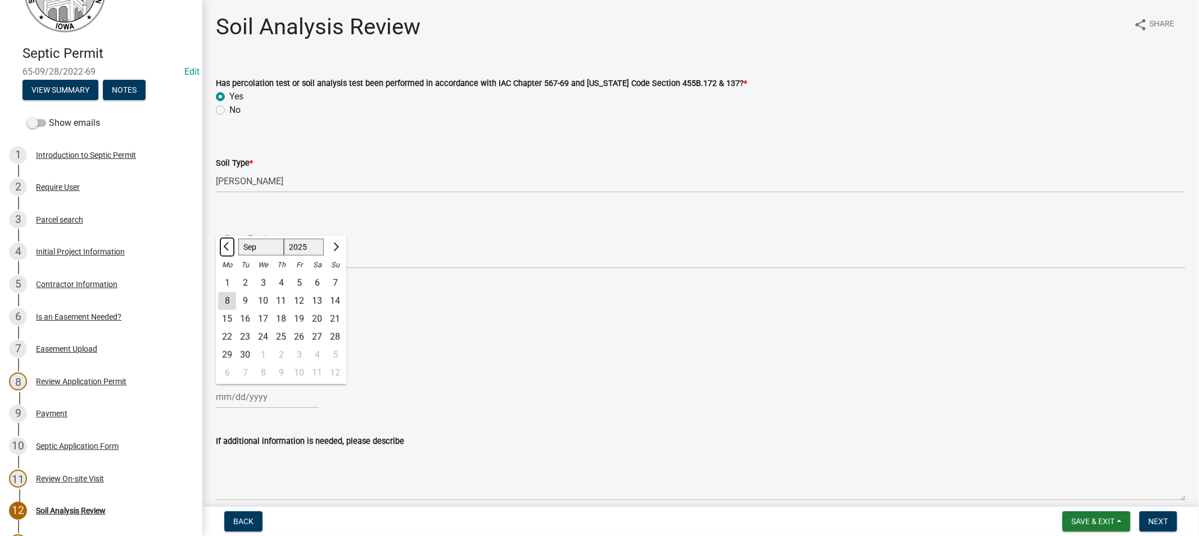
click at [225, 245] on span "Previous month" at bounding box center [227, 246] width 8 height 8
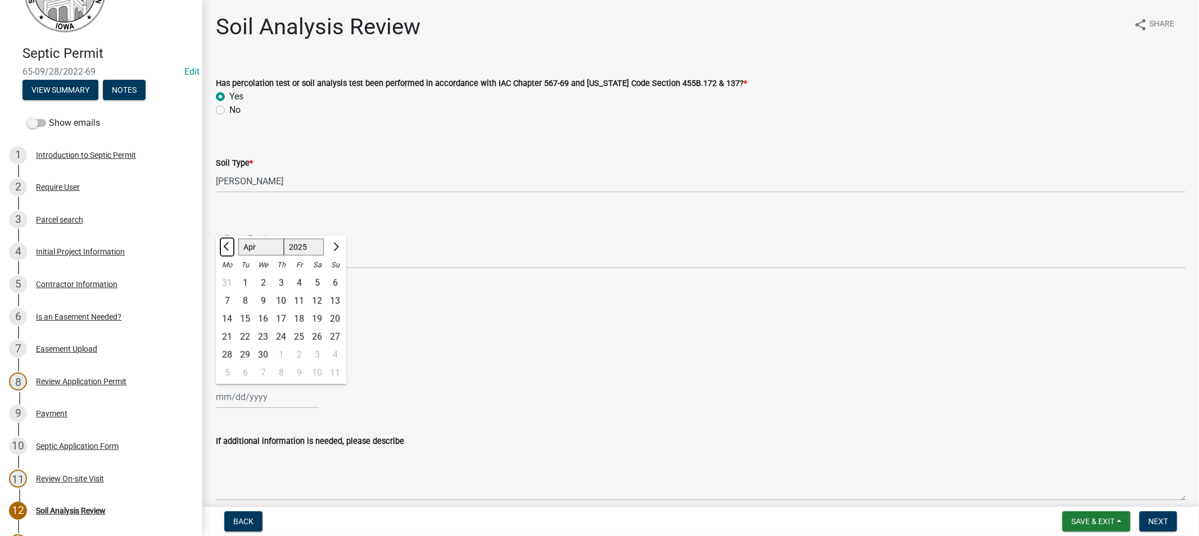
click at [225, 245] on span "Previous month" at bounding box center [227, 246] width 8 height 8
select select "12"
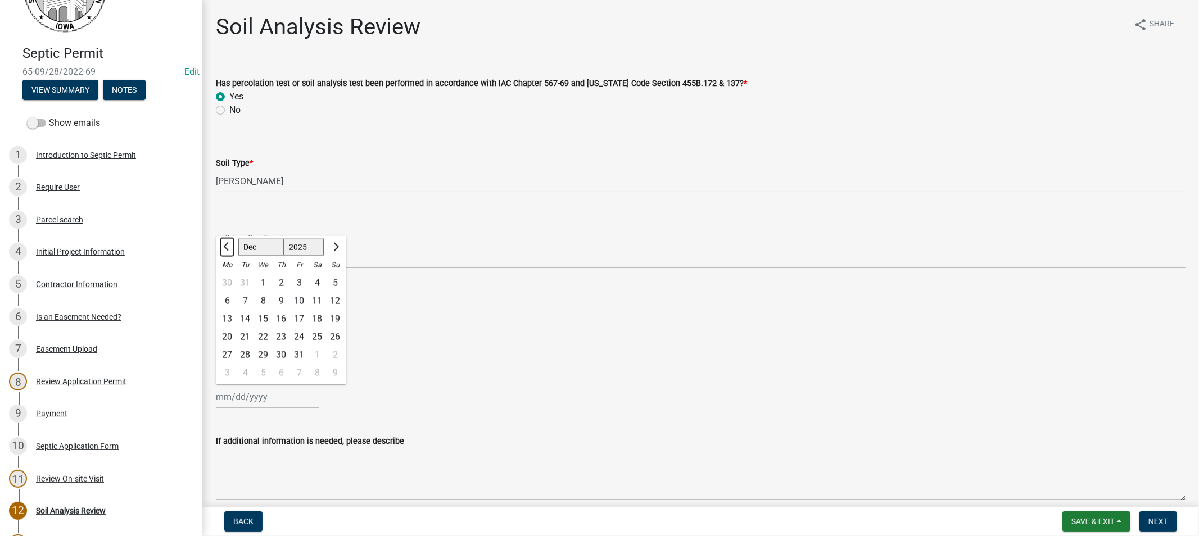
select select "2024"
click at [225, 245] on span "Previous month" at bounding box center [227, 246] width 8 height 8
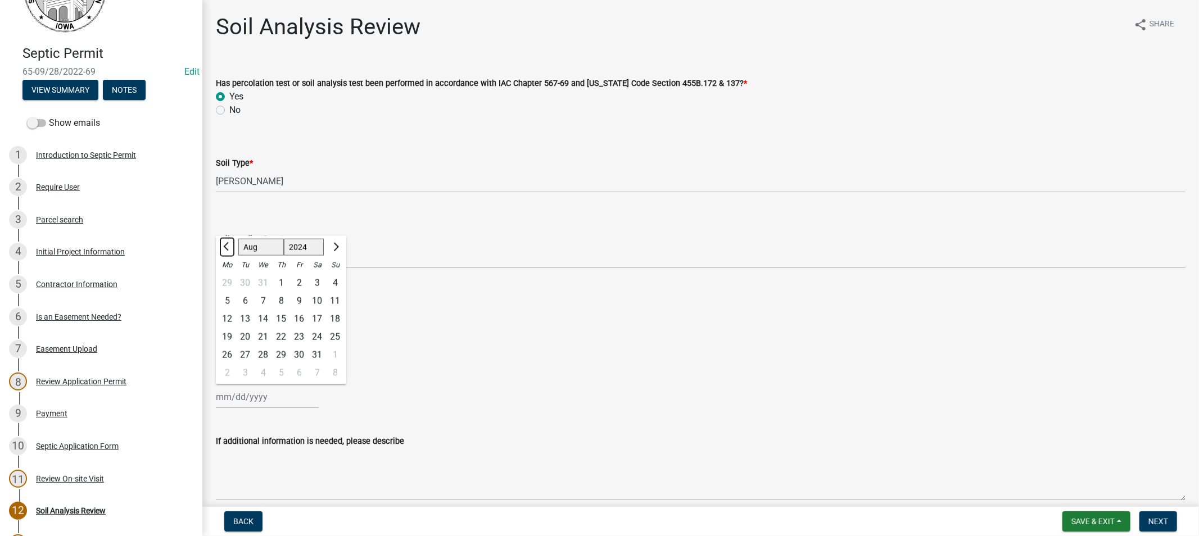
click at [225, 245] on span "Previous month" at bounding box center [227, 246] width 8 height 8
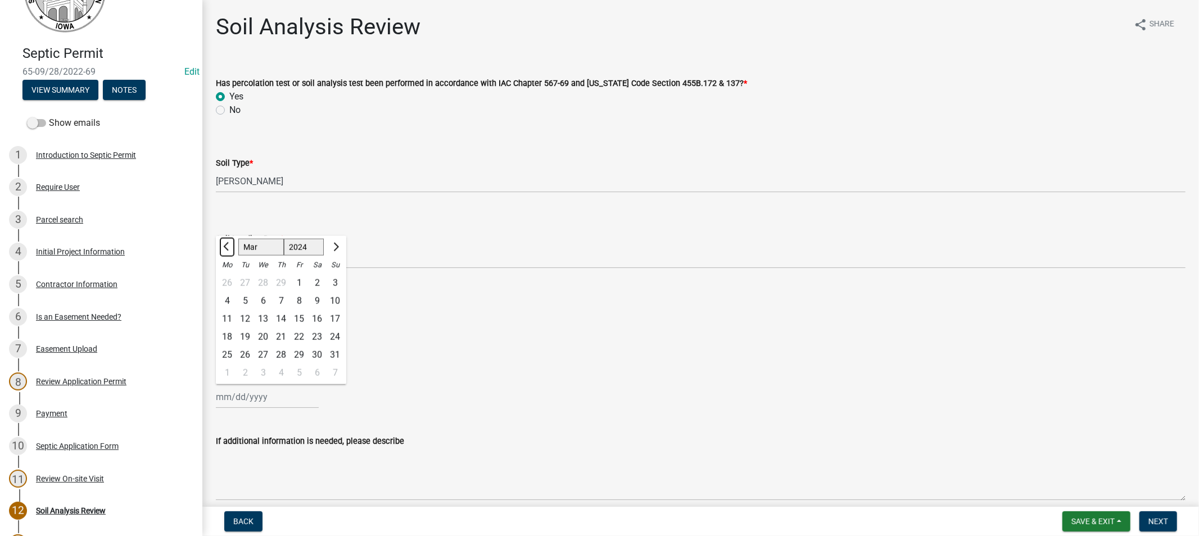
click at [225, 245] on span "Previous month" at bounding box center [227, 246] width 8 height 8
select select "11"
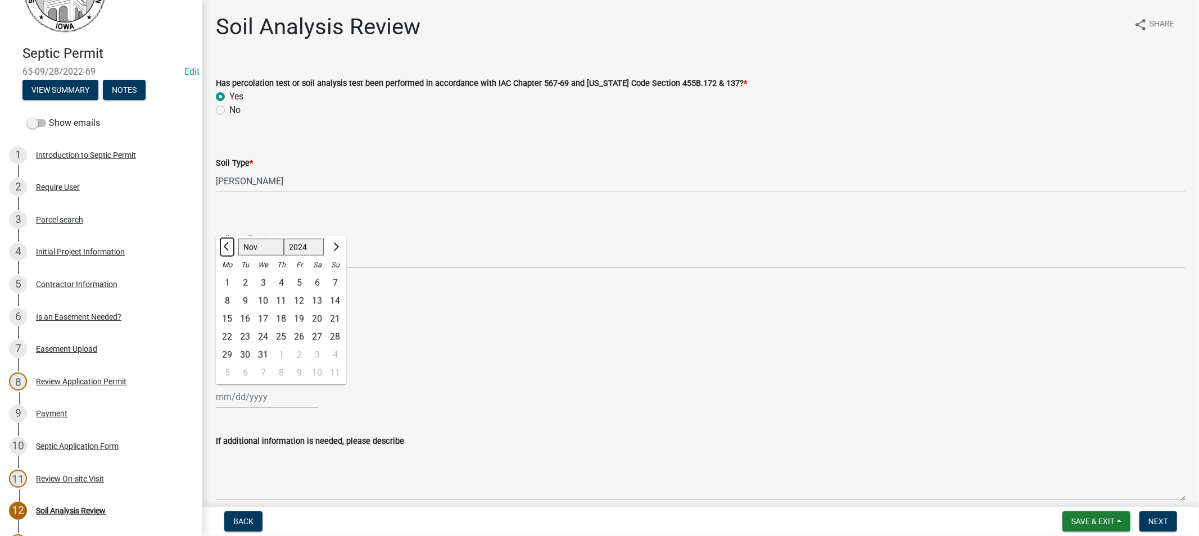
select select "2023"
click at [225, 245] on span "Previous month" at bounding box center [227, 246] width 8 height 8
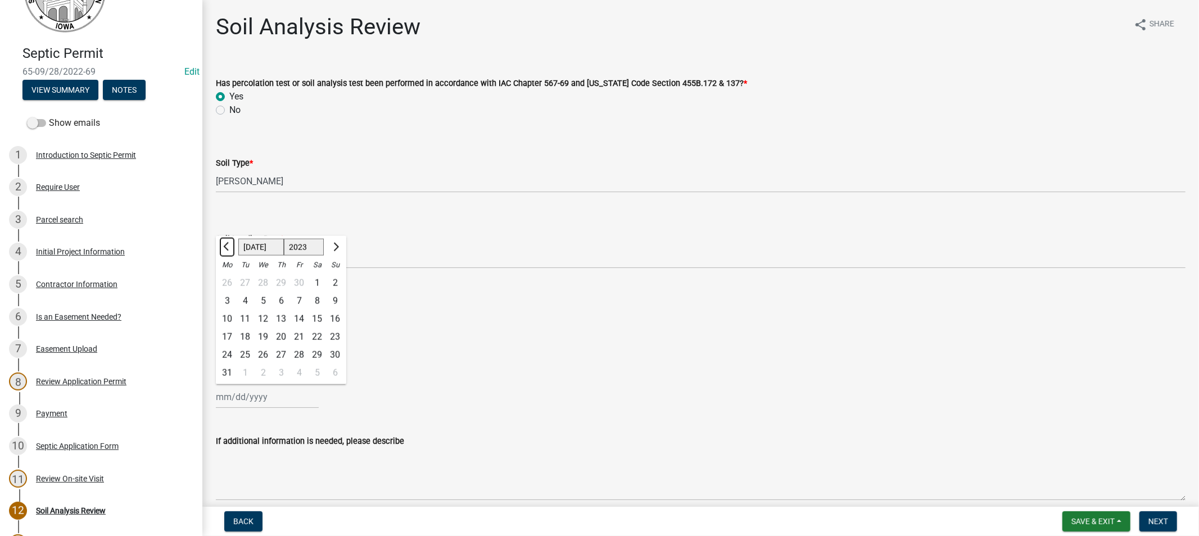
click at [225, 245] on span "Previous month" at bounding box center [227, 246] width 8 height 8
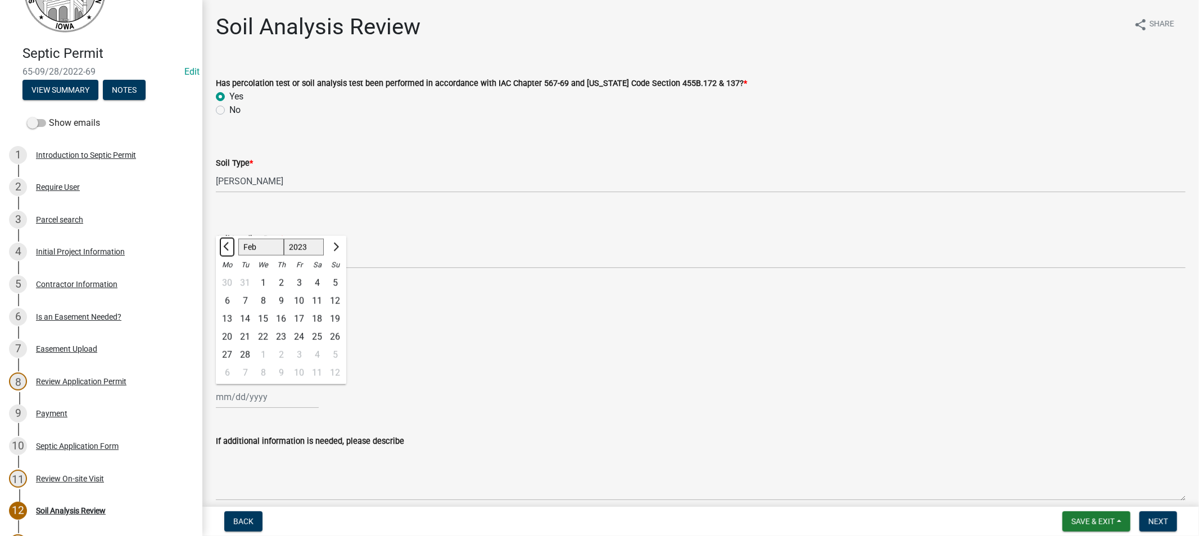
click at [225, 245] on span "Previous month" at bounding box center [227, 246] width 8 height 8
select select "11"
select select "2022"
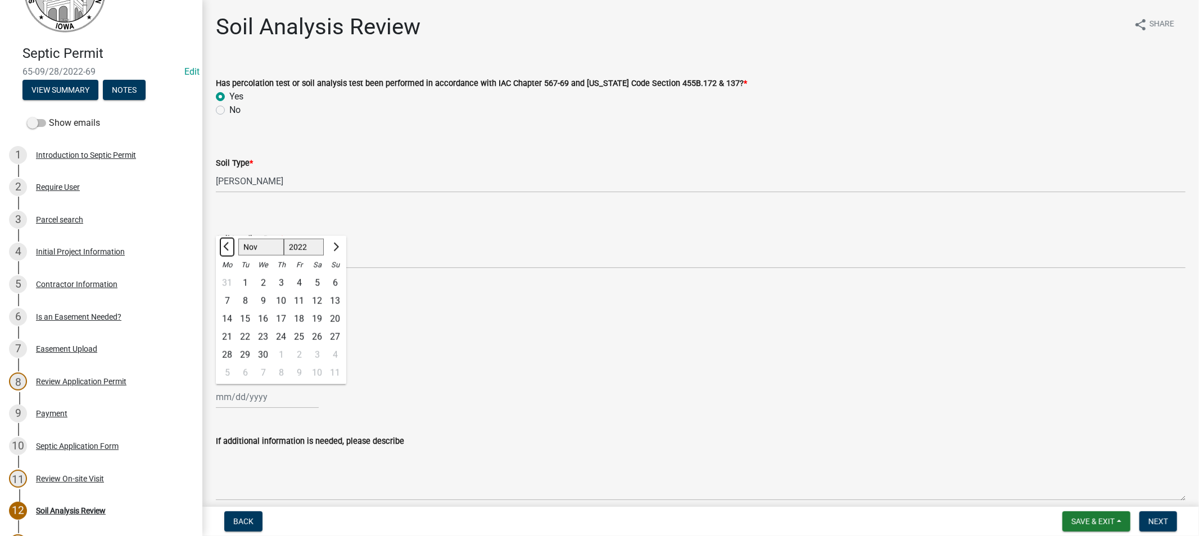
click at [225, 245] on span "Previous month" at bounding box center [227, 246] width 8 height 8
select select "9"
click at [266, 356] on div "28" at bounding box center [263, 355] width 18 height 18
type input "[DATE]"
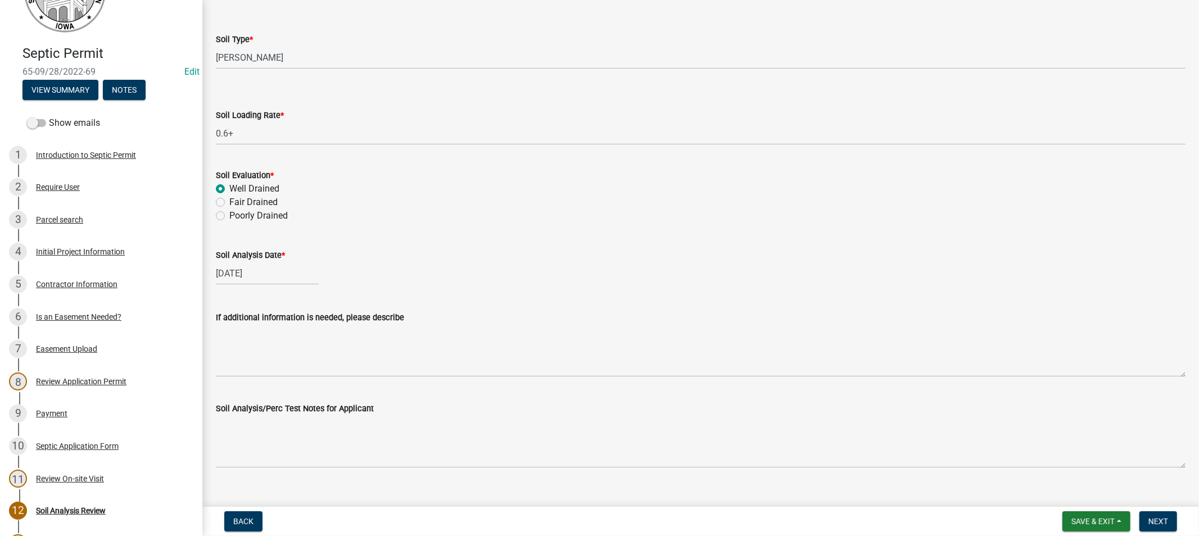
scroll to position [142, 0]
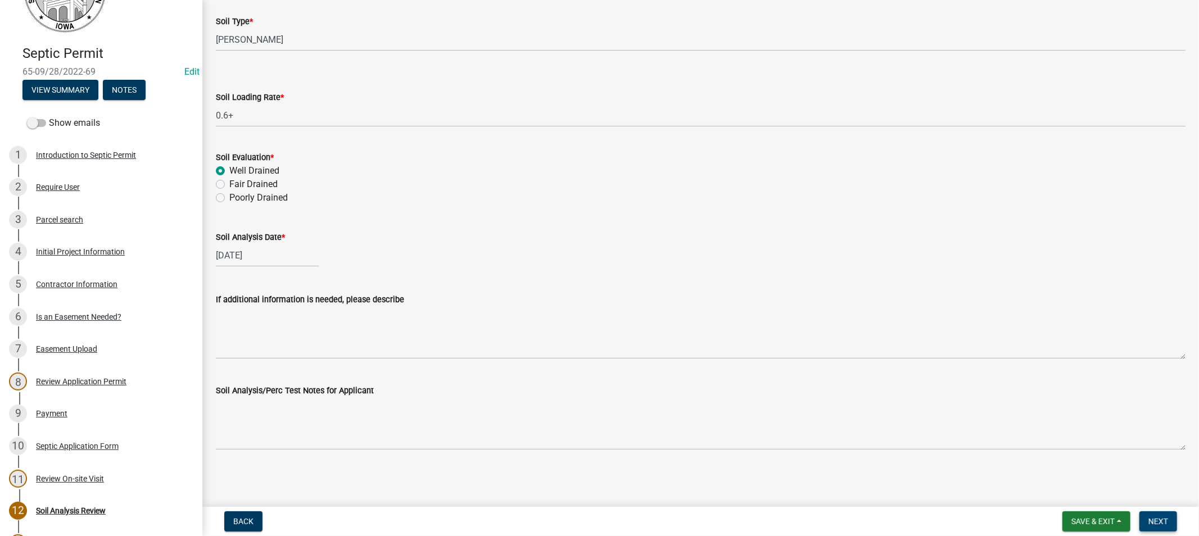
drag, startPoint x: 1145, startPoint y: 523, endPoint x: 1150, endPoint y: 518, distance: 6.8
click at [1147, 522] on button "Next" at bounding box center [1158, 521] width 38 height 20
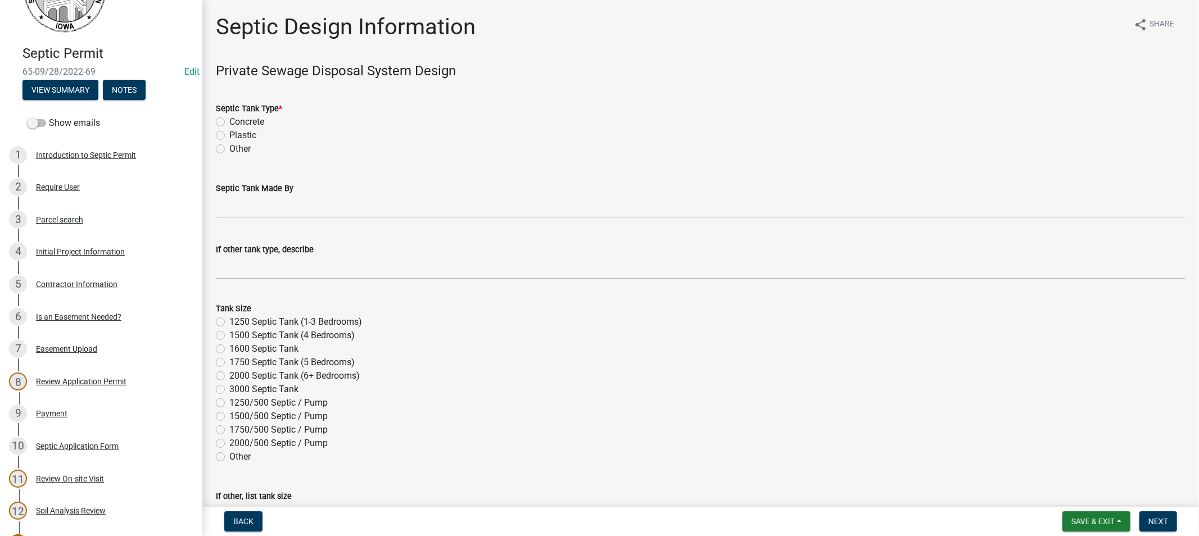
click at [229, 121] on label "Concrete" at bounding box center [246, 121] width 35 height 13
click at [229, 121] on input "Concrete" at bounding box center [232, 118] width 7 height 7
radio input "true"
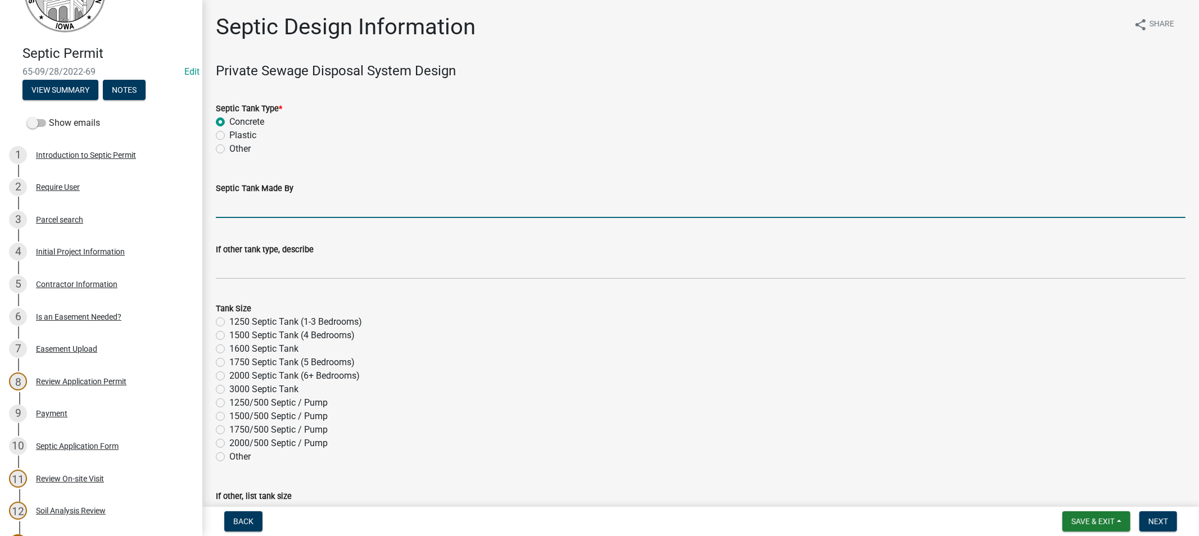
click at [272, 212] on input "Septic Tank Made By" at bounding box center [700, 206] width 969 height 23
type input "Midwest"
click at [229, 457] on label "Other" at bounding box center [239, 456] width 21 height 13
click at [229, 457] on input "Other" at bounding box center [232, 453] width 7 height 7
radio input "true"
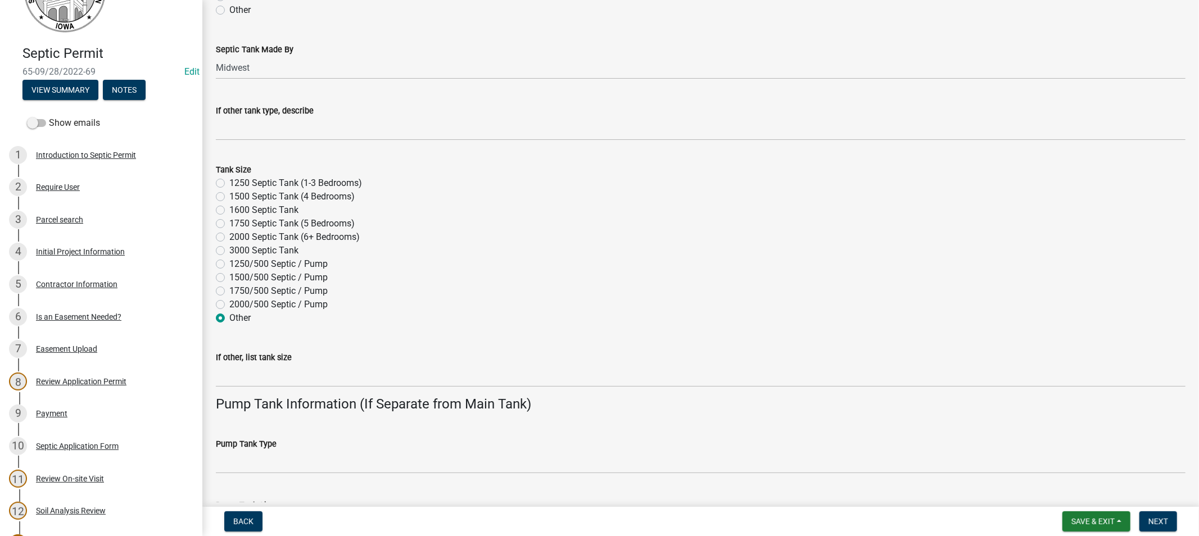
scroll to position [187, 0]
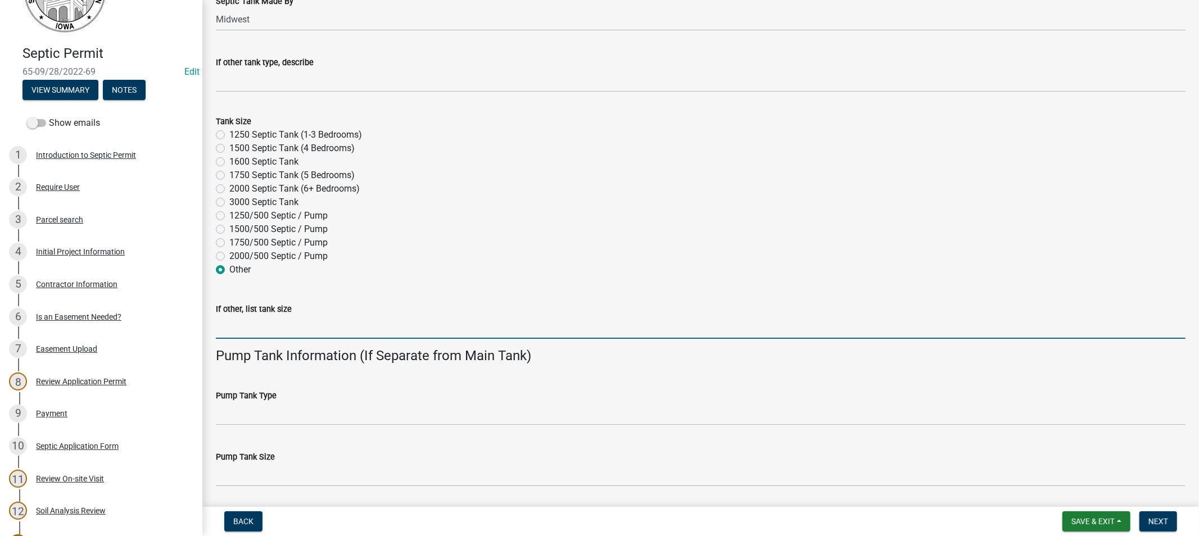
drag, startPoint x: 271, startPoint y: 336, endPoint x: 301, endPoint y: 332, distance: 30.0
click at [277, 333] on input "If other, list tank size" at bounding box center [700, 327] width 969 height 23
click at [225, 327] on input "22250 +" at bounding box center [700, 327] width 969 height 23
click at [251, 327] on input "2250 +" at bounding box center [700, 327] width 969 height 23
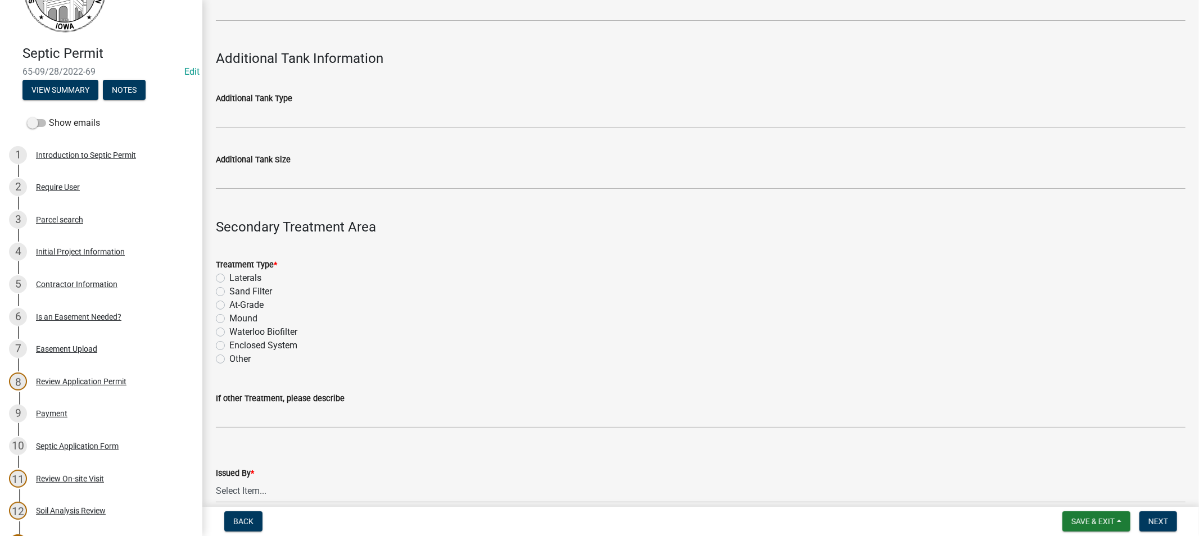
scroll to position [687, 0]
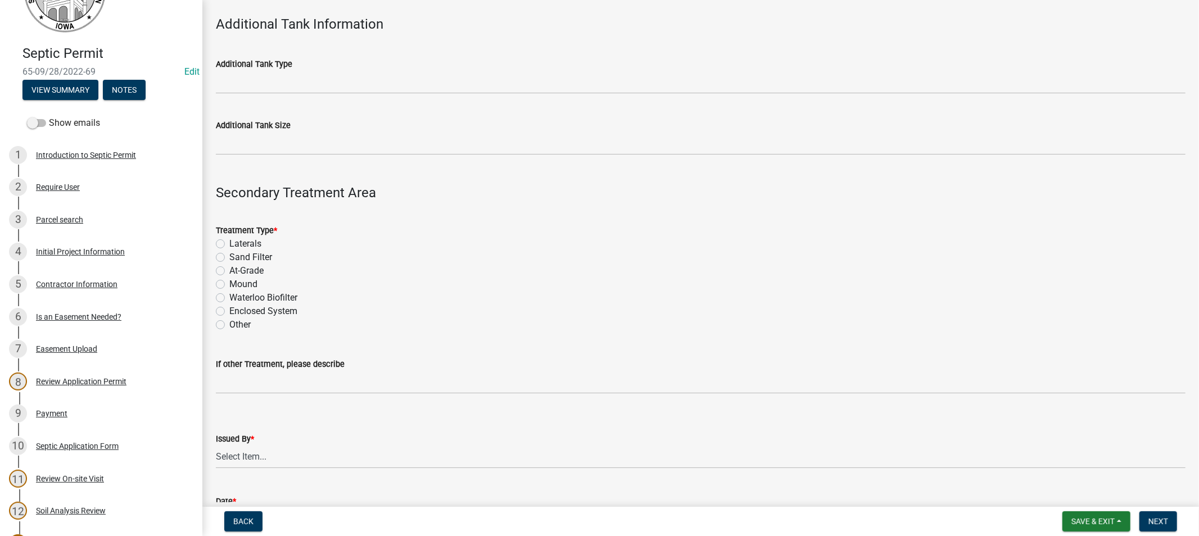
type input "2250 + 750"
click at [229, 244] on label "Laterals" at bounding box center [245, 243] width 32 height 13
click at [229, 244] on input "Laterals" at bounding box center [232, 240] width 7 height 7
radio input "true"
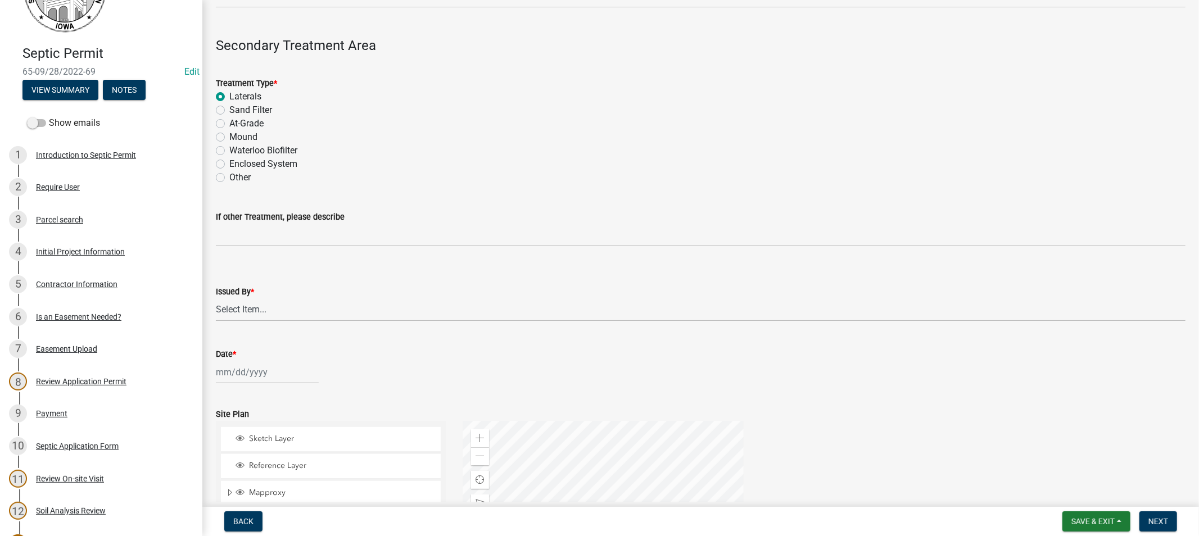
scroll to position [874, 0]
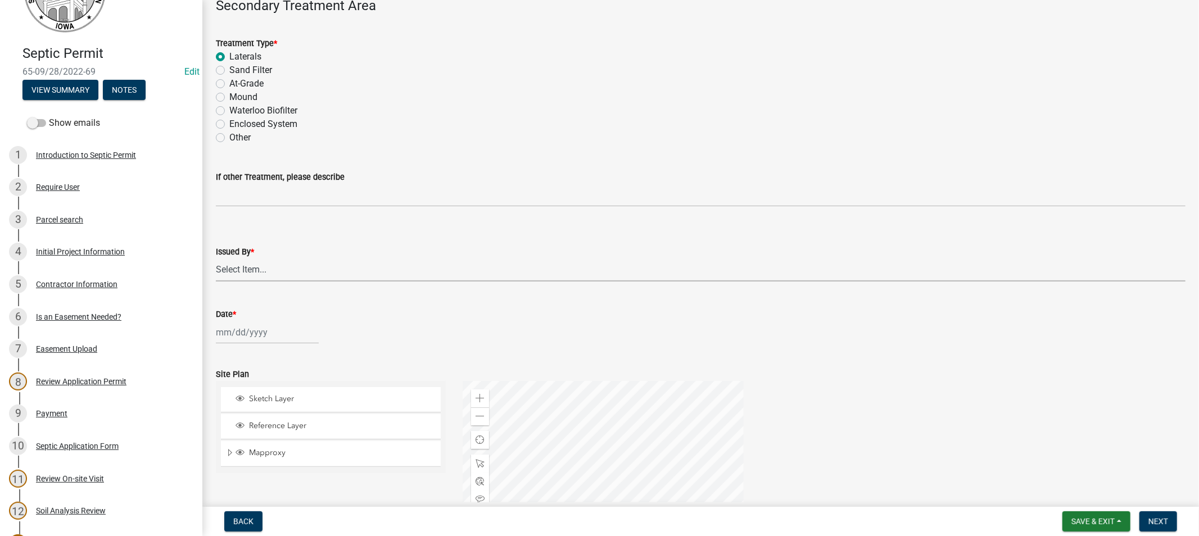
click at [243, 262] on select "Select Item... [PERSON_NAME]" at bounding box center [700, 270] width 969 height 23
click at [216, 259] on select "Select Item... [PERSON_NAME]" at bounding box center [700, 270] width 969 height 23
select select "d223b9f2-1ec7-4c53-82a9-76cd95b714db"
click at [239, 333] on div at bounding box center [267, 332] width 103 height 23
select select "9"
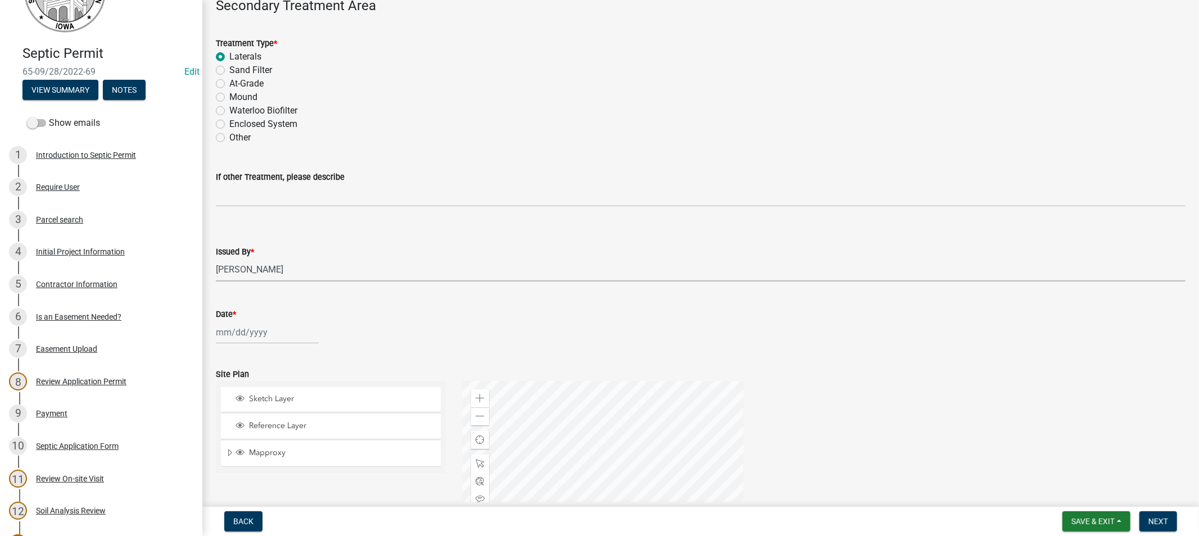
select select "2025"
click at [226, 409] on div "8" at bounding box center [227, 410] width 18 height 18
type input "[DATE]"
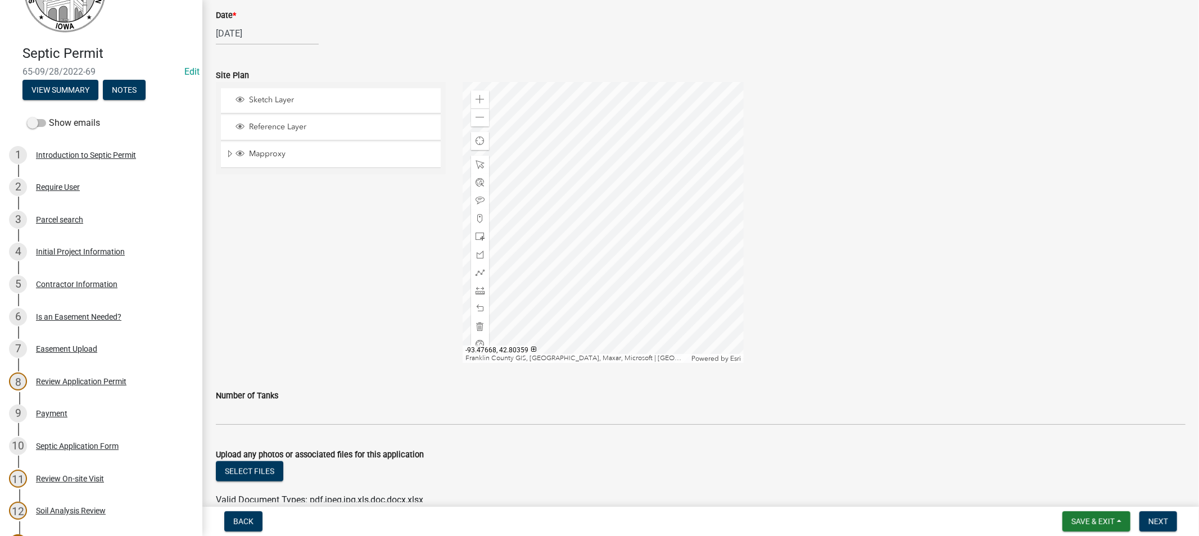
scroll to position [1231, 0]
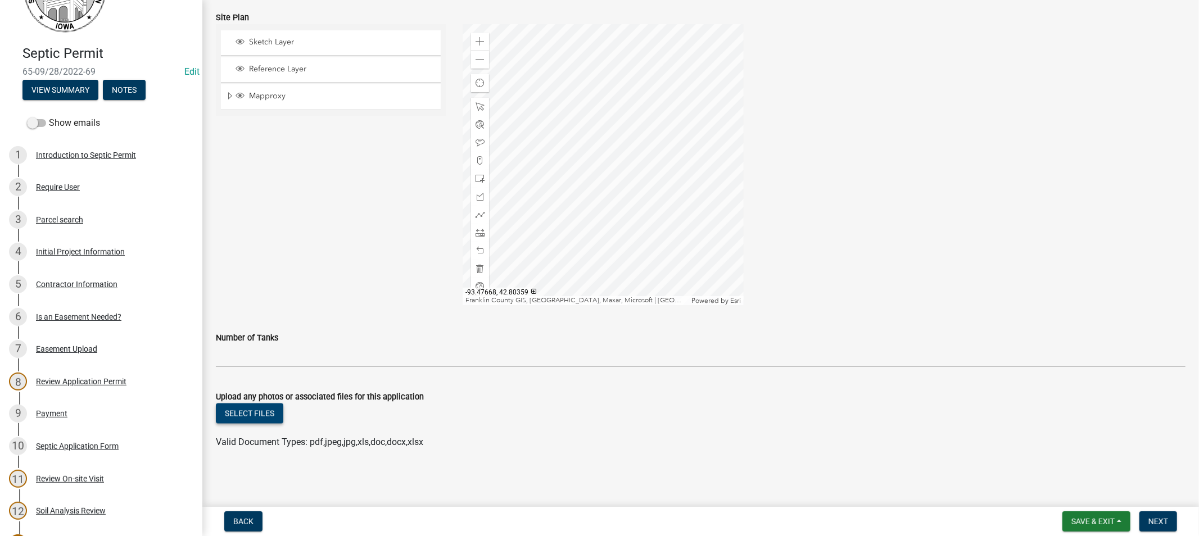
click at [249, 412] on button "Select files" at bounding box center [249, 414] width 67 height 20
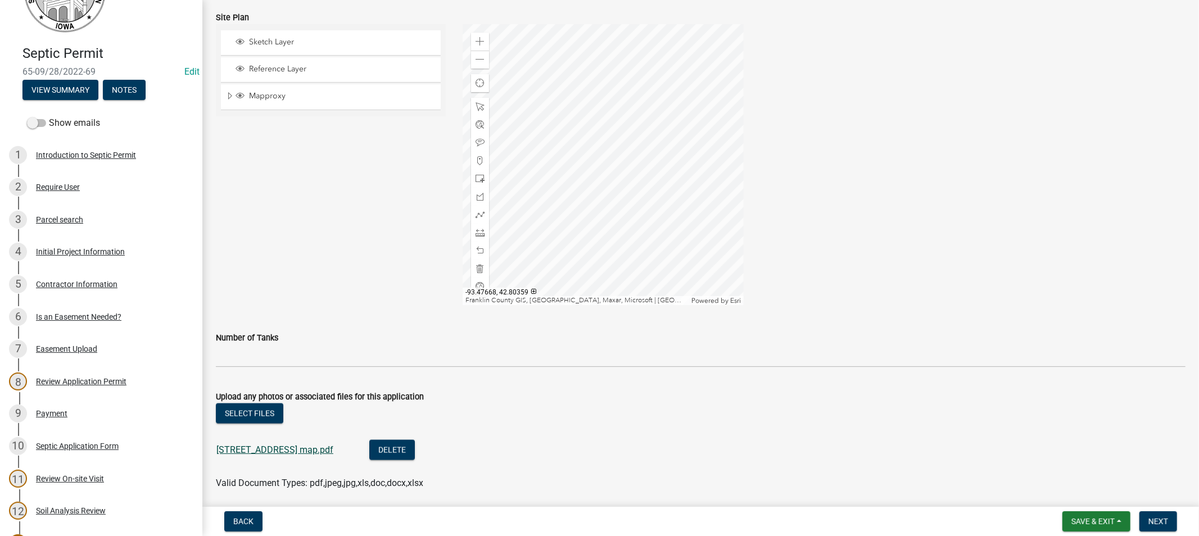
click at [254, 451] on link "[STREET_ADDRESS] map.pdf" at bounding box center [274, 450] width 117 height 11
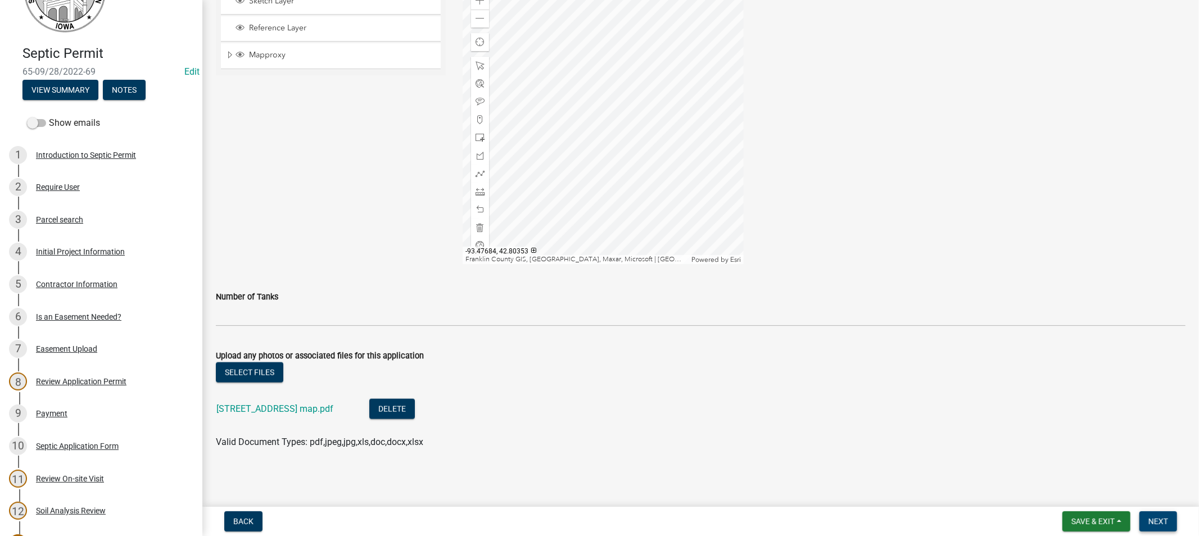
drag, startPoint x: 1173, startPoint y: 519, endPoint x: 1166, endPoint y: 519, distance: 6.7
click at [1167, 519] on button "Next" at bounding box center [1158, 521] width 38 height 20
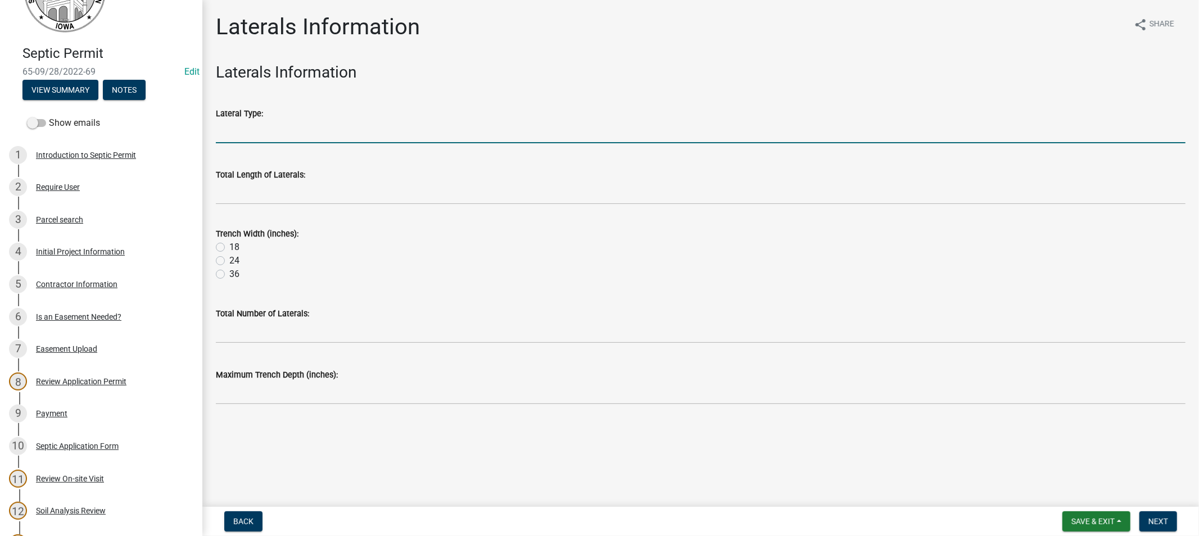
click at [246, 136] on input "Lateral Type:" at bounding box center [700, 131] width 969 height 23
type input "[PERSON_NAME]"
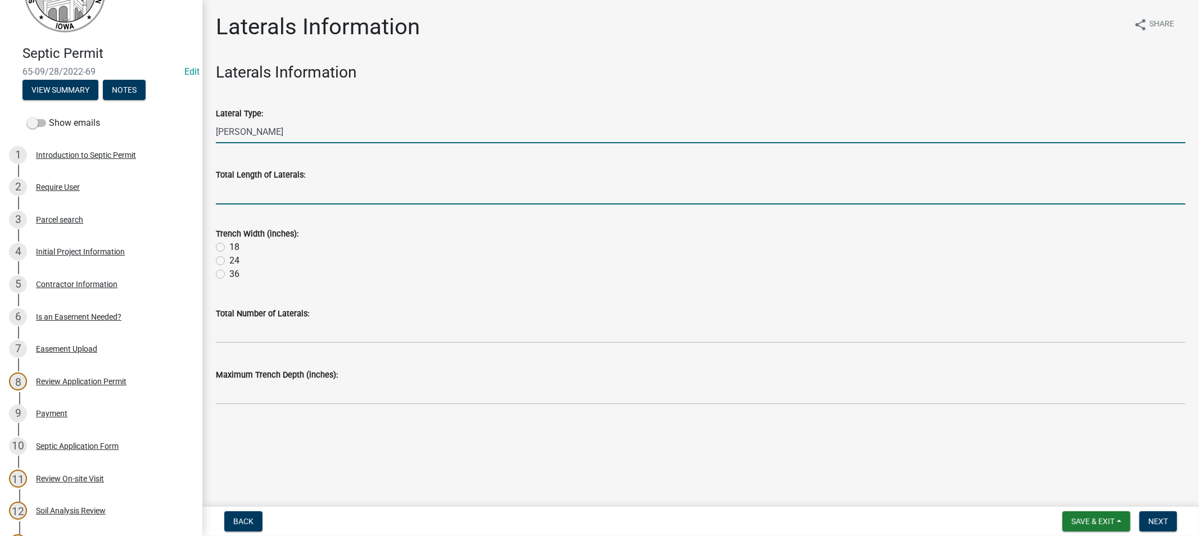
click at [252, 191] on input "Total Length of Laterals:" at bounding box center [700, 193] width 969 height 23
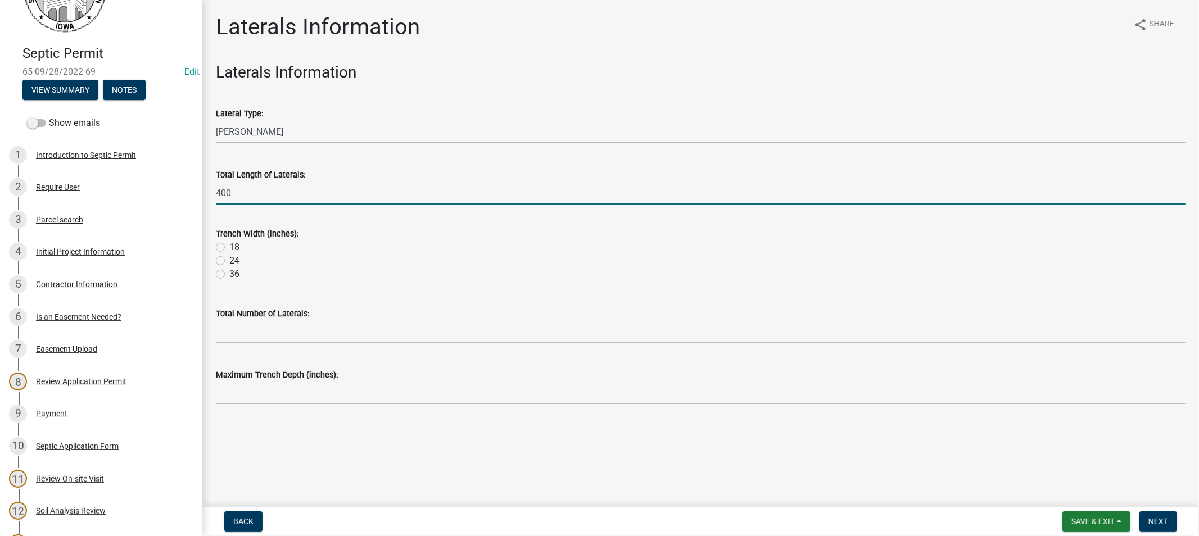
type input "400"
click at [229, 274] on label "36" at bounding box center [234, 274] width 10 height 13
click at [229, 274] on input "36" at bounding box center [232, 271] width 7 height 7
radio input "true"
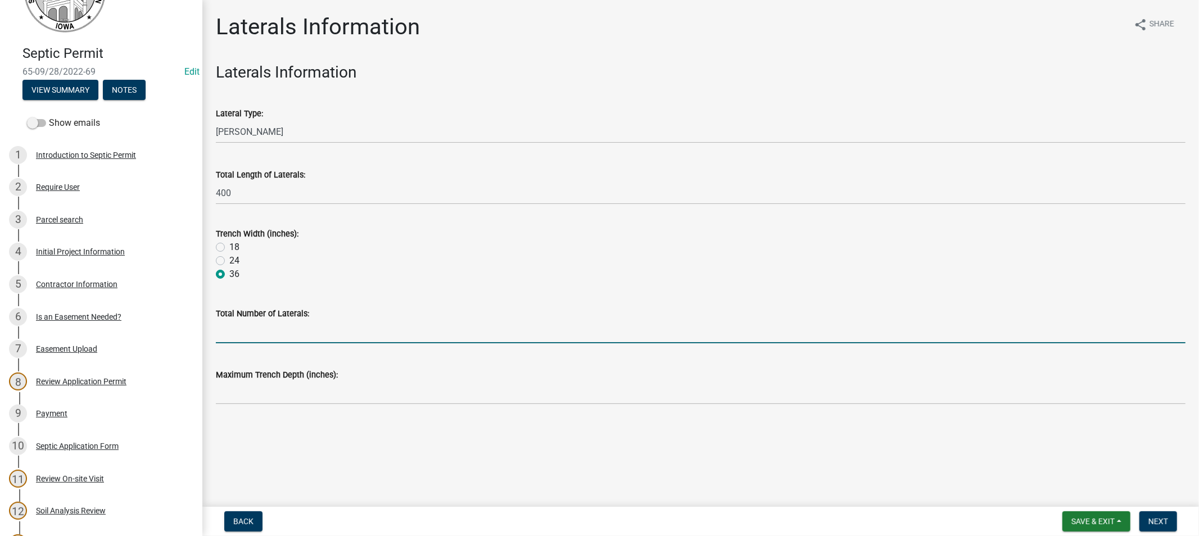
click at [248, 329] on input "Total Number of Laterals:" at bounding box center [700, 331] width 969 height 23
type input "4"
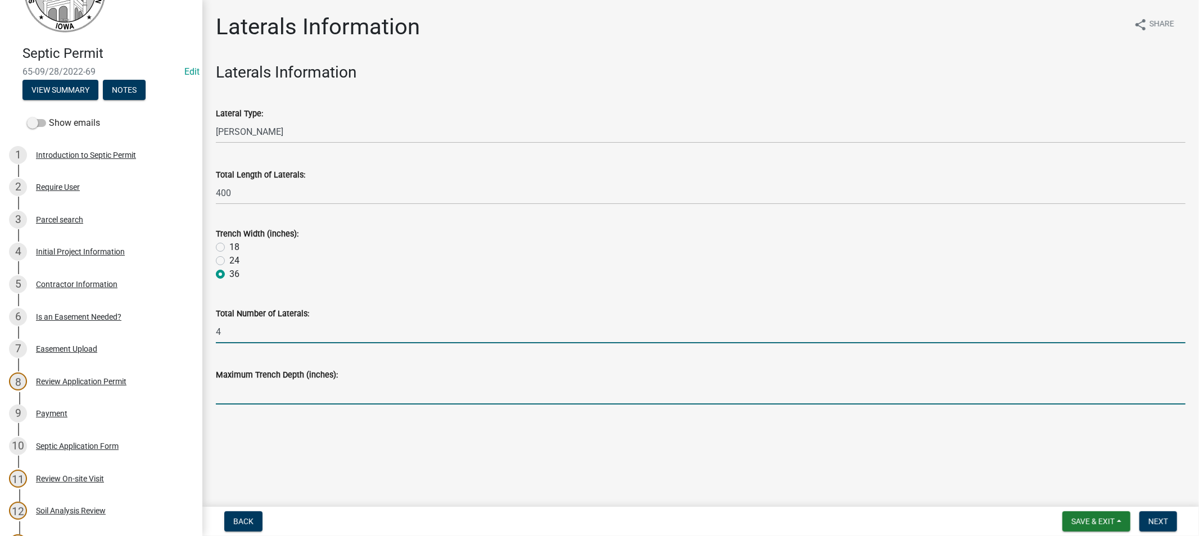
click at [243, 390] on input "Maximum Trench Depth (inches):" at bounding box center [700, 393] width 969 height 23
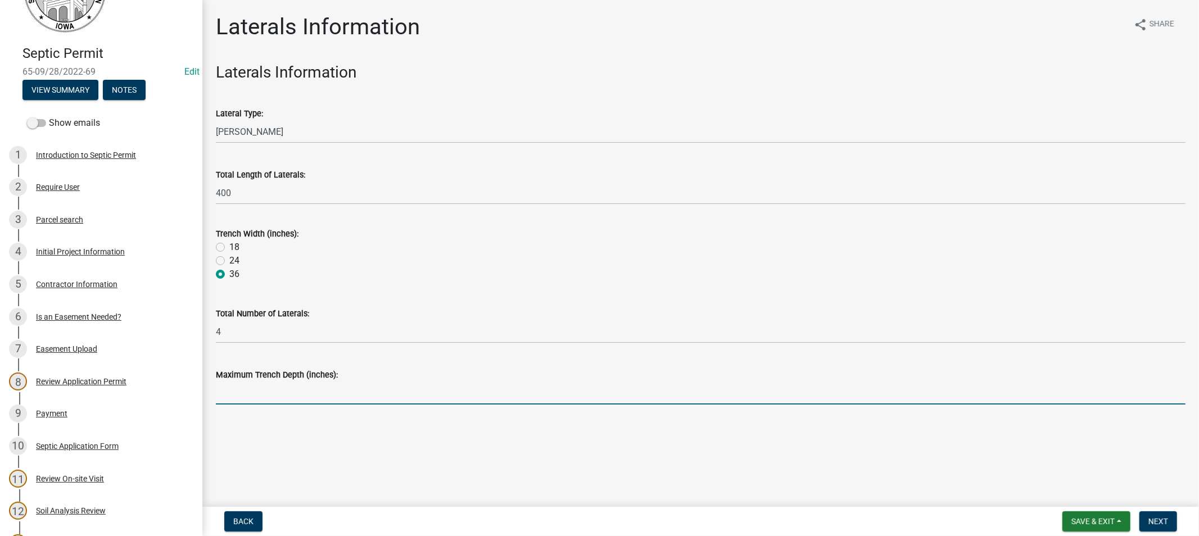
type input "30""
click at [1161, 520] on span "Next" at bounding box center [1158, 521] width 20 height 9
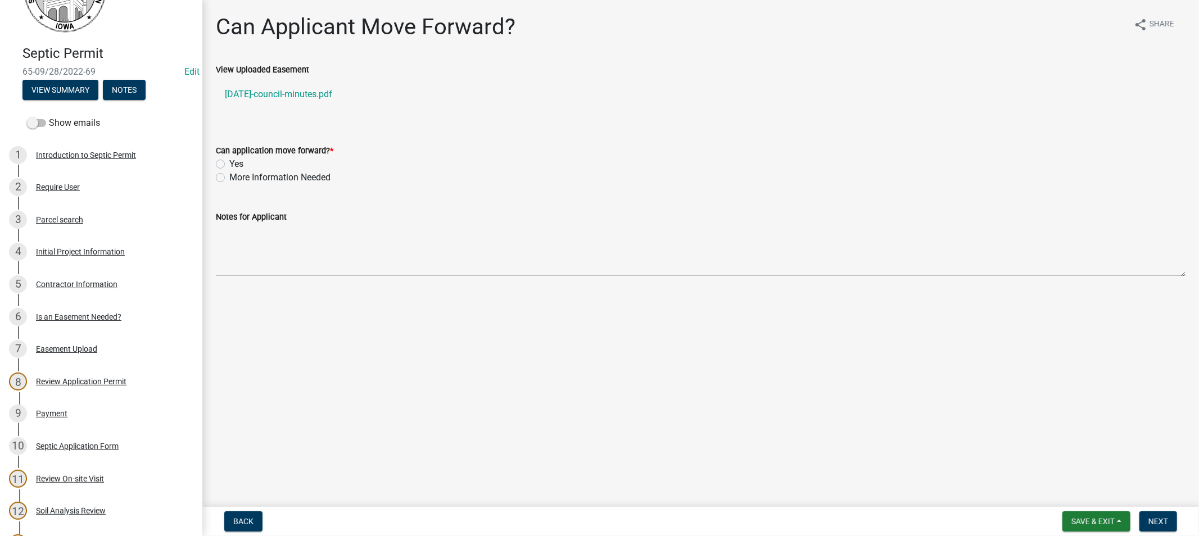
click at [229, 164] on label "Yes" at bounding box center [236, 163] width 14 height 13
click at [229, 164] on input "Yes" at bounding box center [232, 160] width 7 height 7
radio input "true"
click at [1155, 519] on span "Next" at bounding box center [1158, 521] width 20 height 9
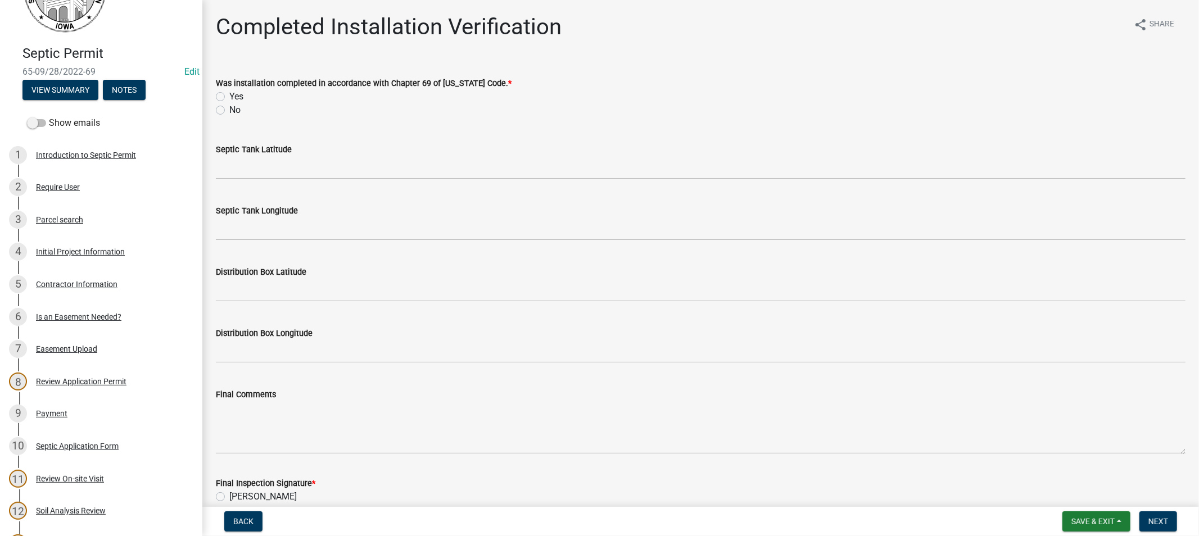
click at [229, 96] on label "Yes" at bounding box center [236, 96] width 14 height 13
click at [229, 96] on input "Yes" at bounding box center [232, 93] width 7 height 7
radio input "true"
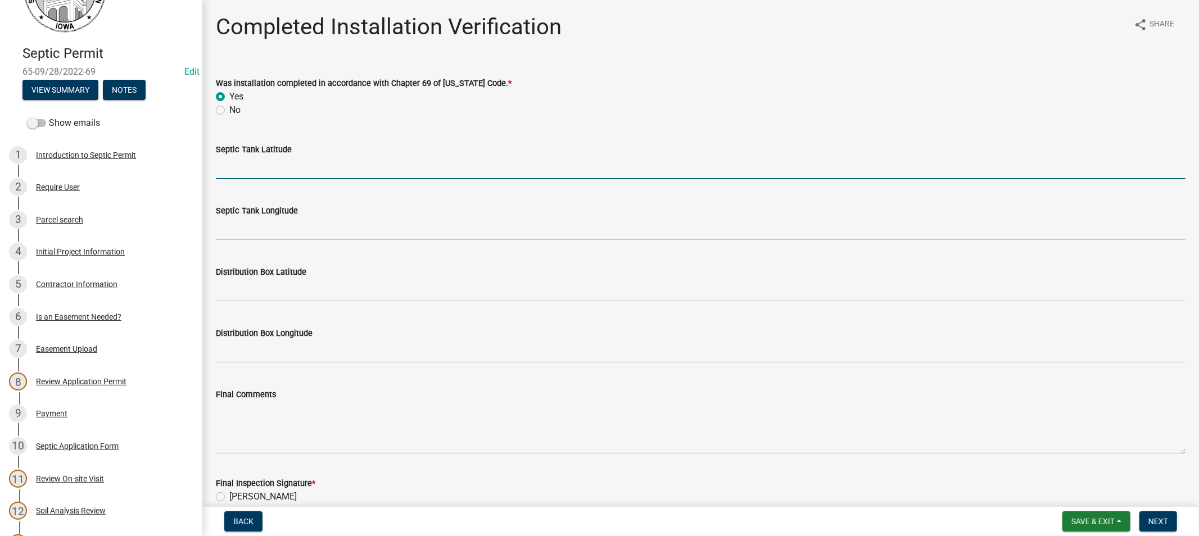
click at [279, 173] on input "Septic Tank Latitude" at bounding box center [700, 167] width 969 height 23
drag, startPoint x: 228, startPoint y: 175, endPoint x: 270, endPoint y: 173, distance: 42.8
click at [234, 173] on input "Septic Tank Latitude" at bounding box center [700, 167] width 969 height 23
type input "42.8040455"
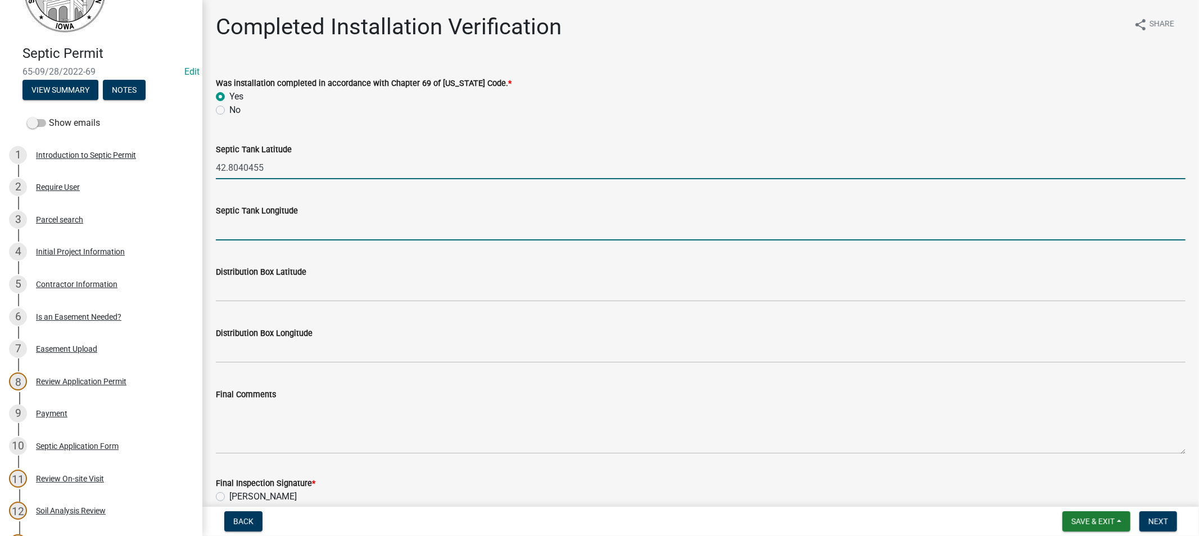
click at [280, 231] on input "Septic Tank Longitude" at bounding box center [700, 229] width 969 height 23
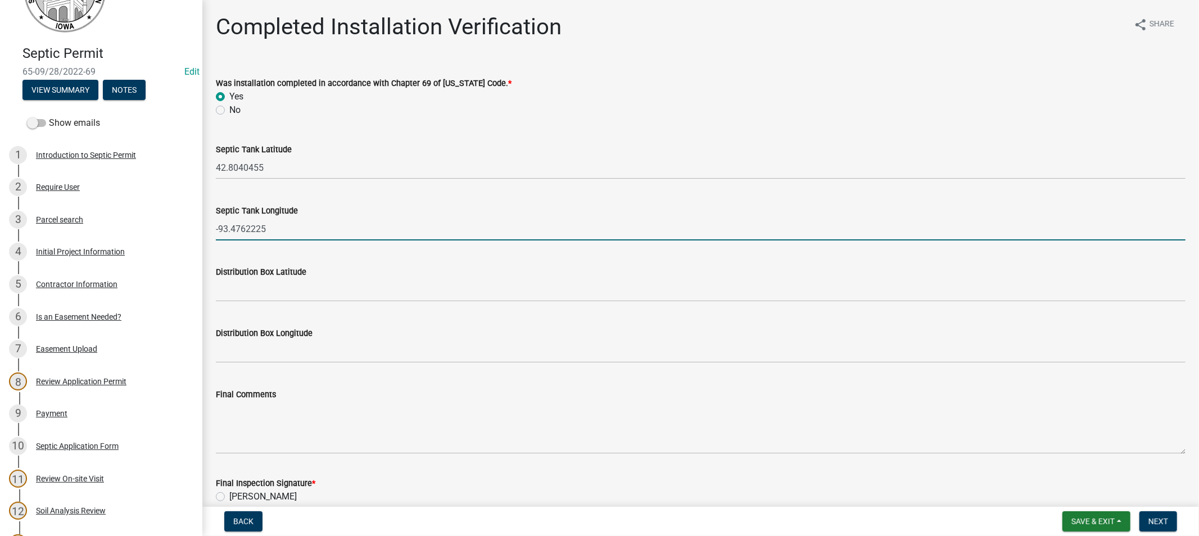
type input "-93.4762225"
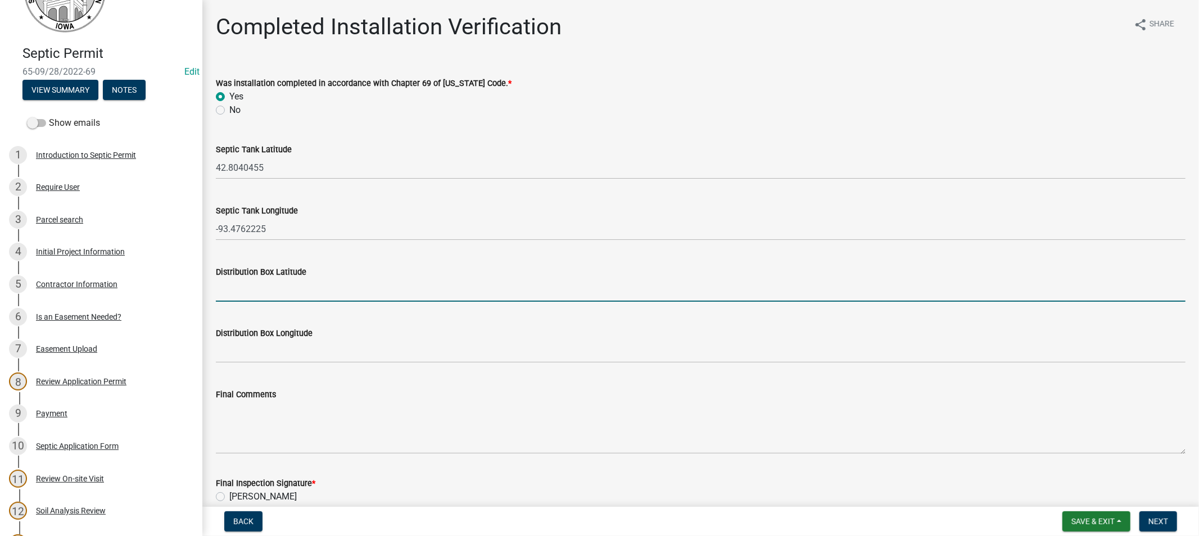
click at [251, 296] on input "Distribution Box Latitude" at bounding box center [700, 290] width 969 height 23
type input "42.8042103"
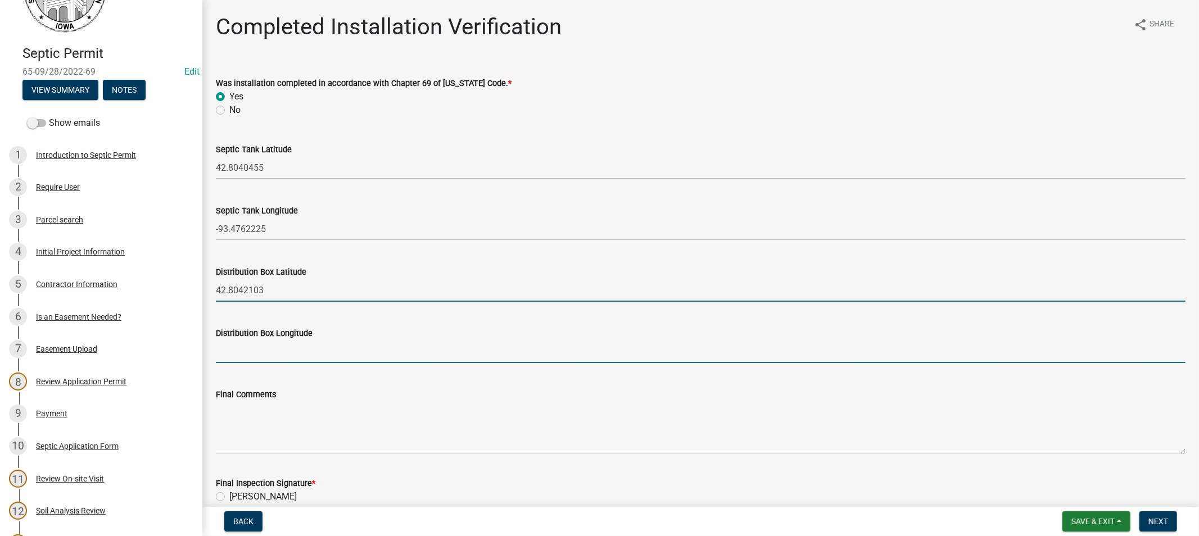
click at [249, 343] on input "Distribution Box Longitude" at bounding box center [700, 351] width 969 height 23
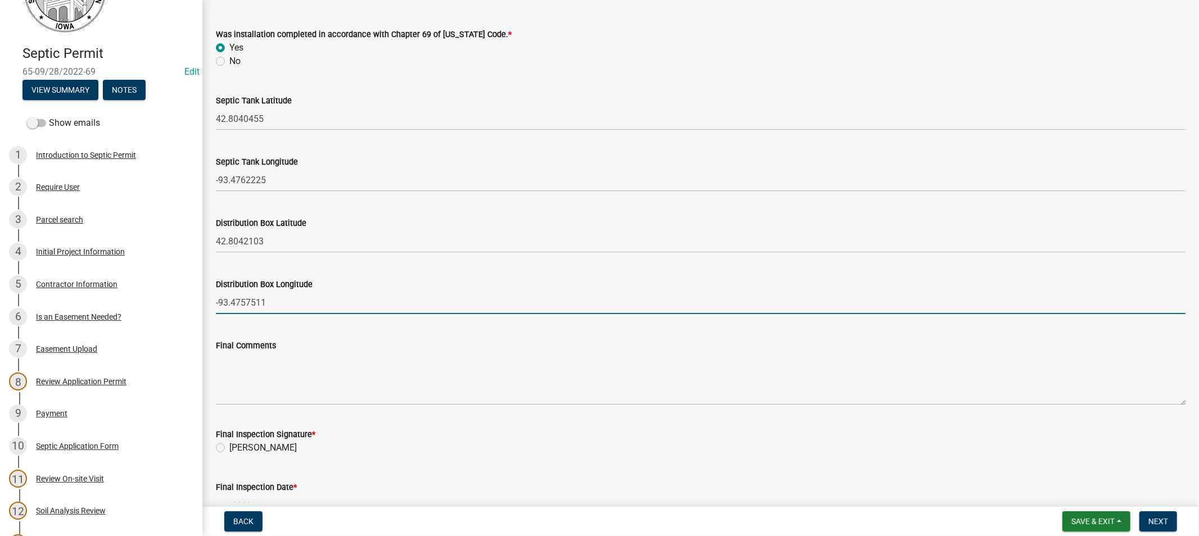
scroll to position [117, 0]
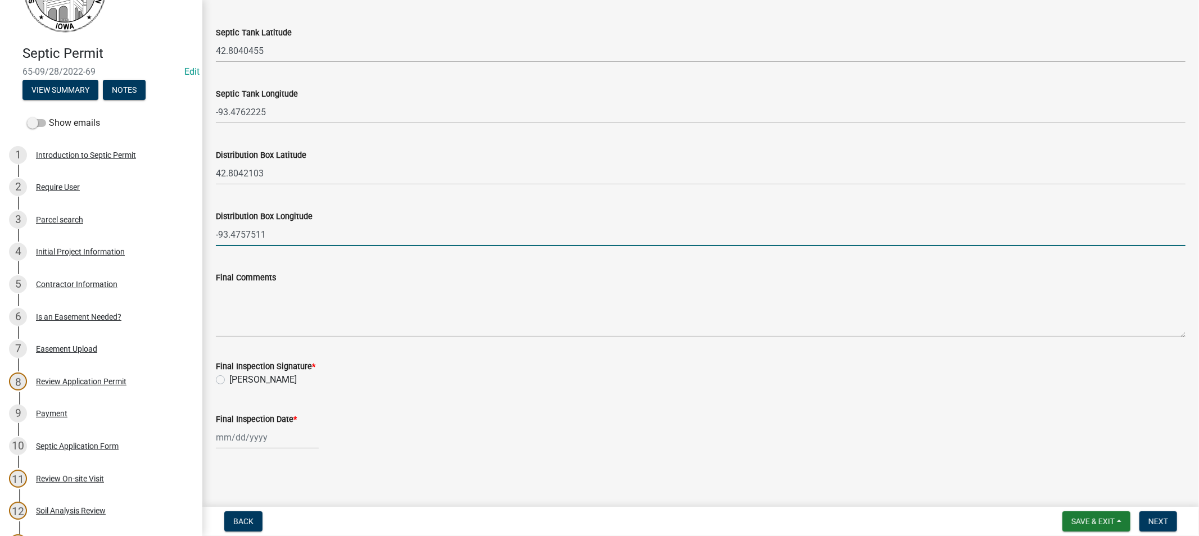
type input "-93.4757511"
click at [229, 379] on label "[PERSON_NAME]" at bounding box center [262, 379] width 67 height 13
click at [229, 379] on input "[PERSON_NAME]" at bounding box center [232, 376] width 7 height 7
radio input "true"
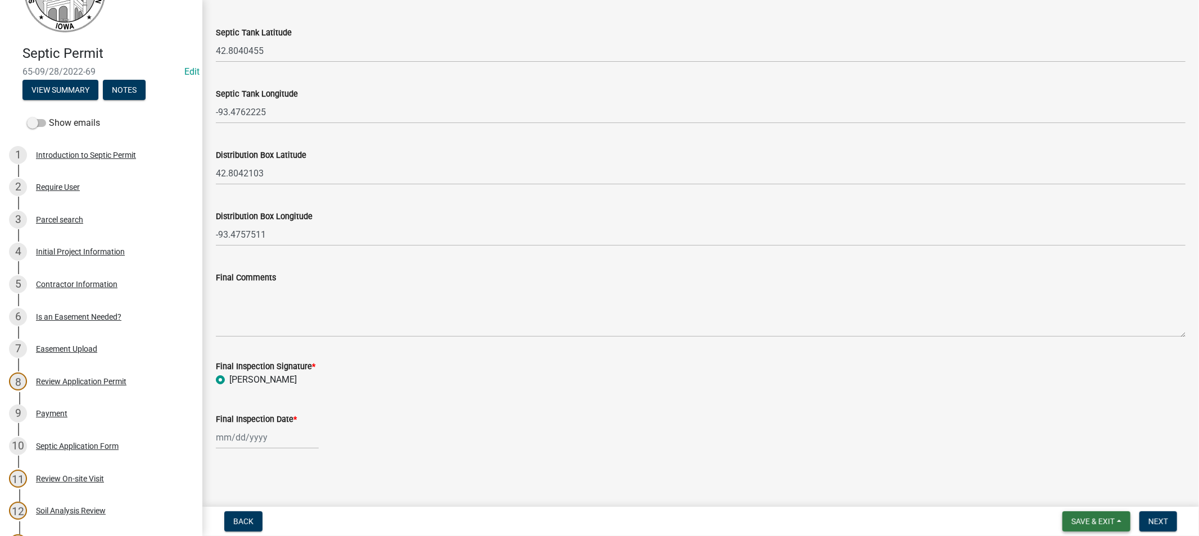
click at [1100, 518] on span "Save & Exit" at bounding box center [1092, 521] width 43 height 9
click at [1131, 411] on div "Final Inspection Date *" at bounding box center [700, 423] width 969 height 52
click at [58, 348] on div "Easement Upload" at bounding box center [66, 349] width 61 height 8
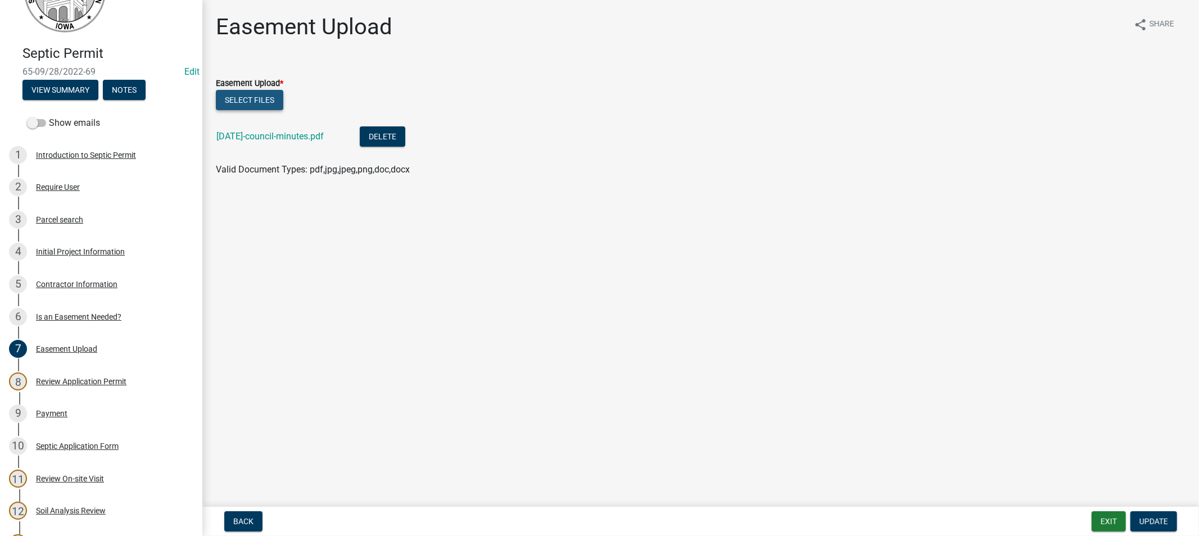
click at [253, 104] on button "Select files" at bounding box center [249, 100] width 67 height 20
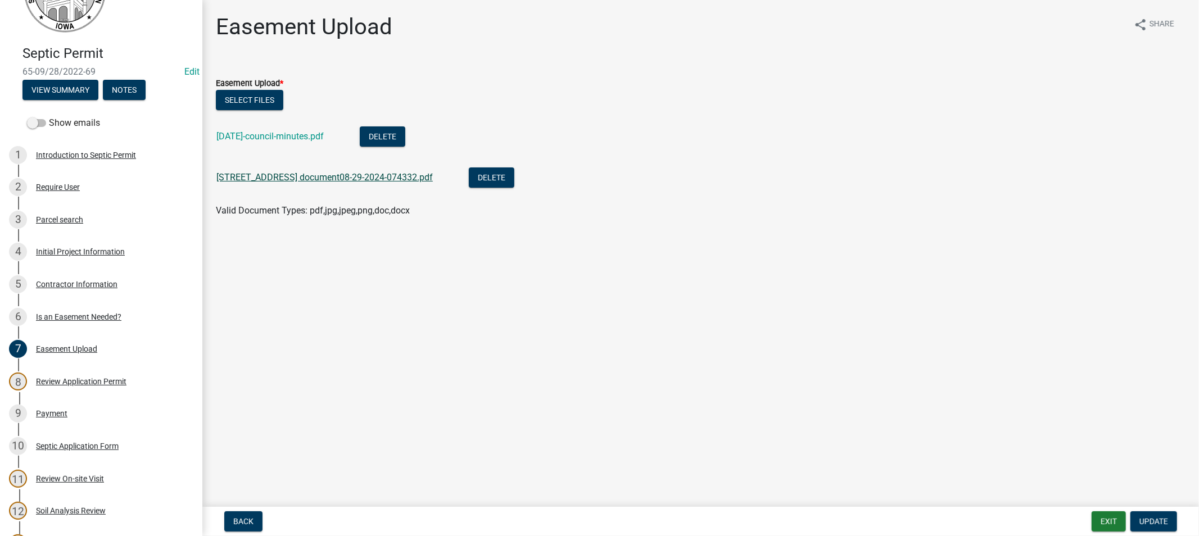
click at [339, 176] on link "[STREET_ADDRESS] document08-29-2024-074332.pdf" at bounding box center [324, 177] width 216 height 11
click at [1144, 520] on span "Update" at bounding box center [1153, 521] width 29 height 9
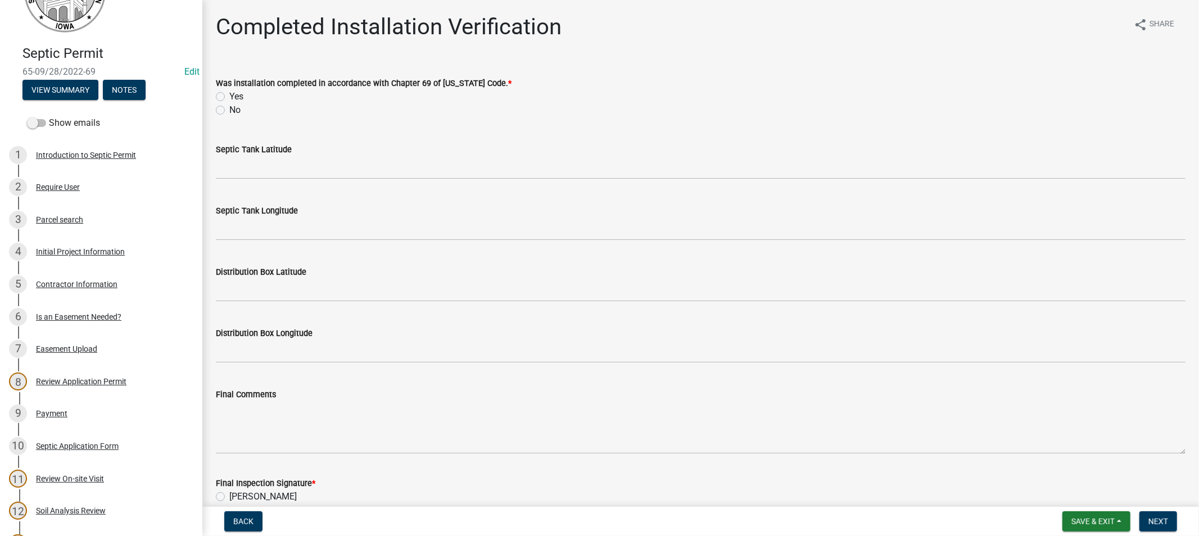
click at [229, 97] on label "Yes" at bounding box center [236, 96] width 14 height 13
click at [229, 97] on input "Yes" at bounding box center [232, 93] width 7 height 7
radio input "true"
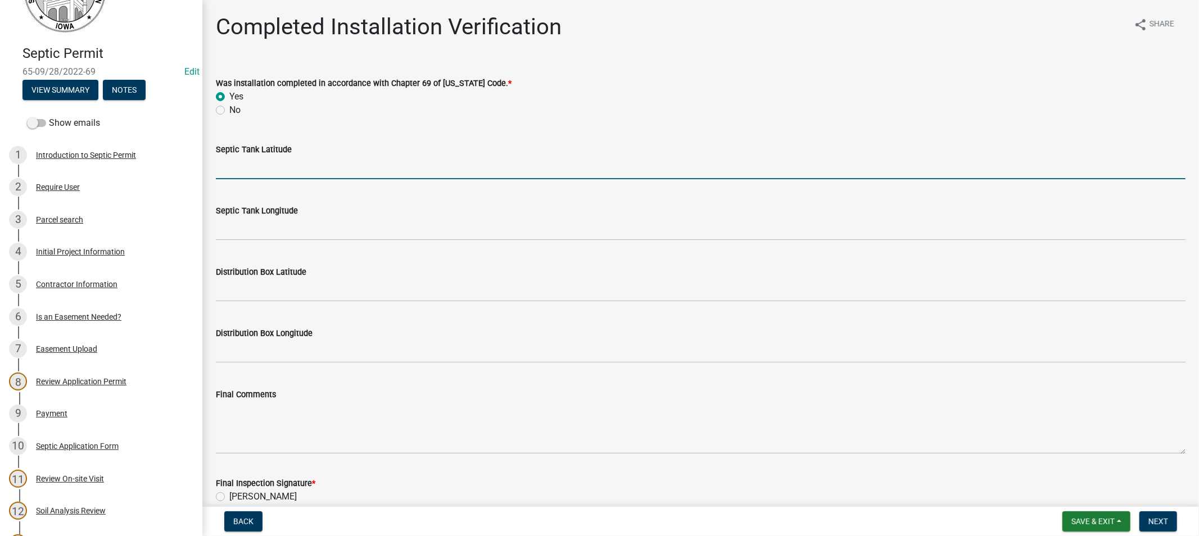
drag, startPoint x: 272, startPoint y: 165, endPoint x: 283, endPoint y: 169, distance: 11.4
click at [274, 166] on input "Septic Tank Latitude" at bounding box center [700, 167] width 969 height 23
type input "42.8040455"
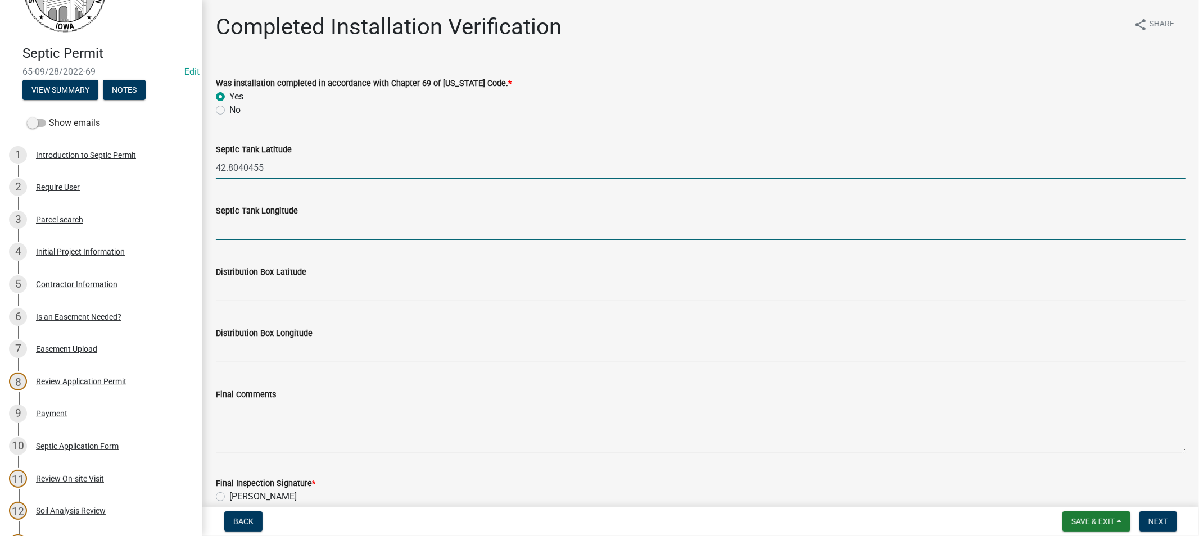
click at [262, 218] on input "Septic Tank Longitude" at bounding box center [700, 229] width 969 height 23
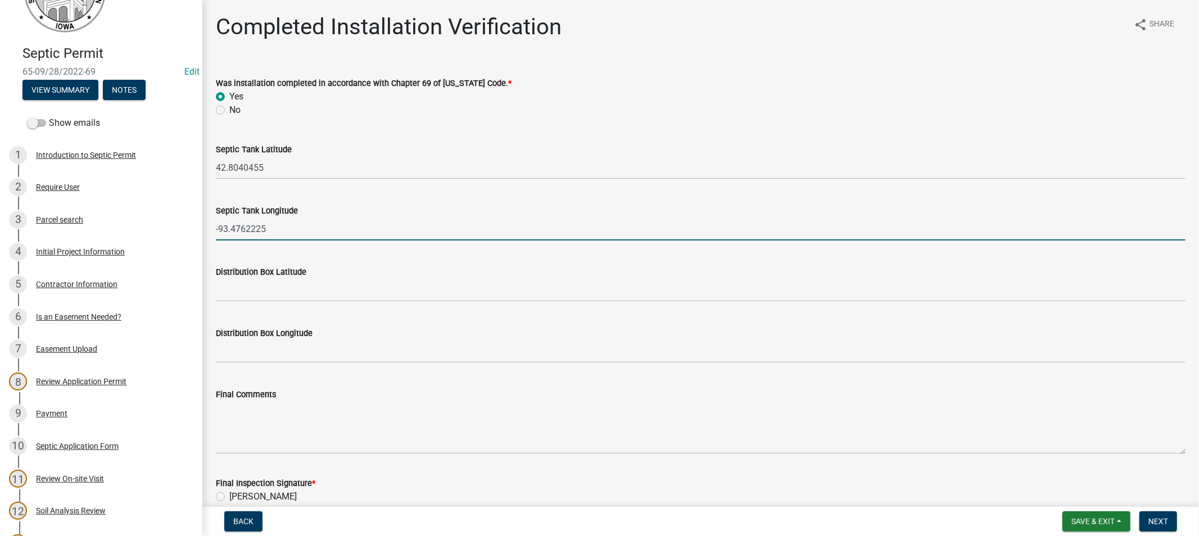
type input "-93.4762225"
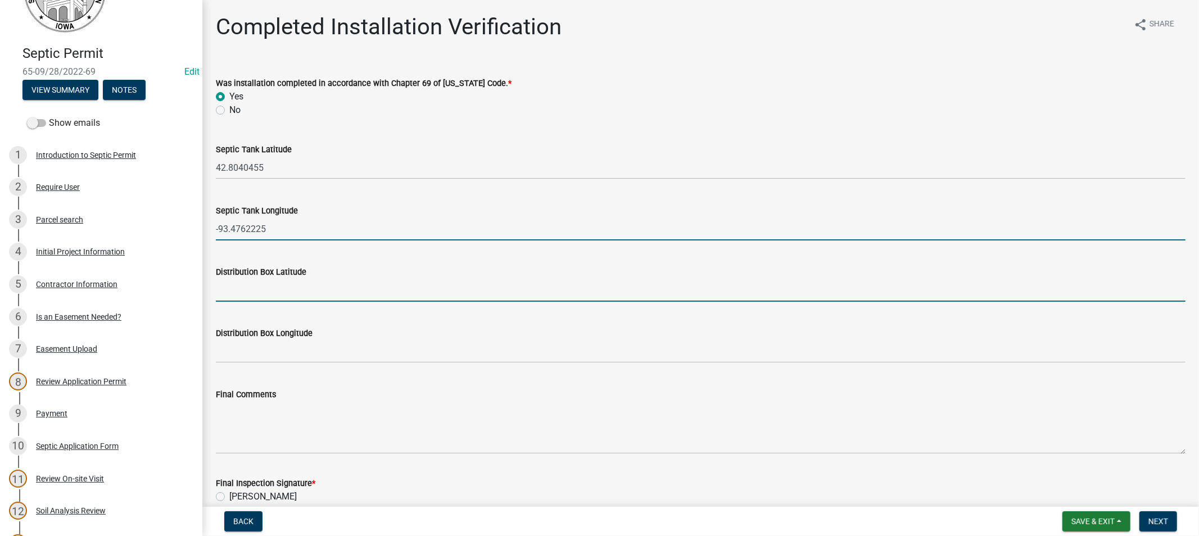
click at [253, 280] on input "Distribution Box Latitude" at bounding box center [700, 290] width 969 height 23
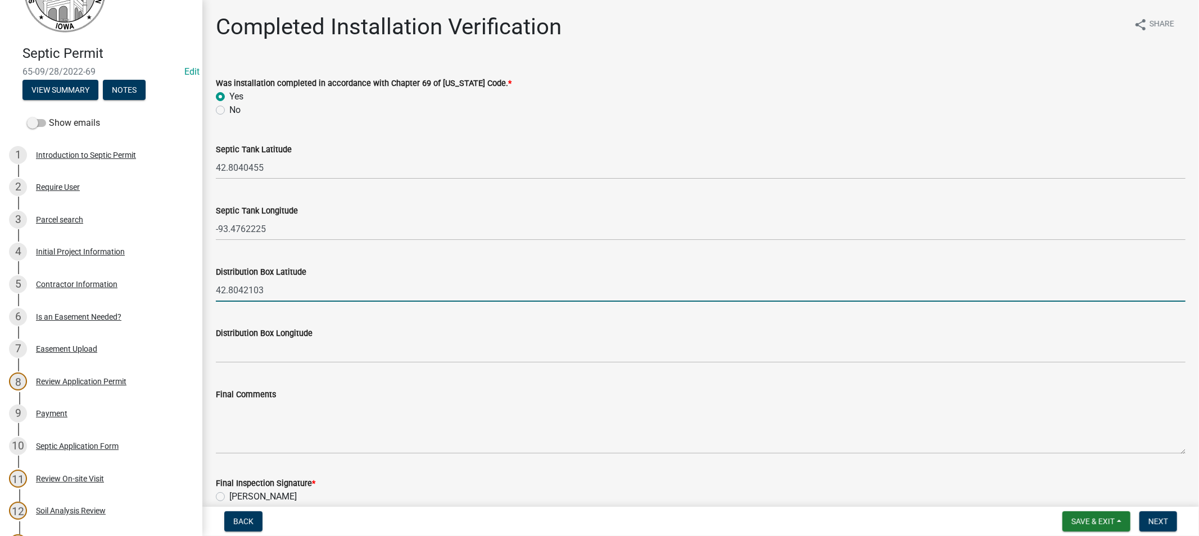
type input "42.8042103"
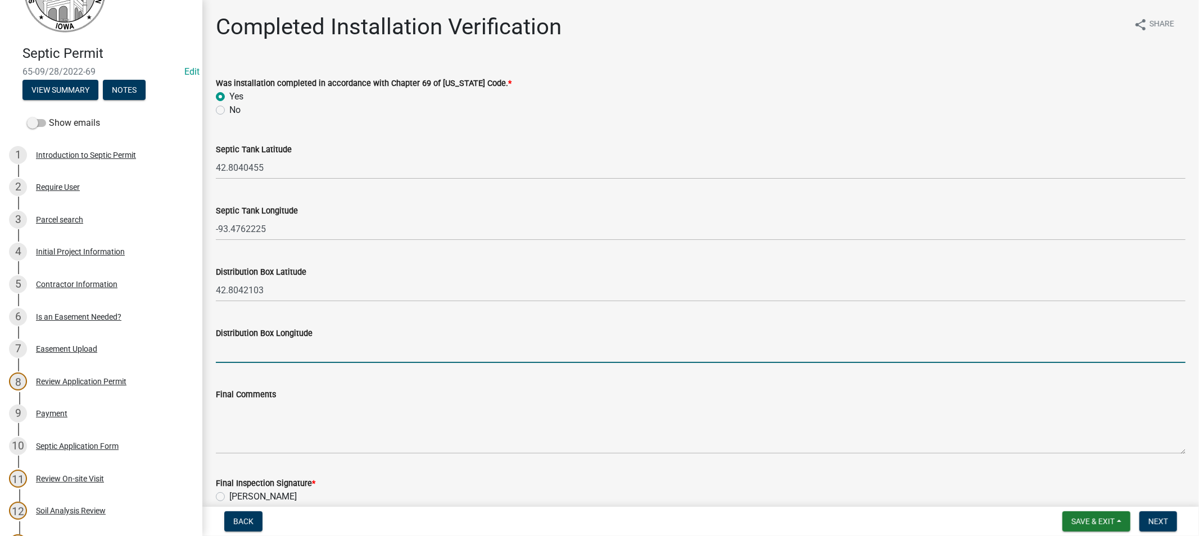
click at [246, 352] on input "Distribution Box Longitude" at bounding box center [700, 351] width 969 height 23
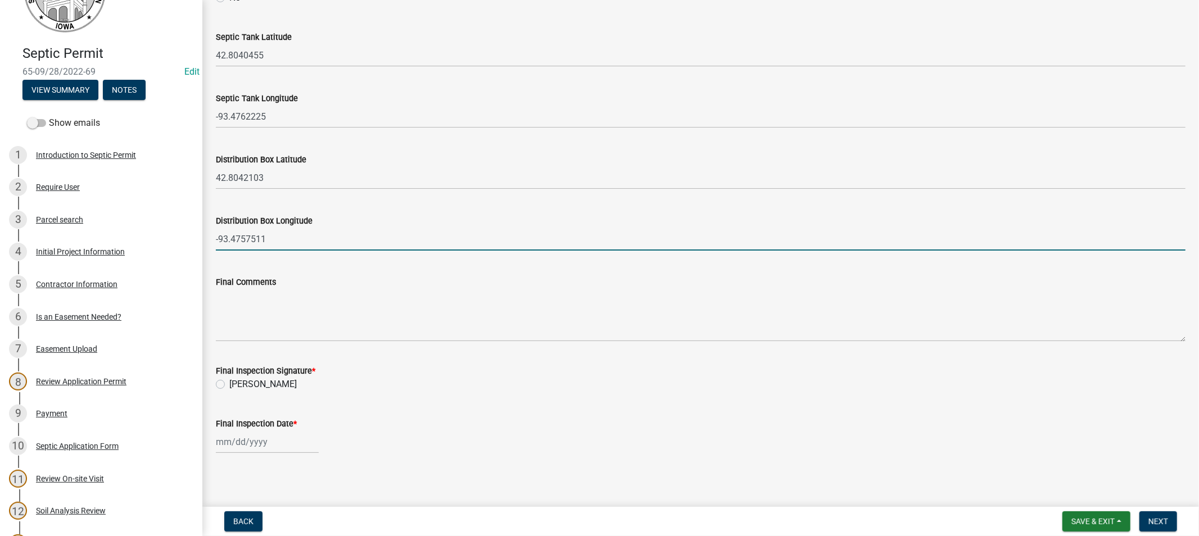
scroll to position [117, 0]
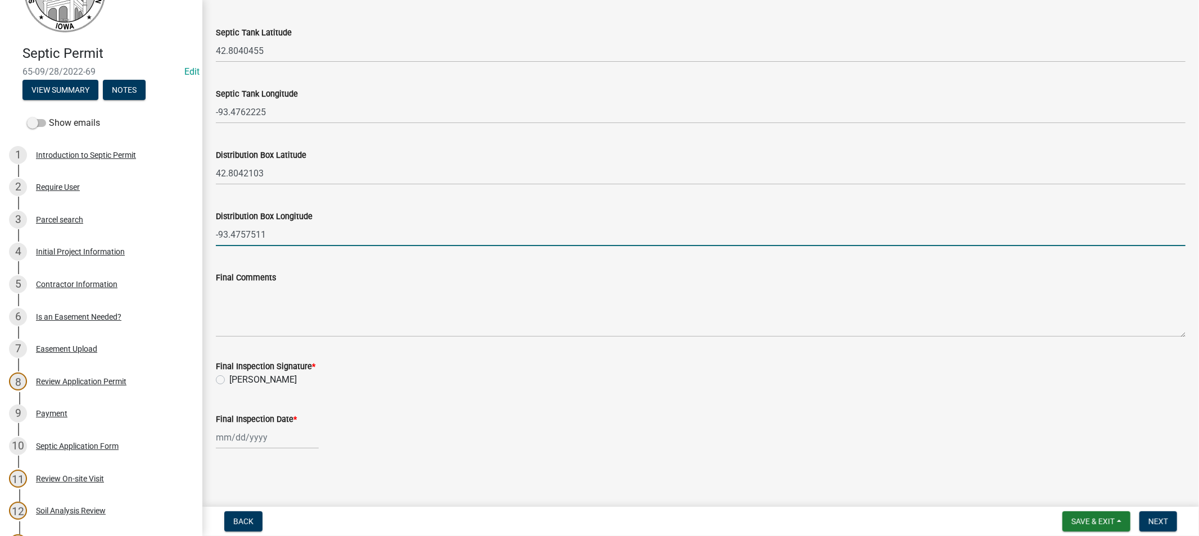
type input "-93.4757511"
click at [229, 379] on label "[PERSON_NAME]" at bounding box center [262, 379] width 67 height 13
click at [229, 379] on input "[PERSON_NAME]" at bounding box center [232, 376] width 7 height 7
radio input "true"
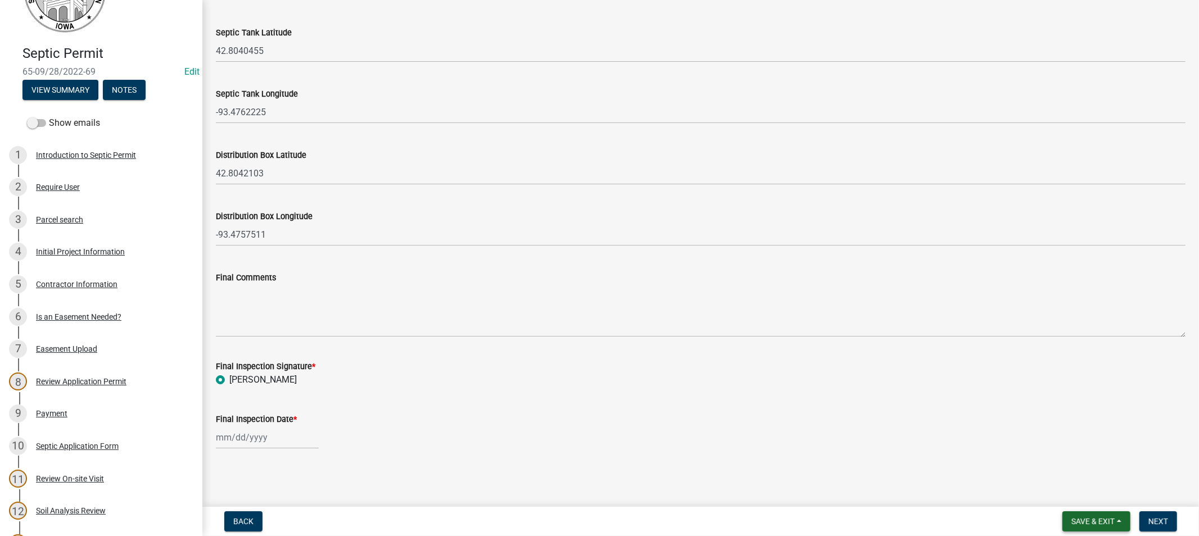
click at [1085, 520] on span "Save & Exit" at bounding box center [1092, 521] width 43 height 9
click at [1076, 493] on button "Save & Exit" at bounding box center [1085, 492] width 90 height 27
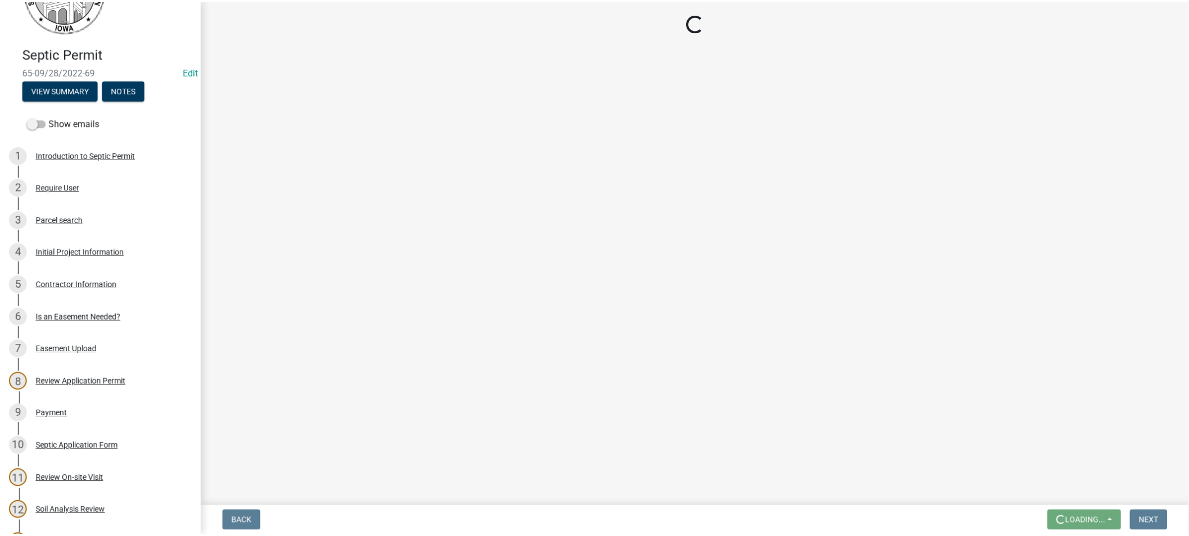
scroll to position [0, 0]
